Goal: Feedback & Contribution: Leave review/rating

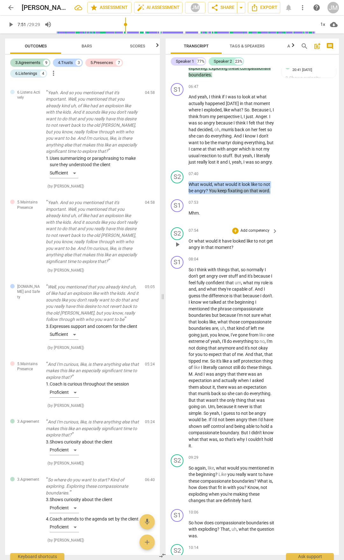
scroll to position [1379, 0]
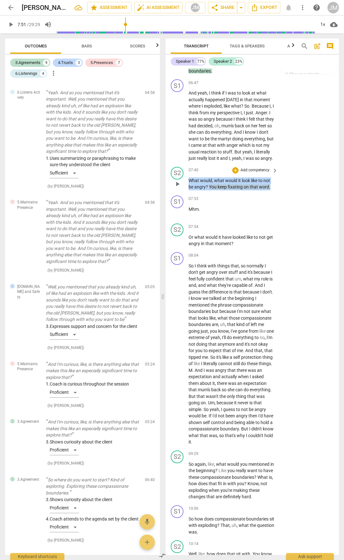
click at [228, 189] on span "fixating" at bounding box center [236, 186] width 16 height 5
drag, startPoint x: 190, startPoint y: 257, endPoint x: 279, endPoint y: 270, distance: 90.8
click at [279, 270] on div "S1 play_arrow pause 00:02 + Add competency keyboard_arrow_right Hey , [PERSON_N…" at bounding box center [252, 311] width 173 height 487
click at [232, 161] on span "yeah" at bounding box center [237, 158] width 10 height 5
click at [182, 130] on span "play_arrow" at bounding box center [177, 126] width 10 height 8
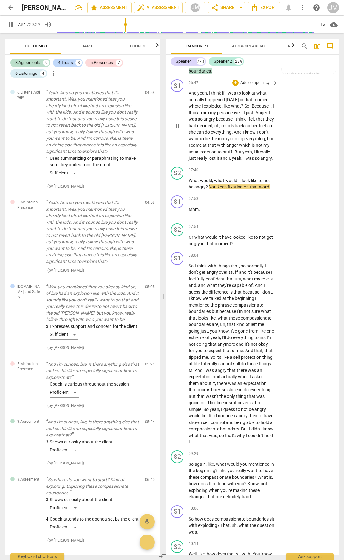
click at [179, 130] on span "pause" at bounding box center [177, 126] width 8 height 8
click at [179, 130] on span "play_arrow" at bounding box center [177, 126] width 8 height 8
click at [192, 183] on span "What" at bounding box center [193, 180] width 11 height 5
click at [190, 183] on span "What" at bounding box center [193, 180] width 11 height 5
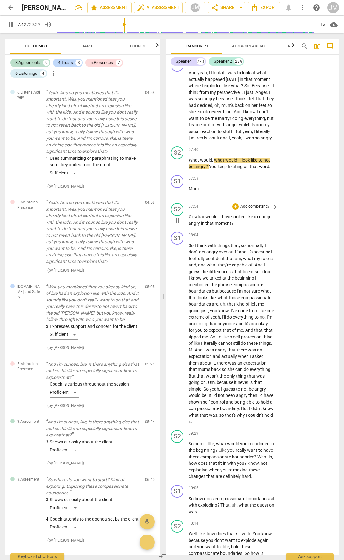
scroll to position [1411, 0]
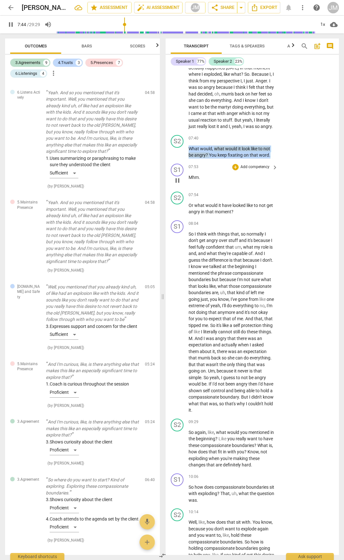
drag, startPoint x: 188, startPoint y: 225, endPoint x: 273, endPoint y: 237, distance: 85.2
click at [273, 237] on div "S1 play_arrow pause 00:02 + Add competency keyboard_arrow_right Hey , [PERSON_N…" at bounding box center [252, 311] width 173 height 487
click at [232, 142] on div "+" at bounding box center [235, 138] width 6 height 6
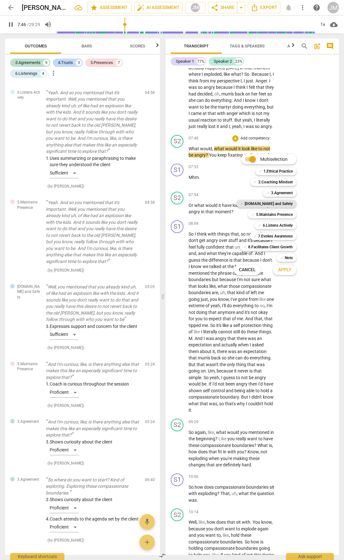
click at [291, 200] on b "[DOMAIN_NAME] and Safety" at bounding box center [268, 204] width 48 height 8
click at [286, 272] on span "Apply" at bounding box center [284, 270] width 13 height 6
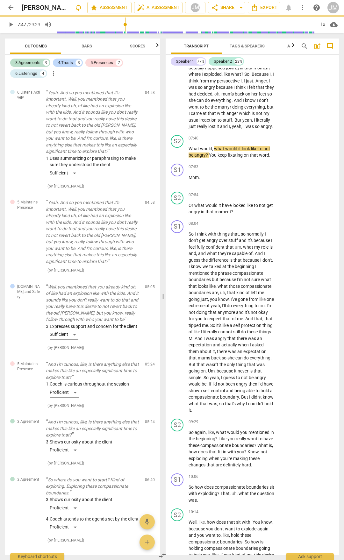
type input "468"
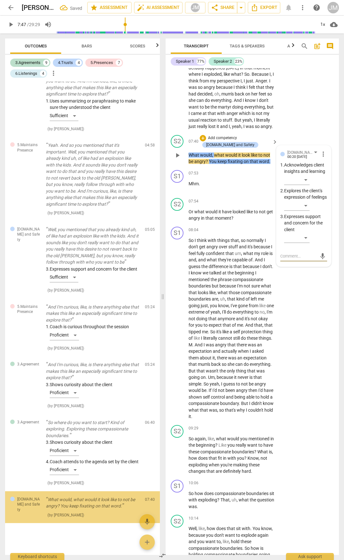
scroll to position [1264, 0]
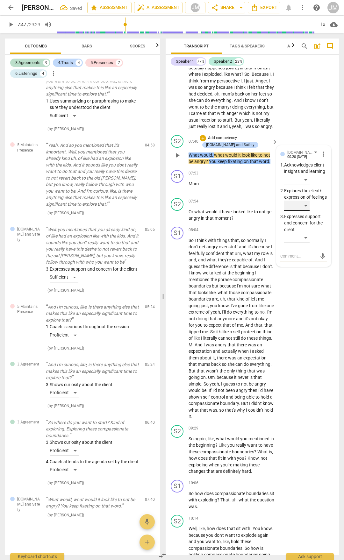
click at [307, 211] on div "​" at bounding box center [296, 206] width 25 height 10
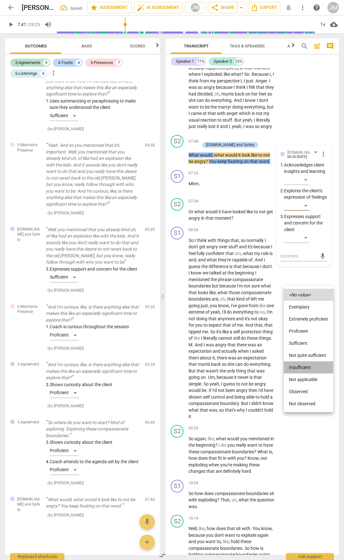
click at [308, 367] on li "Insufficient" at bounding box center [308, 367] width 49 height 12
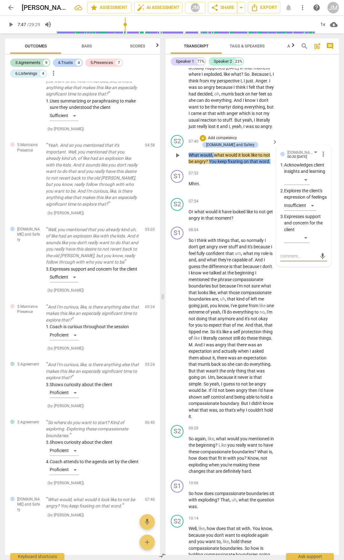
click at [301, 259] on textarea at bounding box center [298, 256] width 37 height 6
type textarea "t"
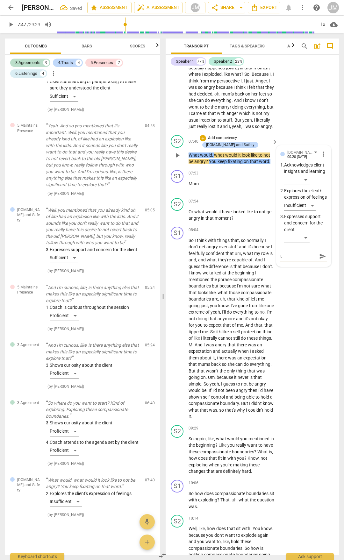
type textarea "th"
type textarea "the"
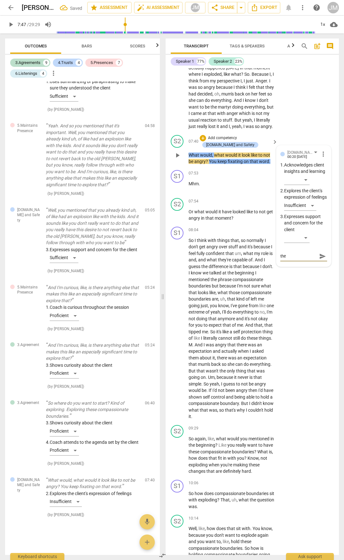
type textarea "the"
type textarea "the w"
type textarea "the wo"
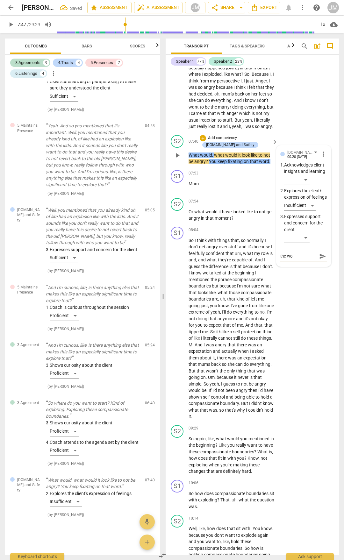
type textarea "the wor"
type textarea "the word"
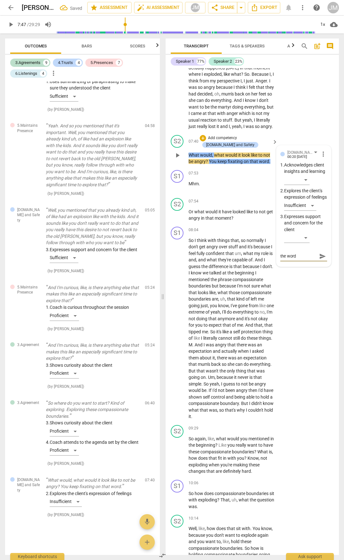
type textarea "the word"
type textarea "the word ""
type textarea "the word "f"
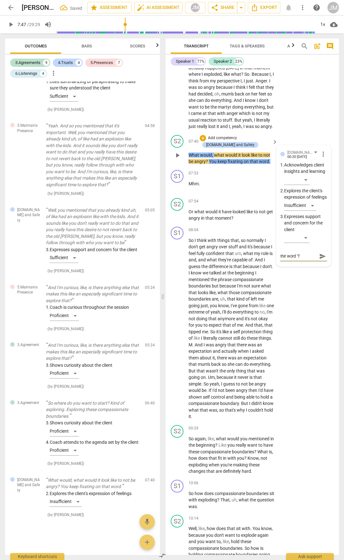
type textarea "the word "fi"
type textarea "the word "fix"
type textarea "the word "fixa"
type textarea "the word "fixat"
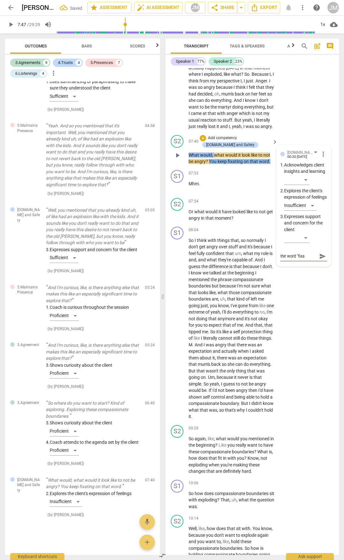
type textarea "the word "fixat"
type textarea "the word "fixati"
type textarea "the word "fixatin"
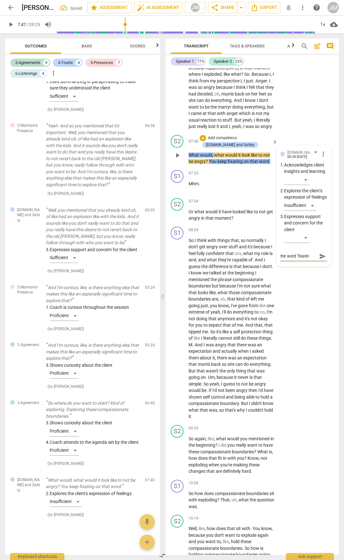
type textarea "the word "fixating"
type textarea "the word "fixating""
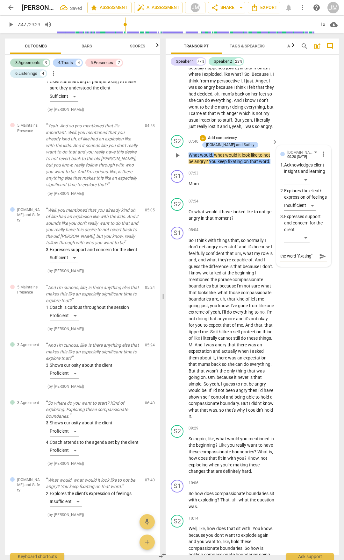
type textarea "the word "fixating""
type textarea "the word "fixating" ="
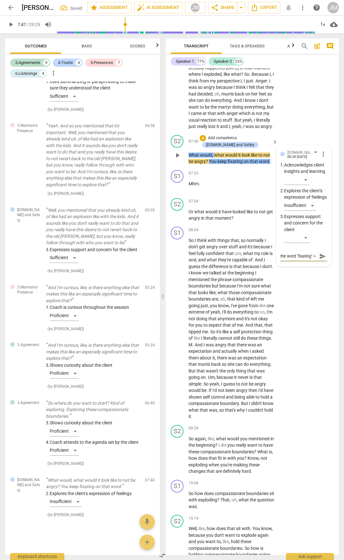
type textarea "the word "fixating" ="
type textarea "the word "fixating" = n"
type textarea "the word "fixating" = ne"
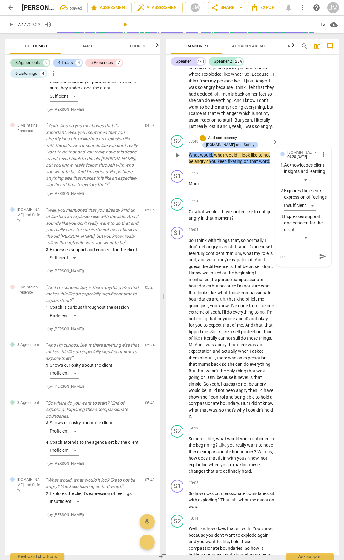
type textarea "the word "fixating" = [PERSON_NAME]"
type textarea "the word "fixating" = [PERSON_NAME] t"
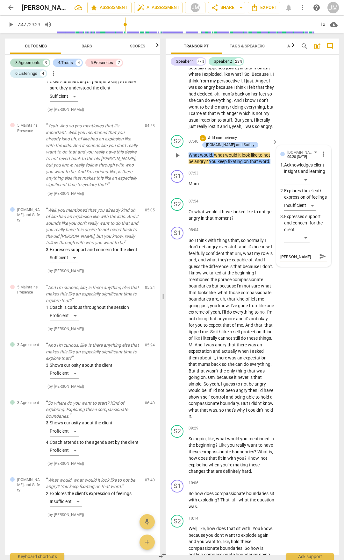
type textarea "the word "fixating" = [PERSON_NAME] t"
type textarea "the word "fixating" = [PERSON_NAME] to"
type textarea "the word "fixating" = [PERSON_NAME] t"
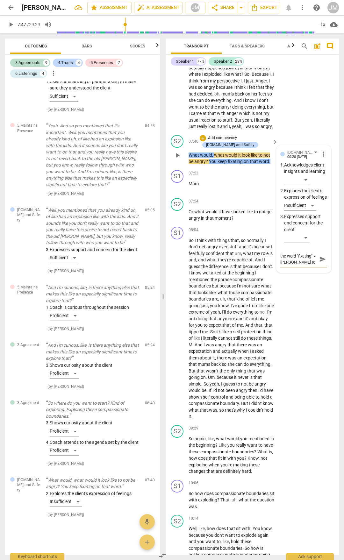
type textarea "the word "fixating" = [PERSON_NAME] t"
type textarea "the word "fixating" = [PERSON_NAME]"
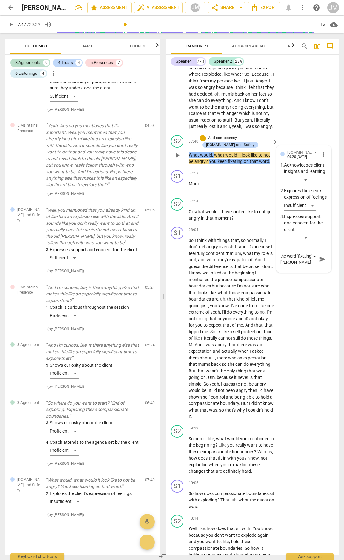
type textarea "the word "fixating" = [PERSON_NAME]"
type textarea "the word "fixating" = ne"
type textarea "the word "fixating" = n"
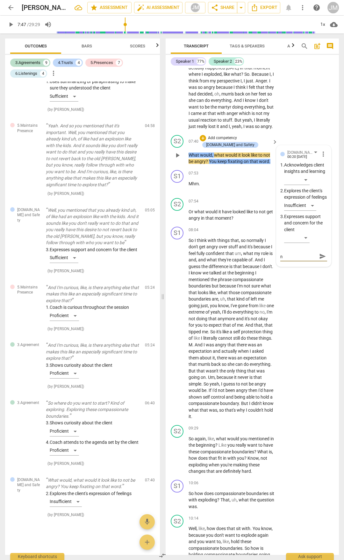
type textarea "the word "fixating" = ne"
type textarea "the word "fixating" = [PERSON_NAME]"
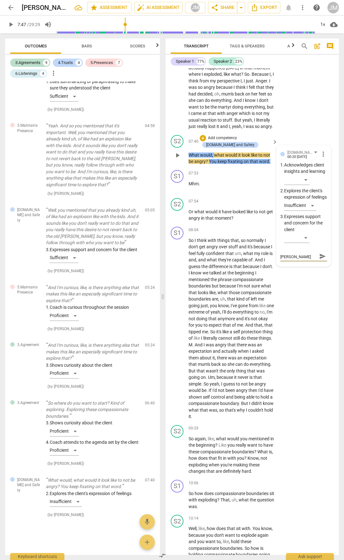
type textarea "the word "fixating" = [PERSON_NAME]"
type textarea "the word "fixating" = ne"
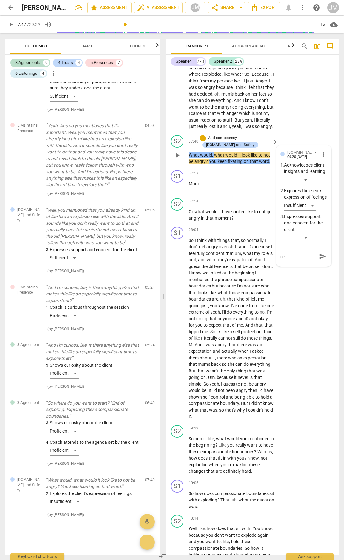
type textarea "the word "fixating" = nee"
type textarea "the word "fixating" = need"
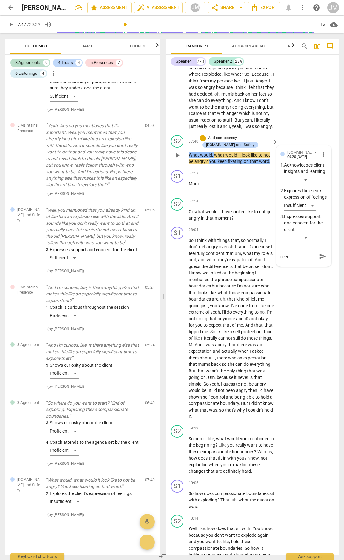
type textarea "the word "fixating" = need"
type textarea "the word "fixating" = need t"
type textarea "the word "fixating" = need to"
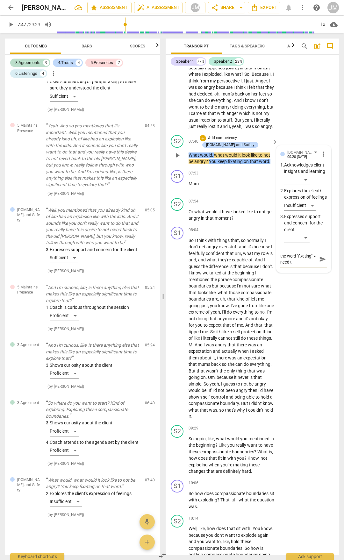
type textarea "the word "fixating" = need to"
type textarea "the word "fixating" = need to b"
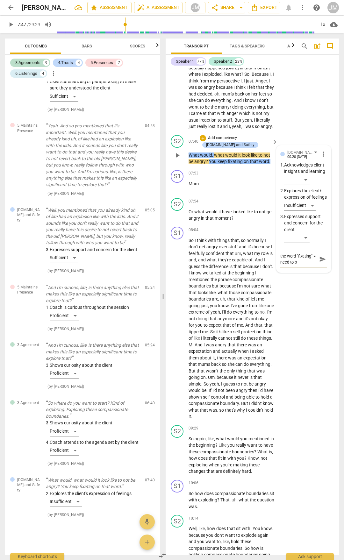
type textarea "the word "fixating" = need to be"
type textarea "the word "fixating" = need to be c"
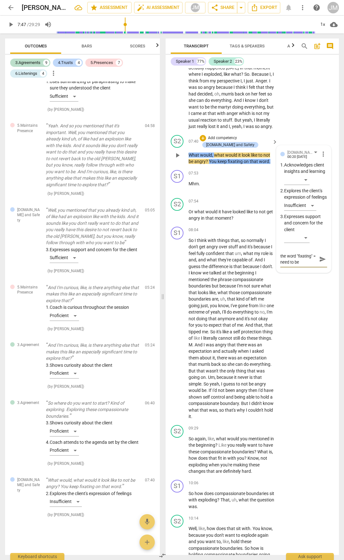
type textarea "the word "fixating" = need to be c"
type textarea "the word "fixating" = need to be ca"
type textarea "the word "fixating" = need to be car"
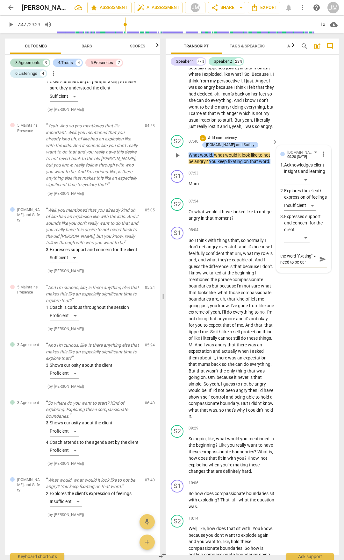
type textarea "the word "fixating" = need to be care"
type textarea "the word "fixating" = need to be caref"
type textarea "the word "fixating" = need to be carefu"
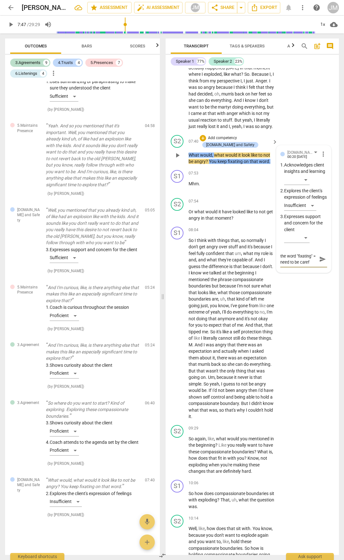
type textarea "the word "fixating" = need to be carefu"
type textarea "the word "fixating" = need to be careful"
click at [319, 263] on span "send" at bounding box center [322, 259] width 7 height 7
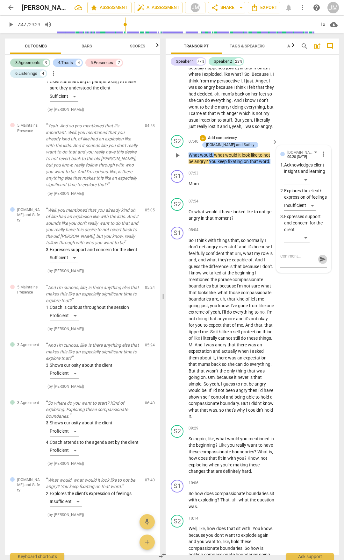
scroll to position [0, 0]
click at [304, 132] on div "S1 play_arrow pause 06:47 + Add competency keyboard_arrow_right And yeah , I th…" at bounding box center [252, 89] width 173 height 88
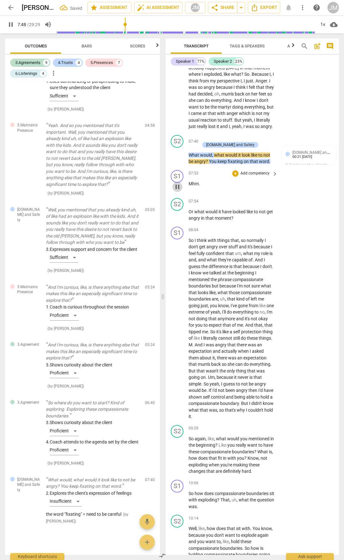
click at [182, 191] on span "pause" at bounding box center [177, 187] width 10 height 8
click at [181, 191] on span "play_arrow" at bounding box center [177, 187] width 8 height 8
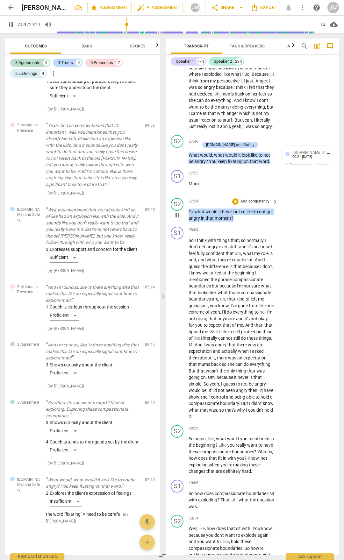
drag, startPoint x: 242, startPoint y: 295, endPoint x: 187, endPoint y: 288, distance: 55.5
click at [187, 224] on div "S2 play_arrow pause 07:54 + Add competency keyboard_arrow_right Or what would i…" at bounding box center [252, 209] width 173 height 29
click at [233, 205] on div "+" at bounding box center [235, 201] width 6 height 6
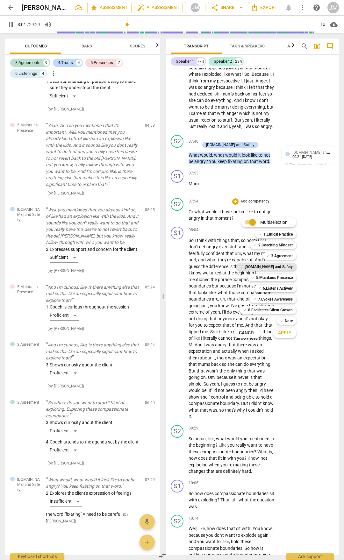
click at [271, 264] on b "[DOMAIN_NAME] and Safety" at bounding box center [268, 267] width 48 height 8
click at [287, 335] on span "Apply" at bounding box center [284, 333] width 13 height 6
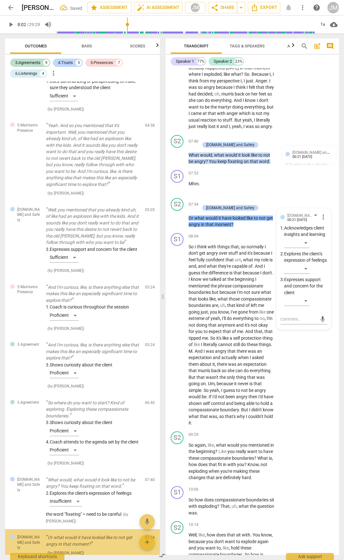
scroll to position [1322, 0]
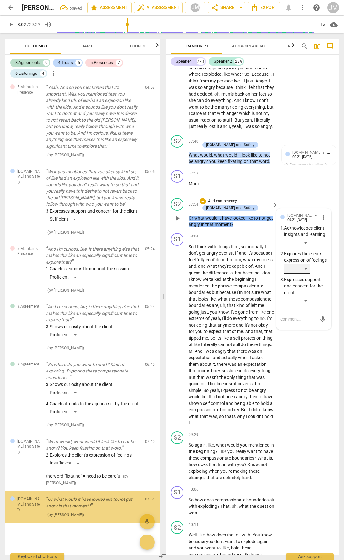
click at [305, 274] on div "​" at bounding box center [296, 269] width 25 height 10
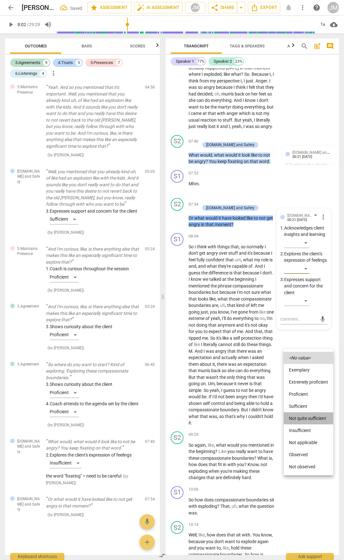
click at [308, 416] on li "Not quite sufficient" at bounding box center [308, 418] width 49 height 12
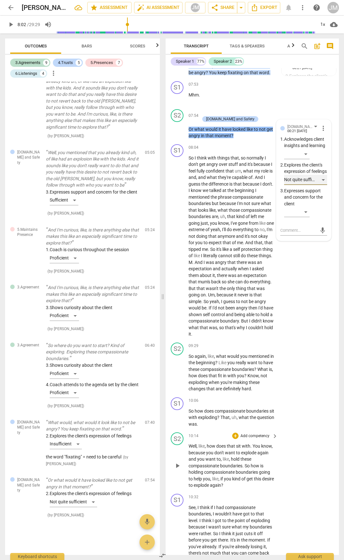
scroll to position [1506, 0]
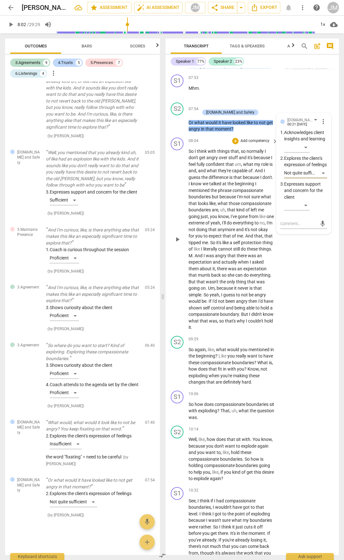
click at [174, 243] on span "play_arrow" at bounding box center [177, 240] width 8 height 8
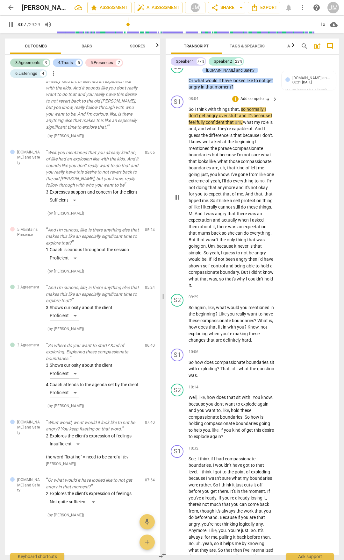
scroll to position [1602, 0]
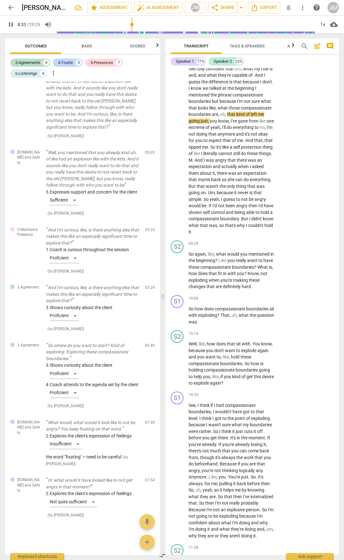
drag, startPoint x: 189, startPoint y: 101, endPoint x: 242, endPoint y: 112, distance: 53.9
click at [242, 37] on p "Or what would it have looked like to not get angry in that moment ?" at bounding box center [231, 30] width 86 height 13
click at [202, 13] on div "+" at bounding box center [203, 10] width 6 height 6
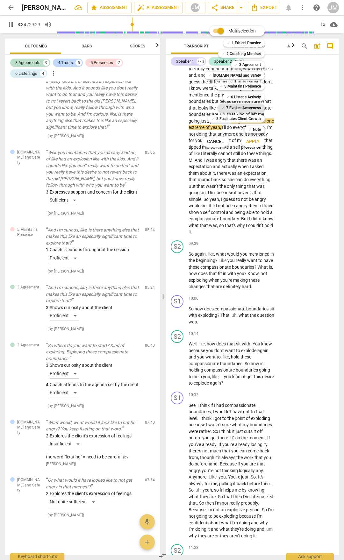
click at [245, 108] on b "7.Evokes Awareness" at bounding box center [243, 108] width 35 height 8
click at [256, 141] on span "Apply" at bounding box center [252, 141] width 13 height 6
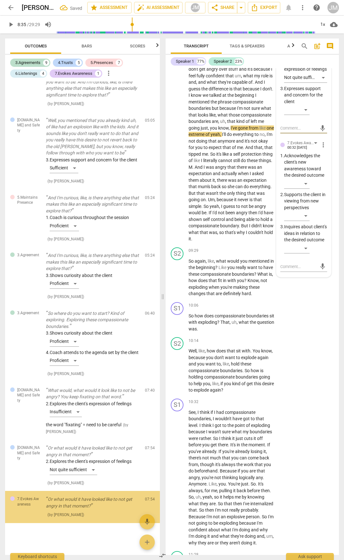
scroll to position [1373, 0]
click at [305, 221] on div "​" at bounding box center [296, 216] width 25 height 10
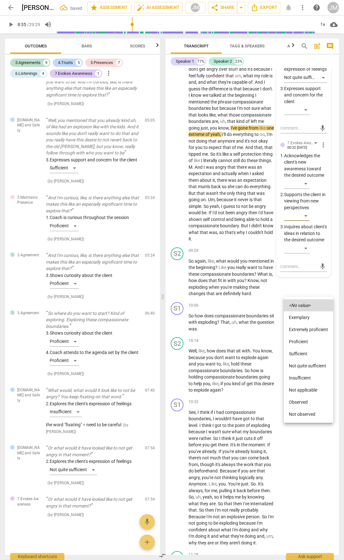
click at [306, 352] on li "Sufficient" at bounding box center [308, 354] width 49 height 12
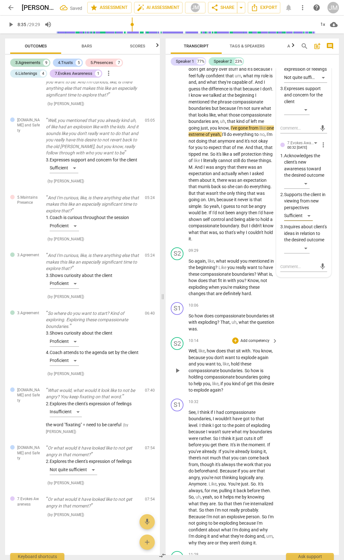
click at [314, 396] on div "S2 play_arrow pause 10:14 + Add competency keyboard_arrow_right Well , like , h…" at bounding box center [252, 365] width 173 height 61
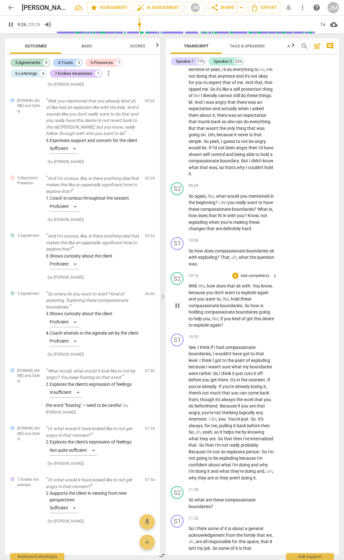
scroll to position [1665, 0]
drag, startPoint x: 208, startPoint y: 245, endPoint x: 257, endPoint y: 251, distance: 49.2
click at [260, 179] on p "So I think with things that , so normally I don't get angry over stuff and it's…" at bounding box center [231, 87] width 86 height 183
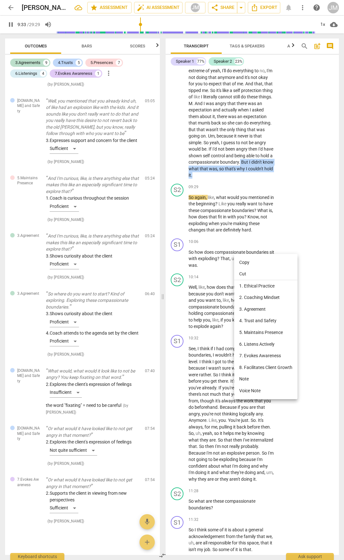
click at [269, 332] on li "5. Maintains Presence" at bounding box center [265, 333] width 63 height 12
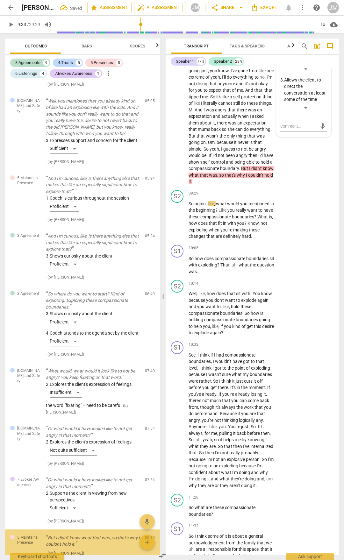
scroll to position [1431, 0]
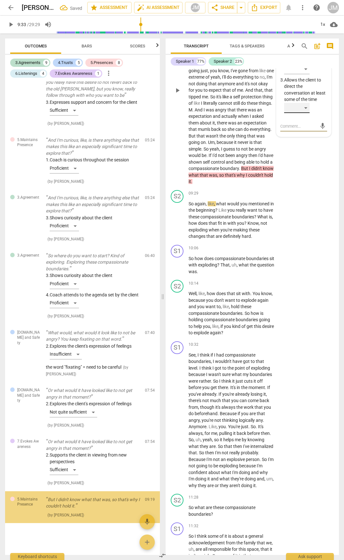
click at [305, 113] on div "​" at bounding box center [296, 108] width 25 height 10
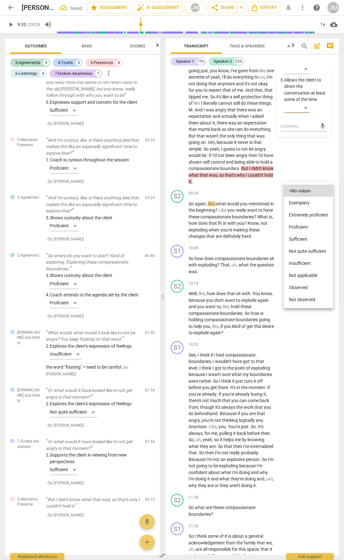
click at [304, 225] on li "Proficient" at bounding box center [308, 227] width 49 height 12
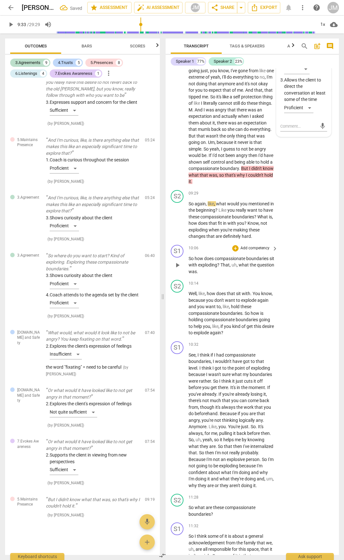
click at [315, 278] on div "S1 play_arrow pause 10:06 + Add competency keyboard_arrow_right So how does com…" at bounding box center [252, 259] width 173 height 35
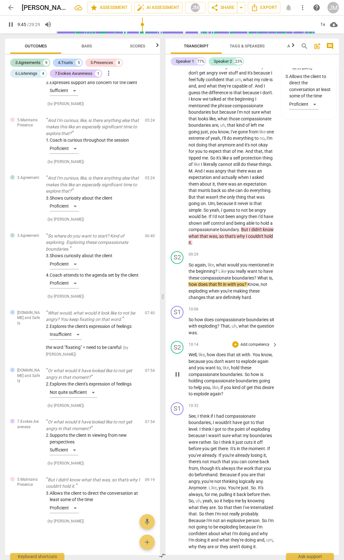
scroll to position [1602, 0]
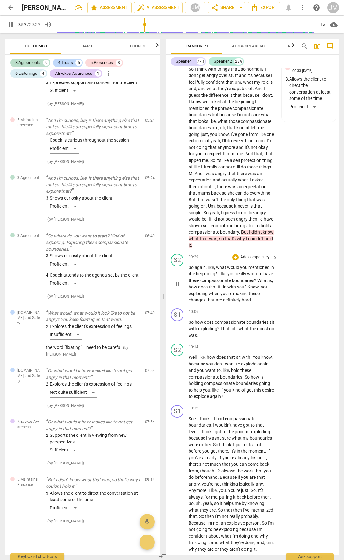
click at [174, 288] on span "pause" at bounding box center [177, 284] width 8 height 8
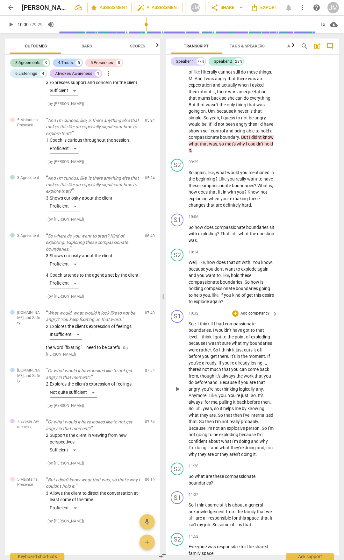
scroll to position [1697, 0]
drag, startPoint x: 241, startPoint y: 275, endPoint x: 268, endPoint y: 281, distance: 27.8
click at [268, 208] on p "So again , like , what would you mentioned in the beginning ? Like you really w…" at bounding box center [231, 188] width 86 height 39
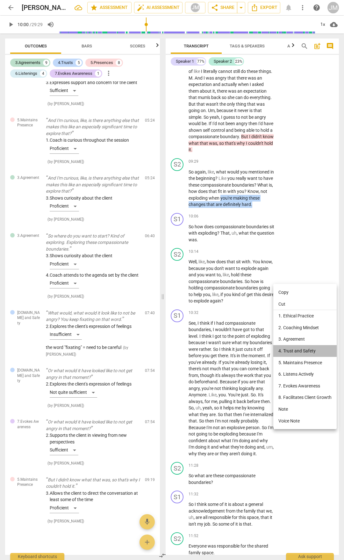
click at [295, 350] on li "4. Trust and Safety" at bounding box center [304, 351] width 63 height 12
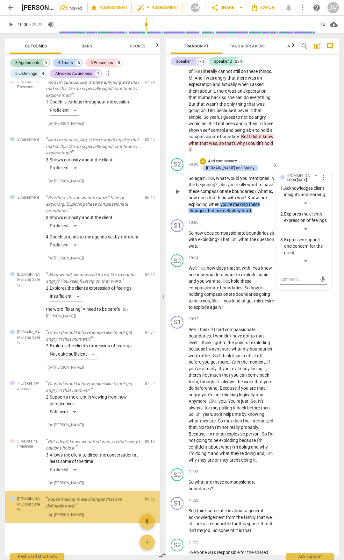
scroll to position [1489, 0]
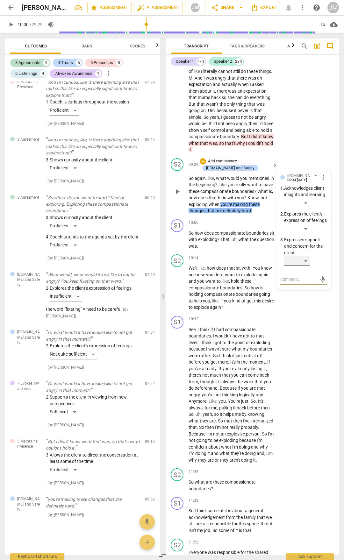
click at [306, 266] on div "​" at bounding box center [296, 261] width 25 height 10
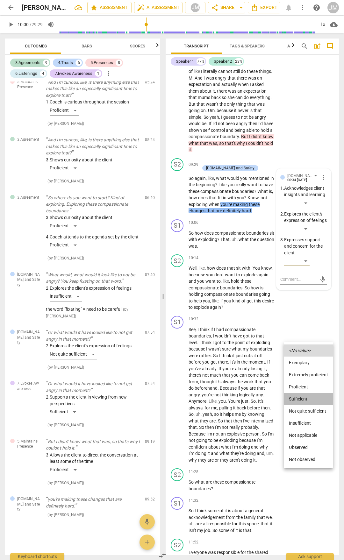
click at [309, 399] on li "Sufficient" at bounding box center [308, 399] width 49 height 12
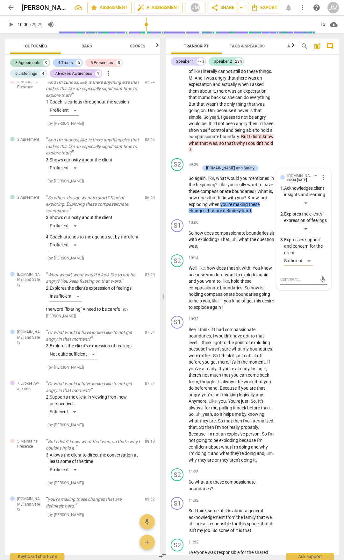
click at [310, 156] on div "S1 play_arrow pause 08:04 + Add competency 5.Maintains Presence keyboard_arrow_…" at bounding box center [252, 53] width 173 height 205
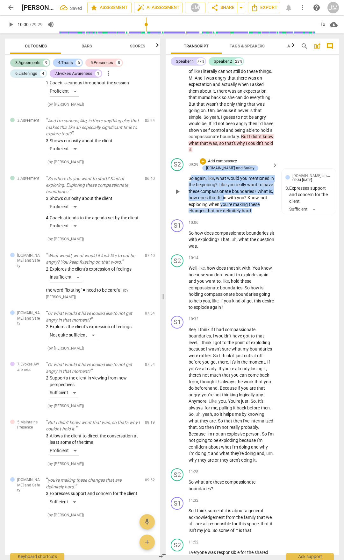
drag, startPoint x: 191, startPoint y: 252, endPoint x: 241, endPoint y: 274, distance: 54.3
click at [241, 214] on p "So again , like , what would you mentioned in the beginning ? Like you really w…" at bounding box center [231, 194] width 86 height 39
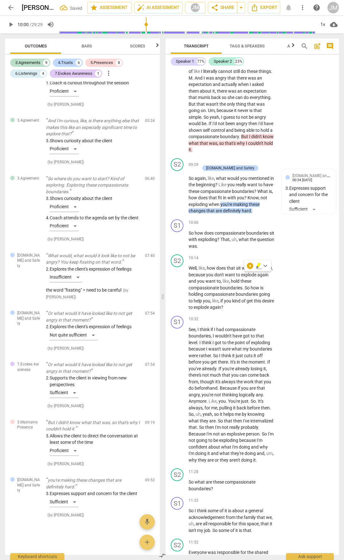
click at [331, 156] on div "S1 play_arrow pause 08:04 + Add competency 5.Maintains Presence keyboard_arrow_…" at bounding box center [252, 53] width 173 height 205
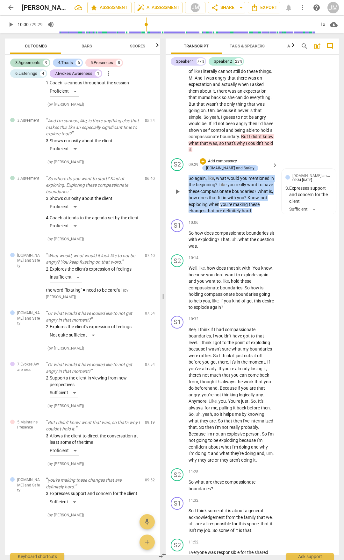
drag, startPoint x: 190, startPoint y: 254, endPoint x: 240, endPoint y: 279, distance: 56.2
click at [240, 214] on p "So again , like , what would you mentioned in the beginning ? Like you really w…" at bounding box center [231, 194] width 86 height 39
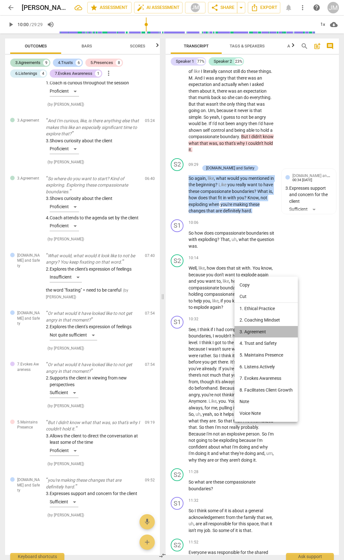
click at [260, 331] on li "3. Agreement" at bounding box center [265, 332] width 63 height 12
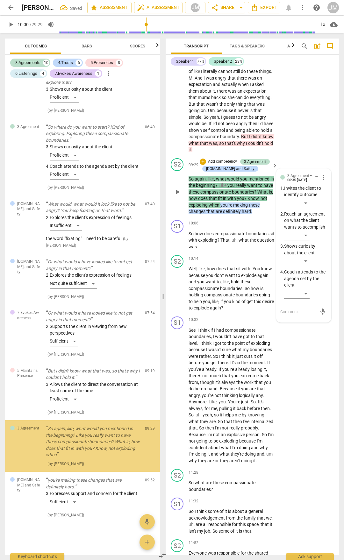
scroll to position [1566, 0]
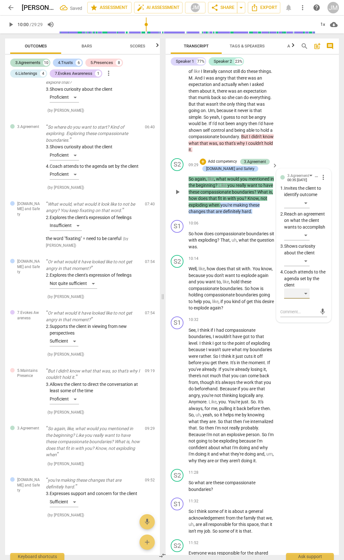
click at [305, 299] on div "​" at bounding box center [296, 293] width 25 height 10
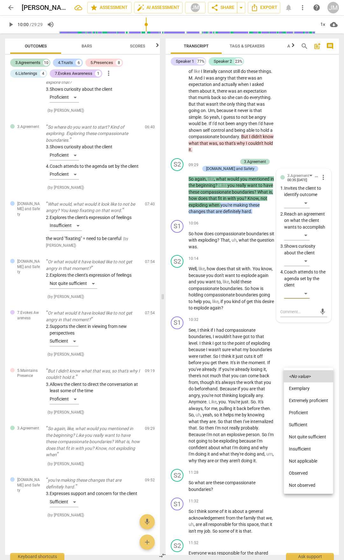
click at [305, 189] on div at bounding box center [172, 280] width 344 height 560
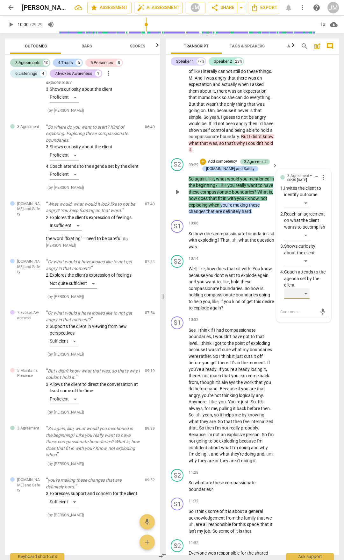
click at [304, 299] on div "​" at bounding box center [296, 293] width 25 height 10
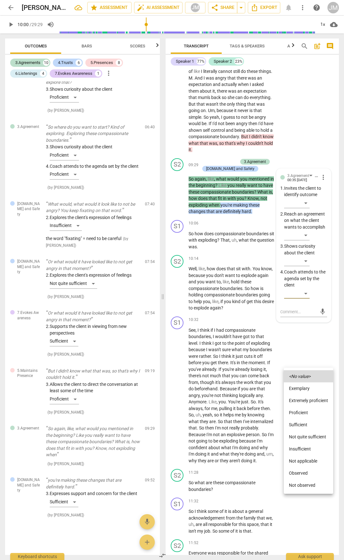
click at [307, 423] on li "Sufficient" at bounding box center [308, 425] width 49 height 12
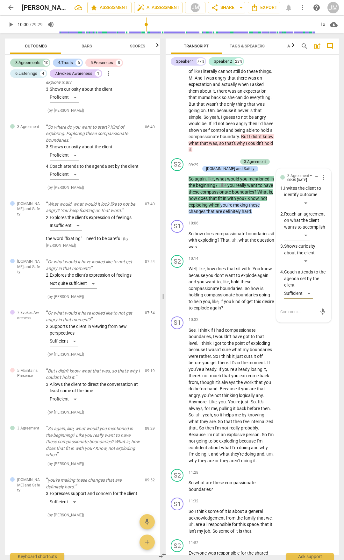
click at [314, 156] on div "S1 play_arrow pause 08:04 + Add competency 5.Maintains Presence keyboard_arrow_…" at bounding box center [252, 53] width 173 height 205
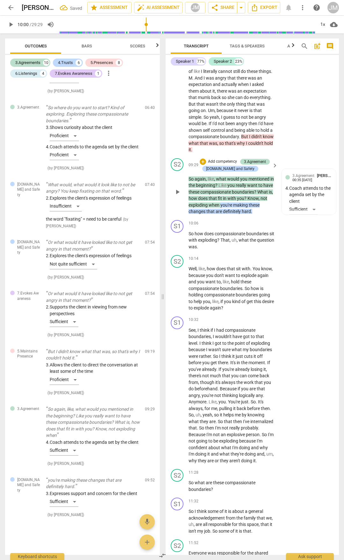
click at [264, 215] on p "So again , like , what would you mentioned in the beginning ? Like you really w…" at bounding box center [231, 195] width 86 height 39
drag, startPoint x: 264, startPoint y: 281, endPoint x: 192, endPoint y: 281, distance: 71.9
click at [192, 215] on p "So again , like , what would you mentioned in the beginning ? Like you really w…" at bounding box center [231, 195] width 86 height 39
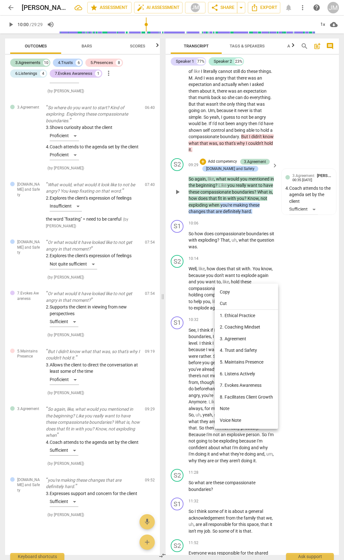
drag, startPoint x: 212, startPoint y: 281, endPoint x: 200, endPoint y: 281, distance: 11.5
click at [201, 281] on div at bounding box center [172, 280] width 344 height 560
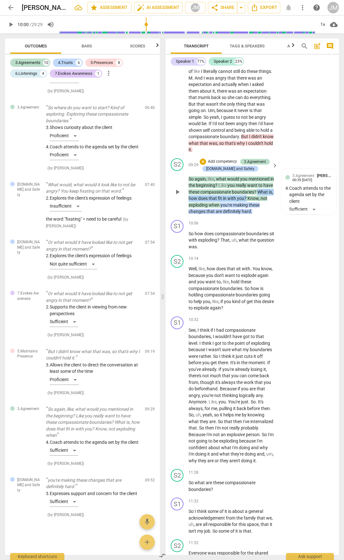
drag, startPoint x: 190, startPoint y: 279, endPoint x: 264, endPoint y: 281, distance: 73.5
click at [264, 215] on p "So again , like , what would you mentioned in the beginning ? Like you really w…" at bounding box center [231, 195] width 86 height 39
click at [205, 165] on div "+" at bounding box center [203, 162] width 6 height 6
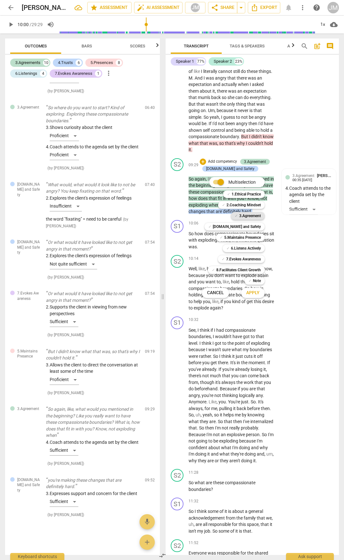
click at [251, 214] on b "3.Agreement" at bounding box center [250, 216] width 22 height 8
click at [252, 239] on b "5.Maintains Presence" at bounding box center [242, 238] width 37 height 8
click at [255, 295] on span "Apply" at bounding box center [252, 293] width 13 height 6
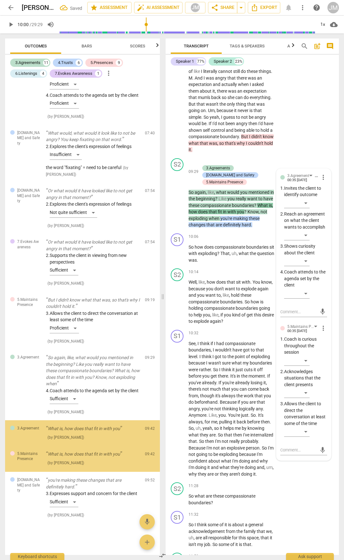
scroll to position [1644, 0]
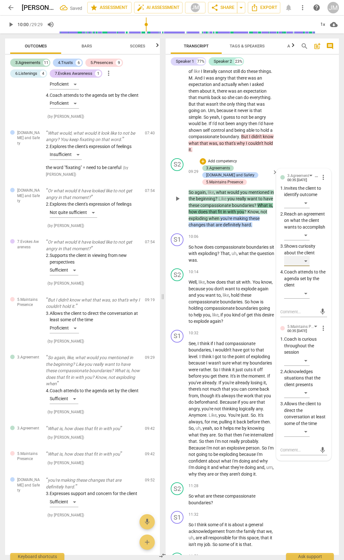
click at [307, 266] on div "​" at bounding box center [296, 261] width 25 height 10
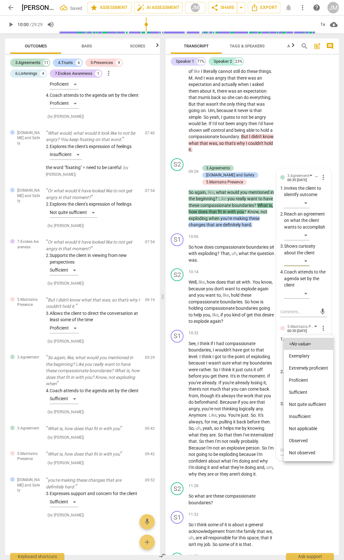
click at [300, 394] on li "Sufficient" at bounding box center [308, 392] width 49 height 12
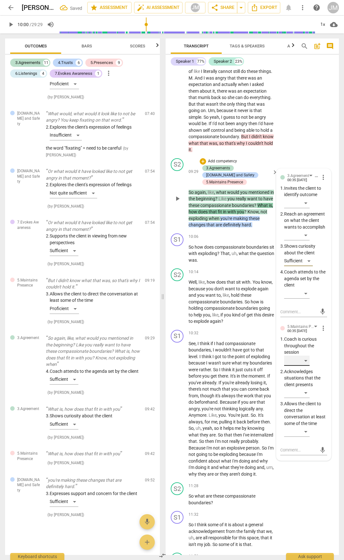
click at [309, 366] on div "​" at bounding box center [296, 361] width 25 height 10
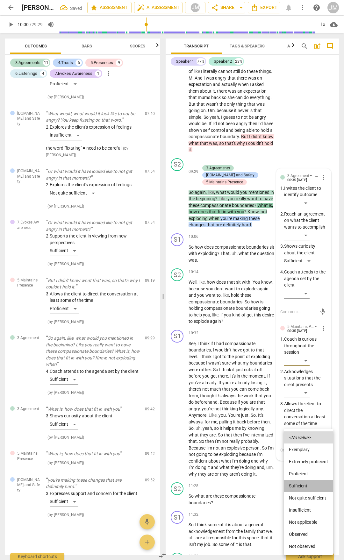
click at [307, 485] on li "Sufficient" at bounding box center [308, 486] width 49 height 12
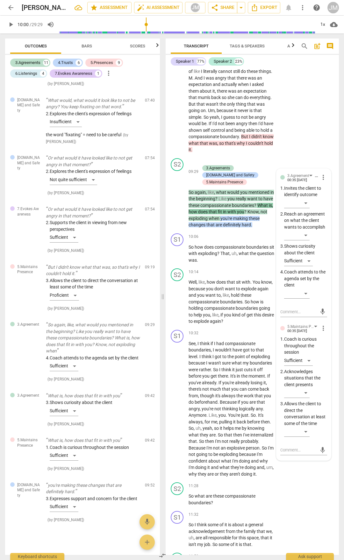
click at [323, 156] on div "S1 play_arrow pause 08:04 + Add competency 5.Maintains Presence keyboard_arrow_…" at bounding box center [252, 53] width 173 height 205
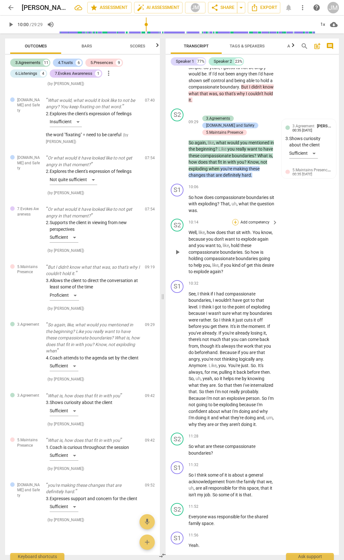
scroll to position [1761, 0]
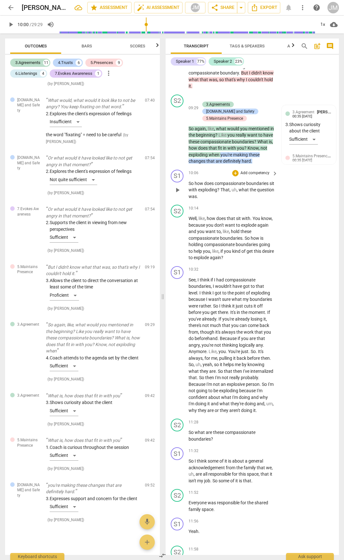
click at [177, 198] on div "play_arrow pause" at bounding box center [180, 190] width 16 height 16
click at [178, 194] on span "play_arrow" at bounding box center [177, 190] width 8 height 8
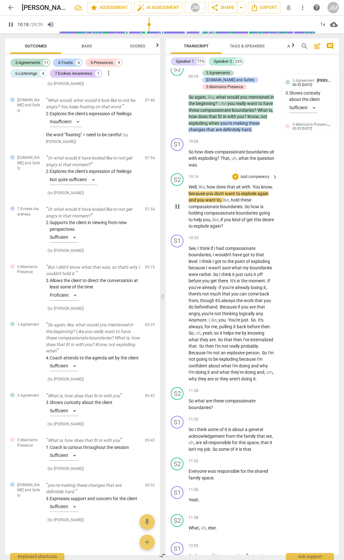
scroll to position [1793, 0]
click at [176, 210] on span "pause" at bounding box center [177, 206] width 8 height 8
type input "633"
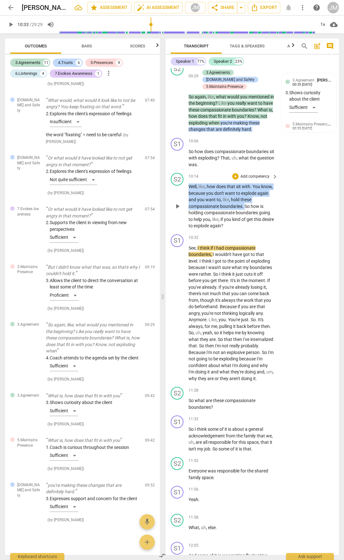
drag, startPoint x: 189, startPoint y: 259, endPoint x: 245, endPoint y: 283, distance: 60.5
click at [245, 229] on p "Well , like , how does that sit with . You know , because you don't want to exp…" at bounding box center [231, 206] width 86 height 46
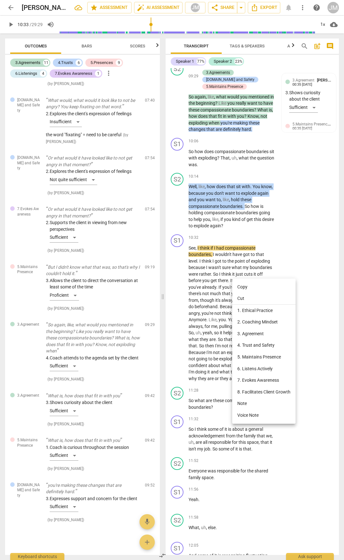
click at [261, 335] on li "3. Agreement" at bounding box center [263, 334] width 63 height 12
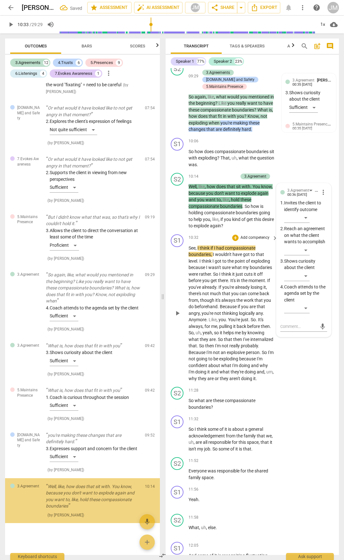
scroll to position [1726, 0]
click at [305, 313] on div "​" at bounding box center [296, 308] width 25 height 10
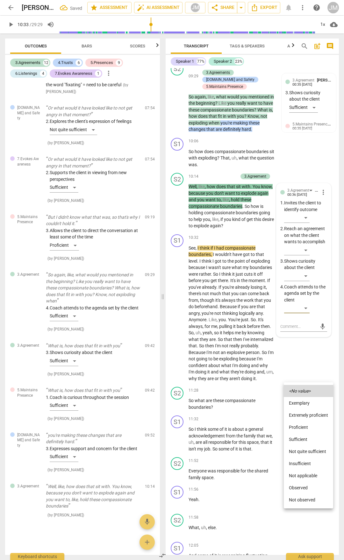
click at [304, 452] on li "Not quite sufficient" at bounding box center [308, 451] width 49 height 12
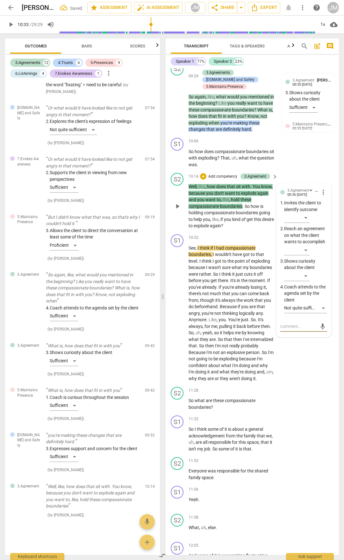
click at [296, 329] on textarea at bounding box center [298, 326] width 37 height 6
type textarea "a"
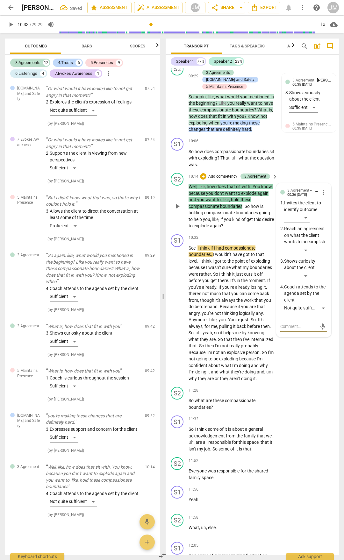
type textarea "M"
type textarea "MA"
type textarea "MAY"
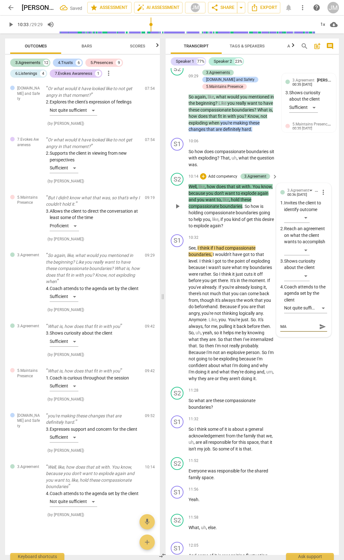
type textarea "MAY"
type textarea "MA"
type textarea "M"
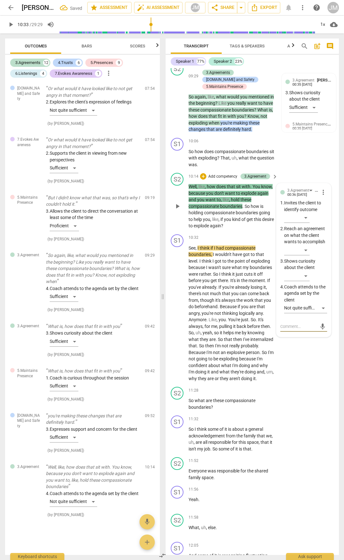
type textarea "m"
type textarea "ma"
type textarea "may"
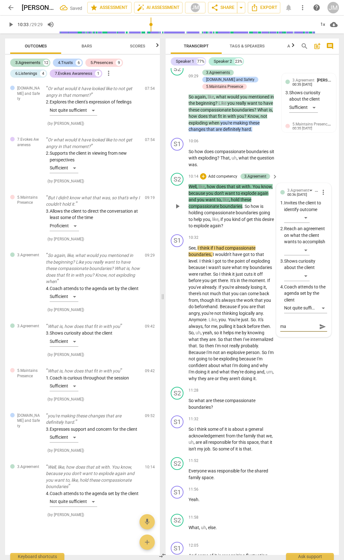
type textarea "may"
type textarea "mayb"
type textarea "maybe"
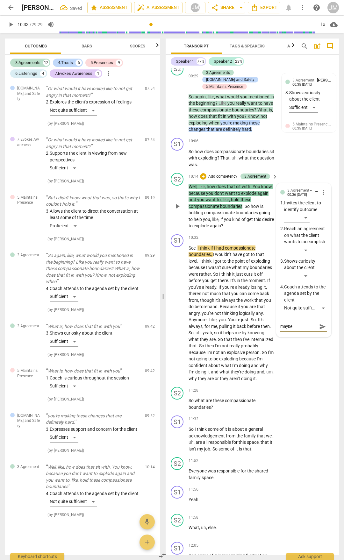
type textarea "maybe"
type textarea "maybe a"
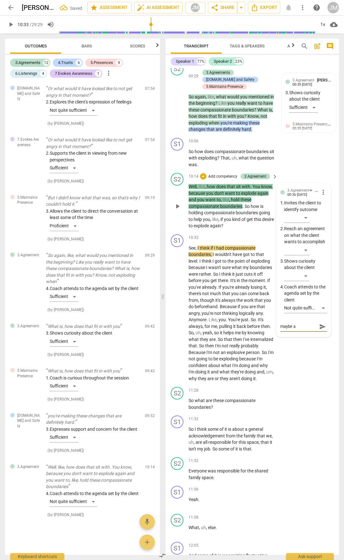
type textarea "maybe a"
type textarea "maybe a r"
type textarea "maybe a re"
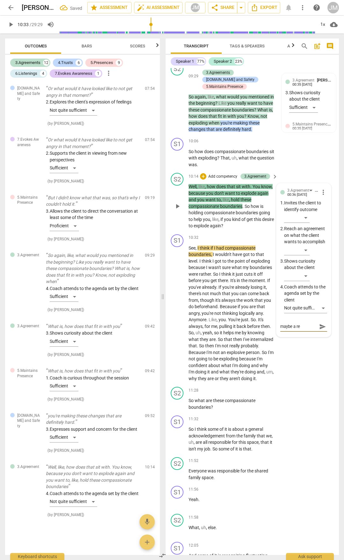
type textarea "maybe a rec"
type textarea "maybe a reco"
type textarea "maybe a recon"
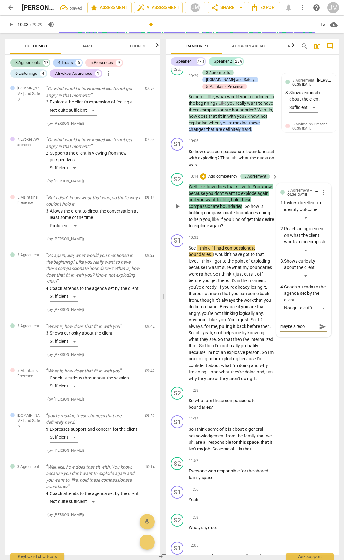
type textarea "maybe a recon"
type textarea "maybe a reconf"
type textarea "maybe a reconfi"
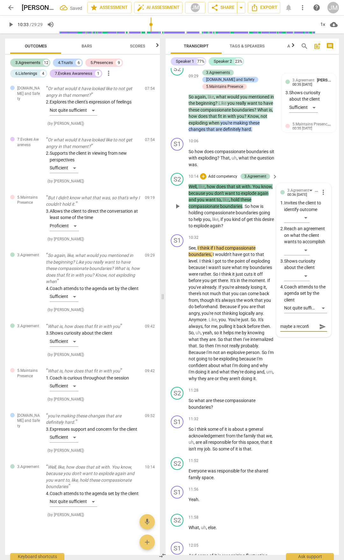
type textarea "maybe a reconfir"
type textarea "maybe a reconfirm"
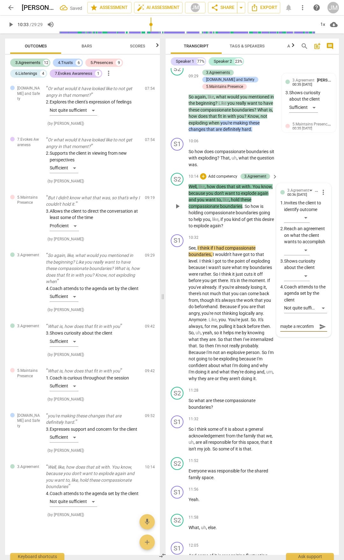
type textarea "maybe a reconfirm"
type textarea "maybe a reconfirm m"
type textarea "maybe a reconfirm mi"
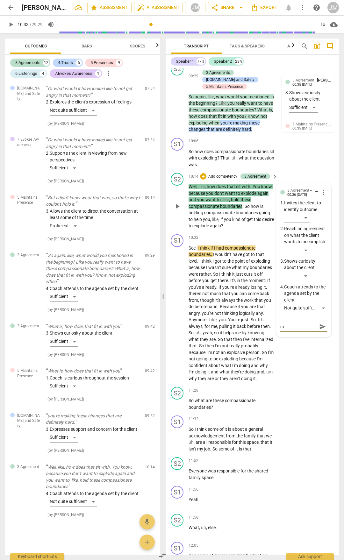
type textarea "maybe a reconfirm mi"
type textarea "maybe a reconfirm mig"
type textarea "maybe a reconfirm migh"
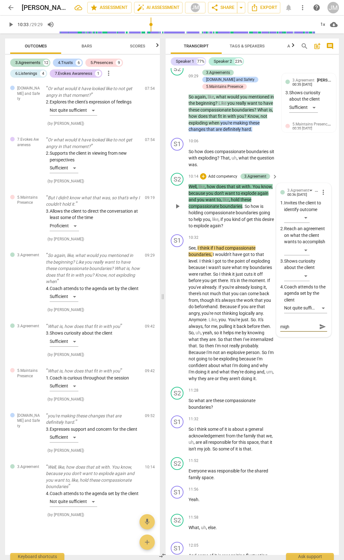
type textarea "maybe a reconfirm might"
type textarea "maybe a reconfirm might b"
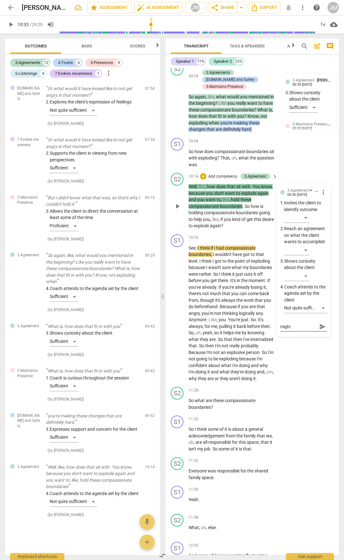
type textarea "maybe a reconfirm might b"
type textarea "maybe a reconfirm might be"
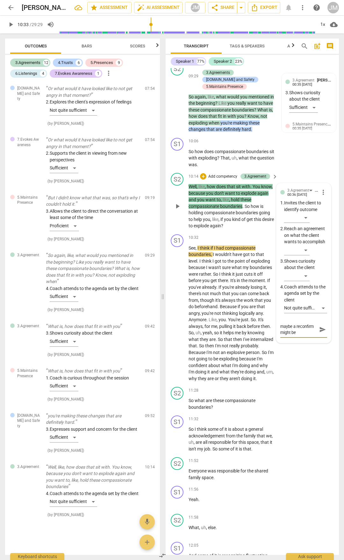
type textarea "maybe a reconfirm might be"
type textarea "maybe a reconfirm might be i"
type textarea "maybe a reconfirm might be in"
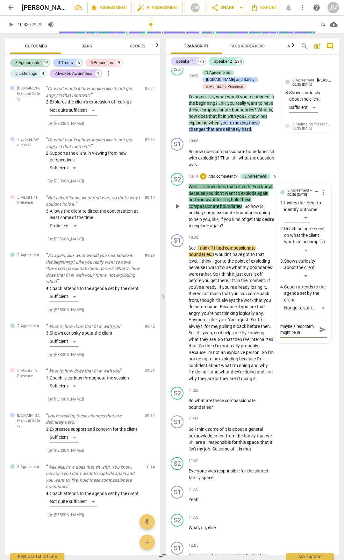
type textarea "maybe a reconfirm might be in"
type textarea "maybe a reconfirm might be in o"
type textarea "maybe a reconfirm might be in or"
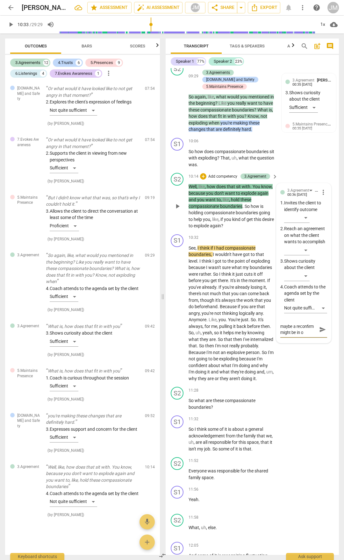
type textarea "maybe a reconfirm might be in or"
type textarea "maybe a reconfirm might be in ord"
type textarea "maybe a reconfirm might be in orde"
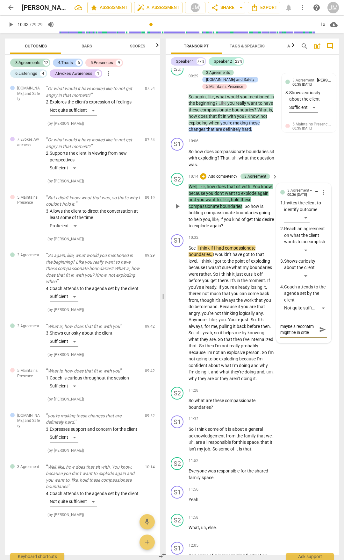
type textarea "maybe a reconfirm might be in order"
type textarea "maybe a reconfirm might be in order h"
type textarea "maybe a reconfirm might be in order he"
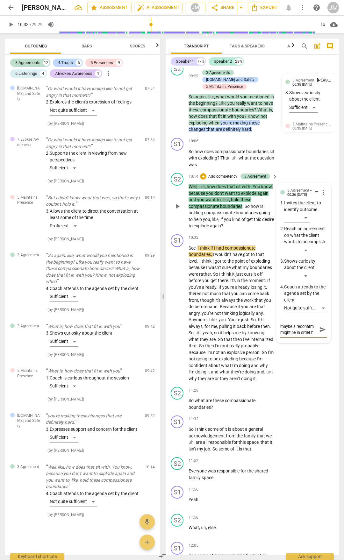
type textarea "maybe a reconfirm might be in order he"
type textarea "maybe a reconfirm might be in order her"
click at [319, 333] on span "send" at bounding box center [322, 329] width 7 height 7
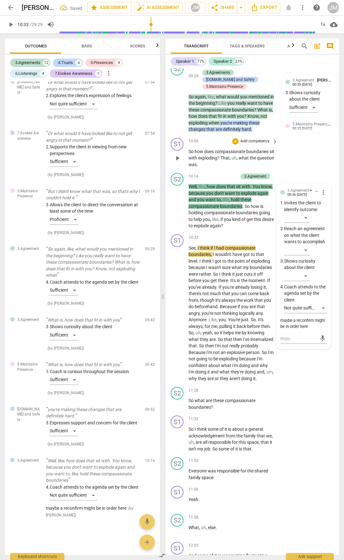
click at [319, 171] on div "S1 play_arrow pause 10:06 + Add competency keyboard_arrow_right So how does com…" at bounding box center [252, 152] width 173 height 35
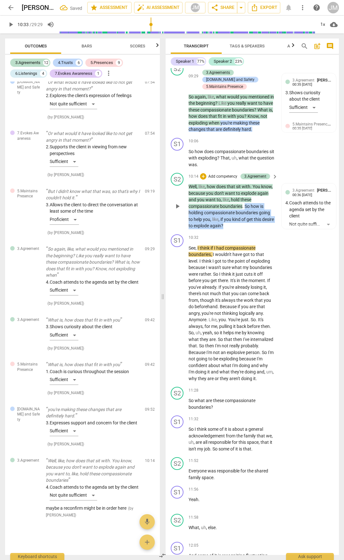
drag, startPoint x: 246, startPoint y: 290, endPoint x: 259, endPoint y: 309, distance: 24.0
click at [260, 229] on p "Well , like , how does that sit with . You know , because you don't want to exp…" at bounding box center [231, 206] width 86 height 46
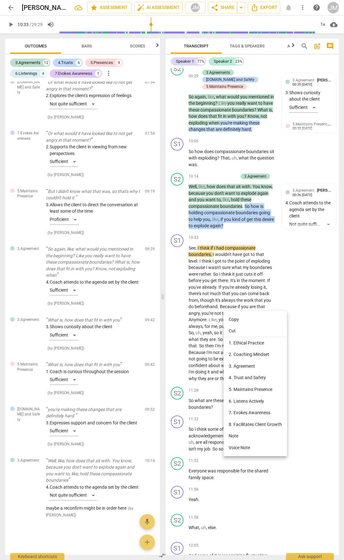
click at [250, 414] on li "7. Evokes Awareness" at bounding box center [254, 413] width 63 height 12
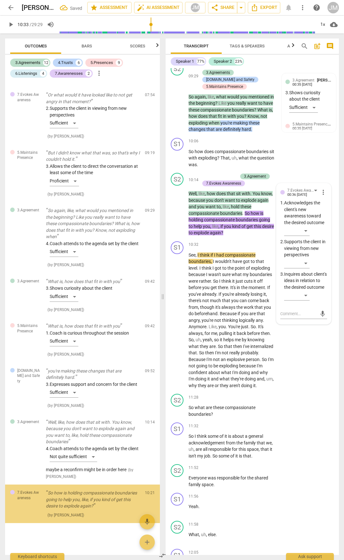
scroll to position [1797, 0]
click at [308, 301] on div "​" at bounding box center [296, 295] width 25 height 10
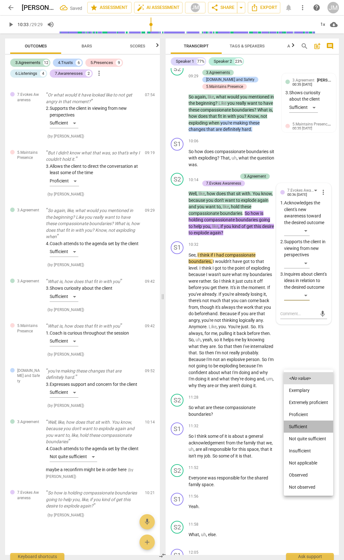
click at [307, 423] on li "Sufficient" at bounding box center [308, 427] width 49 height 12
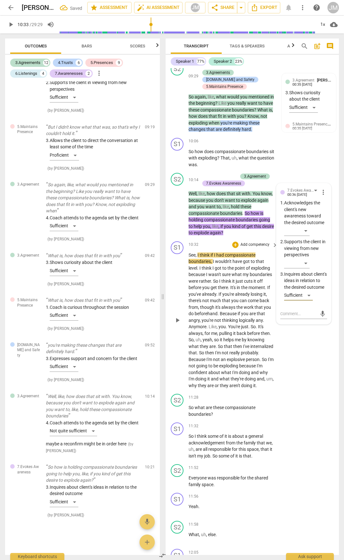
click at [304, 392] on div "S1 play_arrow pause 10:32 + Add competency keyboard_arrow_right See , I think i…" at bounding box center [252, 315] width 173 height 153
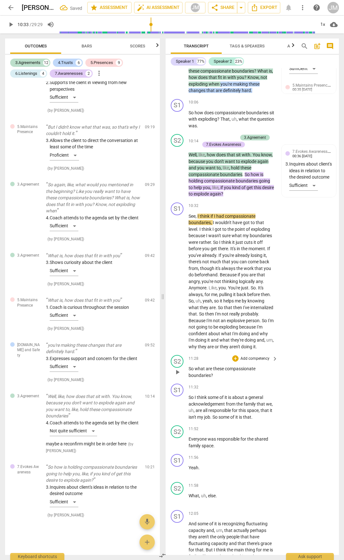
scroll to position [1888, 0]
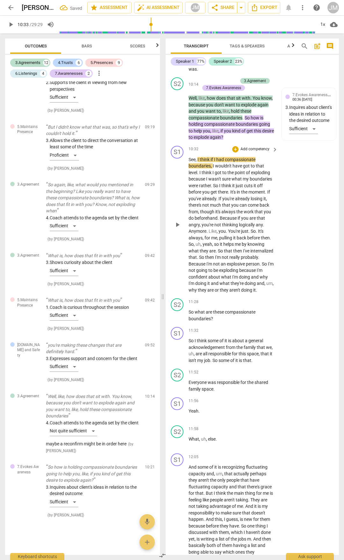
click at [177, 229] on span "play_arrow" at bounding box center [177, 225] width 8 height 8
drag, startPoint x: 192, startPoint y: 294, endPoint x: 205, endPoint y: 296, distance: 13.5
click at [205, 293] on p "See , I think if I had compassionate boundaries , I wouldn't have got to that l…" at bounding box center [231, 224] width 86 height 137
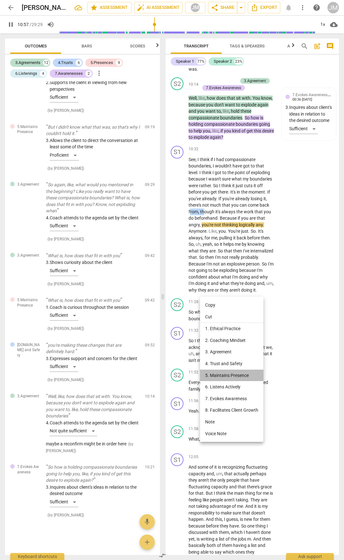
click at [239, 373] on li "5. Maintains Presence" at bounding box center [231, 376] width 63 height 12
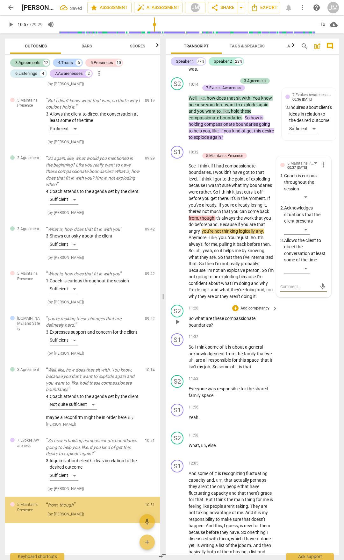
scroll to position [1849, 0]
click at [303, 273] on div "​" at bounding box center [296, 268] width 25 height 10
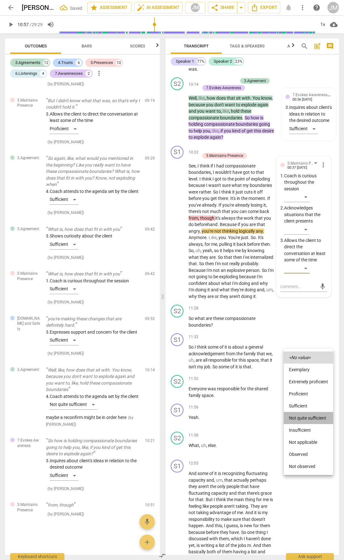
click at [305, 415] on li "Not quite sufficient" at bounding box center [308, 418] width 49 height 12
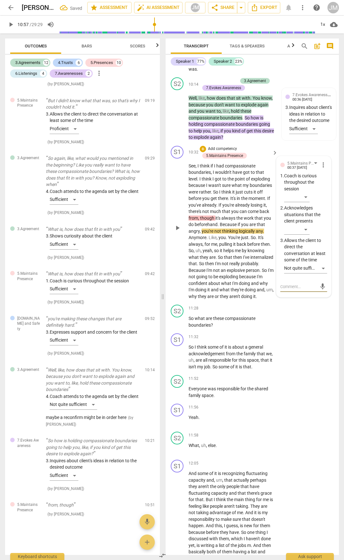
click at [286, 290] on textarea at bounding box center [298, 287] width 37 height 6
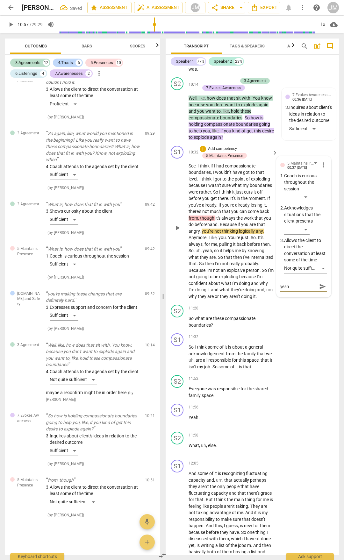
click at [320, 290] on span "send" at bounding box center [322, 286] width 7 height 7
click at [176, 232] on span "play_arrow" at bounding box center [177, 228] width 8 height 8
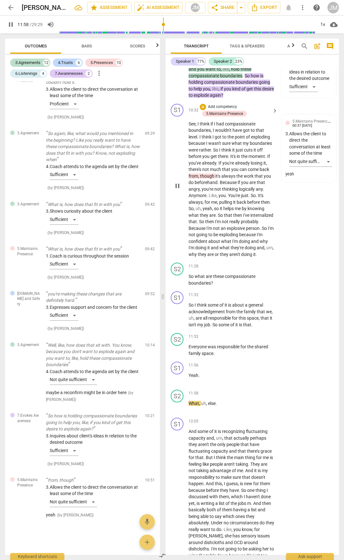
scroll to position [1888, 0]
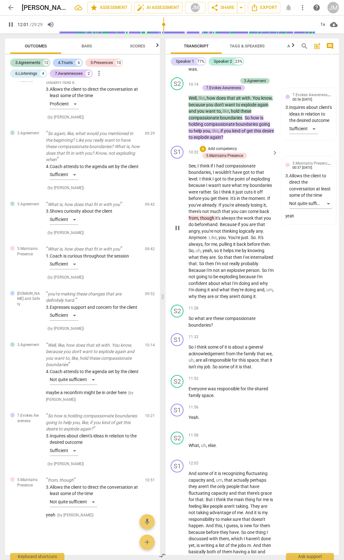
click at [219, 208] on span "If" at bounding box center [220, 204] width 4 height 5
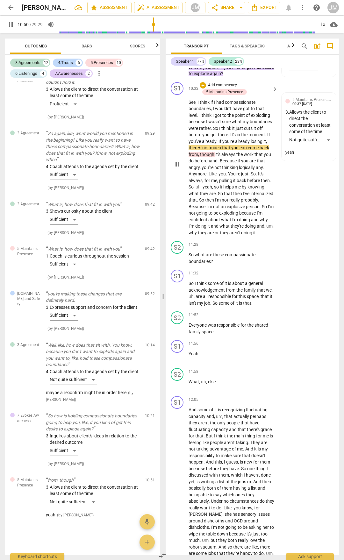
scroll to position [2016, 0]
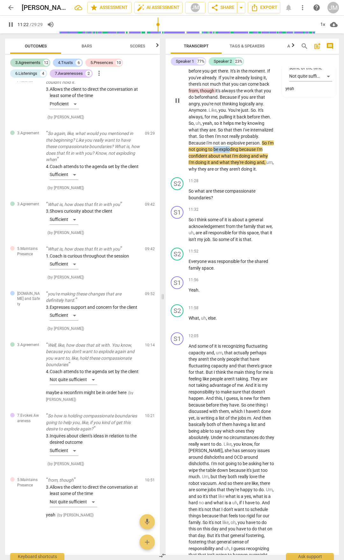
drag, startPoint x: 220, startPoint y: 231, endPoint x: 237, endPoint y: 232, distance: 16.6
click at [237, 173] on p "See , I think if I had compassionate boundaries , I wouldn't have got to that l…" at bounding box center [231, 103] width 86 height 137
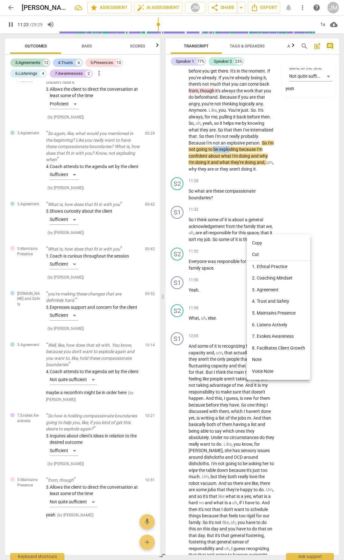
click at [262, 310] on li "5. Maintains Presence" at bounding box center [278, 313] width 63 height 12
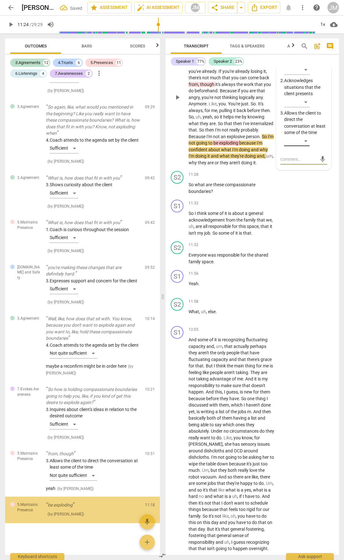
scroll to position [1900, 0]
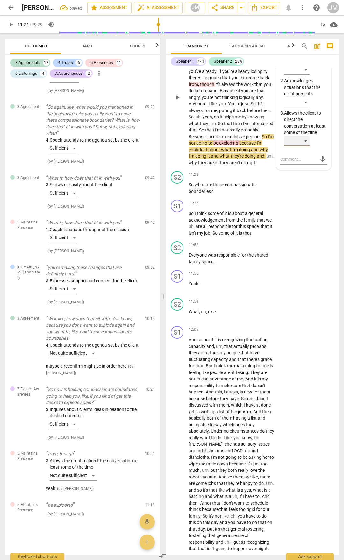
click at [304, 146] on div "​" at bounding box center [296, 141] width 25 height 10
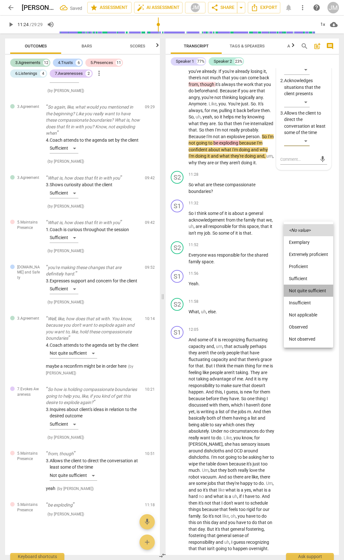
click at [306, 292] on li "Not quite sufficient" at bounding box center [308, 291] width 49 height 12
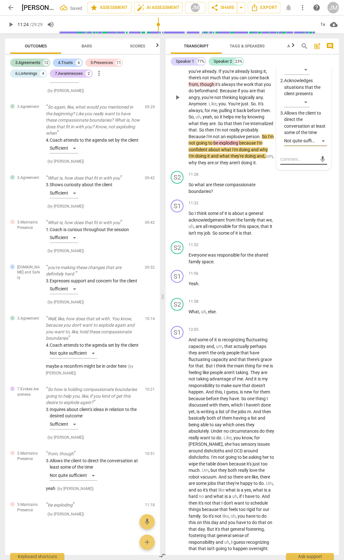
click at [289, 162] on textarea at bounding box center [298, 159] width 37 height 6
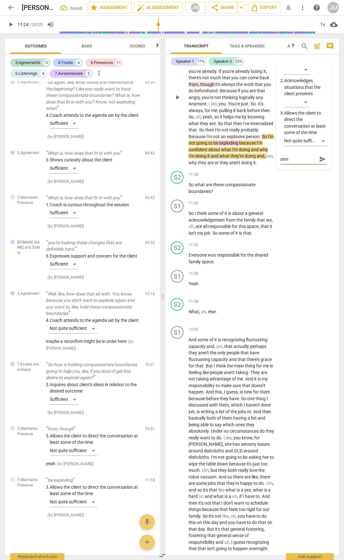
click at [319, 163] on span "send" at bounding box center [322, 159] width 7 height 7
click at [326, 239] on div "S1 play_arrow pause 11:32 + Add competency keyboard_arrow_right So I think some…" at bounding box center [252, 218] width 173 height 42
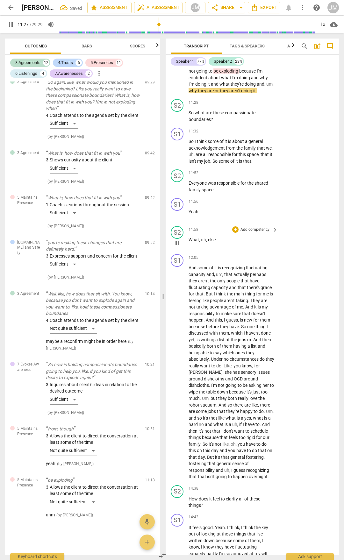
scroll to position [2111, 0]
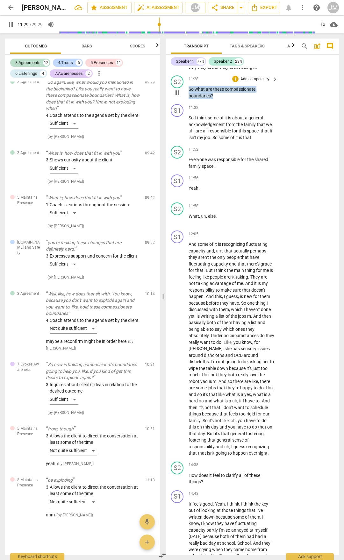
drag, startPoint x: 215, startPoint y: 180, endPoint x: 187, endPoint y: 170, distance: 29.9
click at [187, 102] on div "S2 play_arrow pause 11:28 + Add competency keyboard_arrow_right So what are the…" at bounding box center [252, 87] width 173 height 29
click at [238, 82] on div "+ Add competency" at bounding box center [251, 79] width 38 height 6
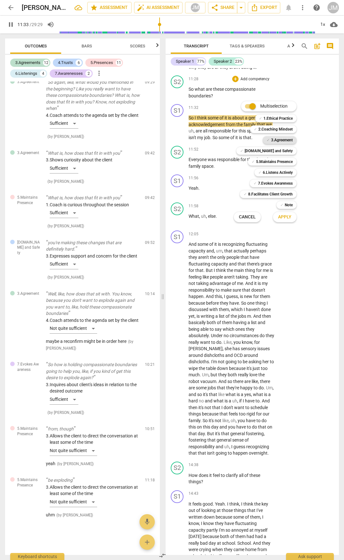
click at [291, 139] on b "3.Agreement" at bounding box center [282, 140] width 22 height 8
click at [285, 183] on b "7.Evokes Awareness" at bounding box center [275, 184] width 35 height 8
click at [283, 218] on span "Apply" at bounding box center [284, 217] width 13 height 6
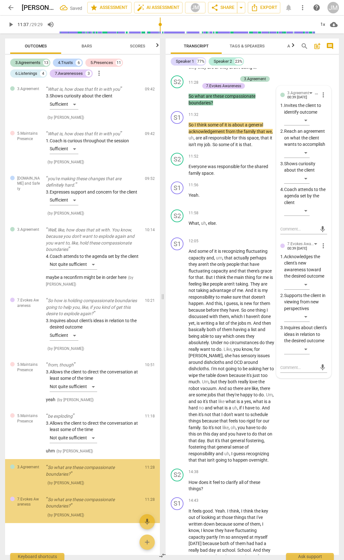
scroll to position [1989, 0]
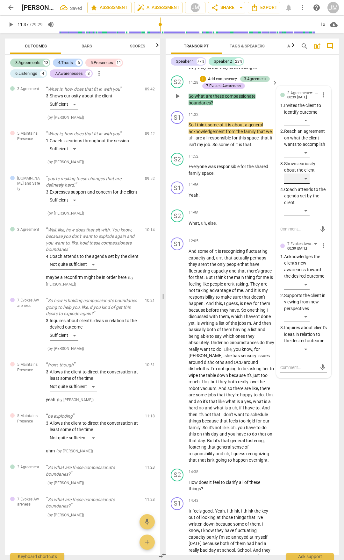
click at [305, 184] on div "​" at bounding box center [296, 178] width 25 height 10
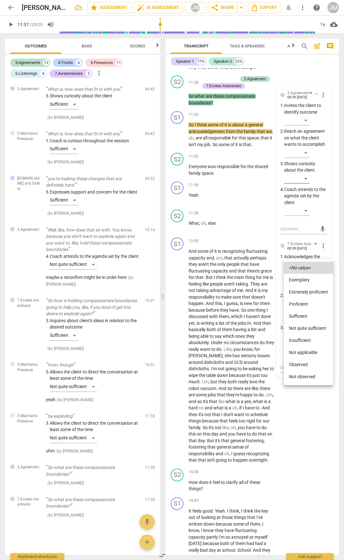
click at [298, 314] on li "Sufficient" at bounding box center [308, 316] width 49 height 12
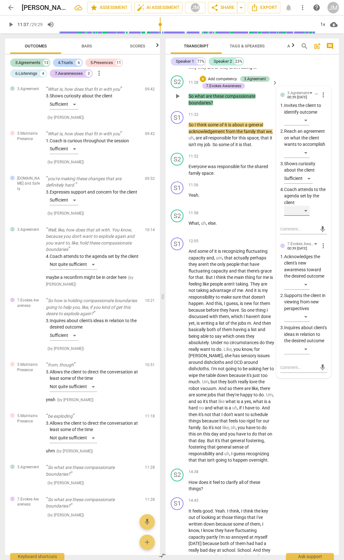
click at [305, 216] on div "​" at bounding box center [296, 211] width 25 height 10
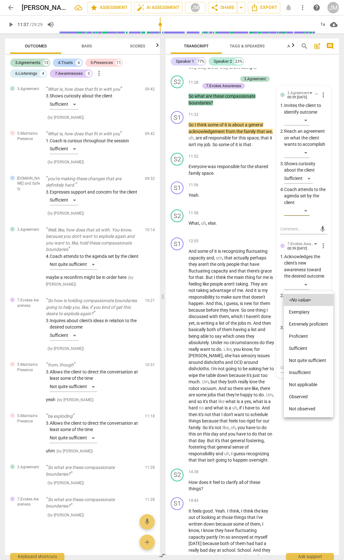
click at [305, 349] on li "Sufficient" at bounding box center [308, 348] width 49 height 12
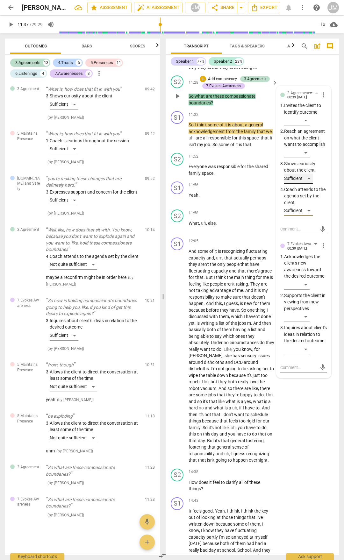
click at [310, 184] on div "Sufficient" at bounding box center [298, 178] width 29 height 10
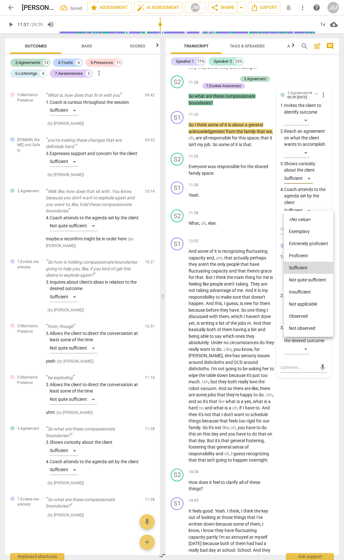
click at [264, 273] on div at bounding box center [172, 280] width 344 height 560
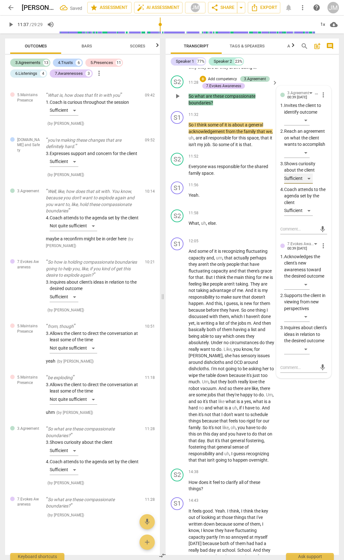
click at [306, 184] on div "Sufficient" at bounding box center [298, 178] width 29 height 10
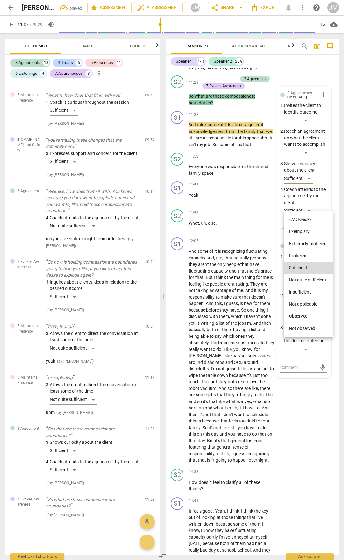
click at [304, 215] on li "<No value>" at bounding box center [308, 219] width 49 height 12
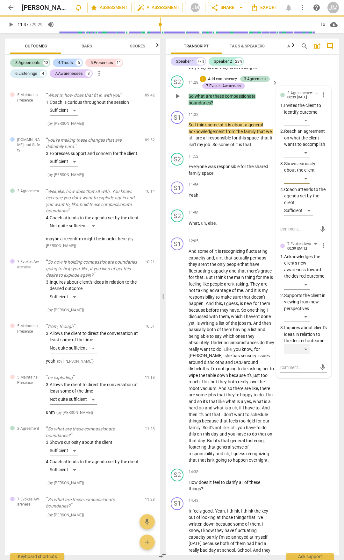
click at [308, 354] on div "​" at bounding box center [296, 349] width 25 height 10
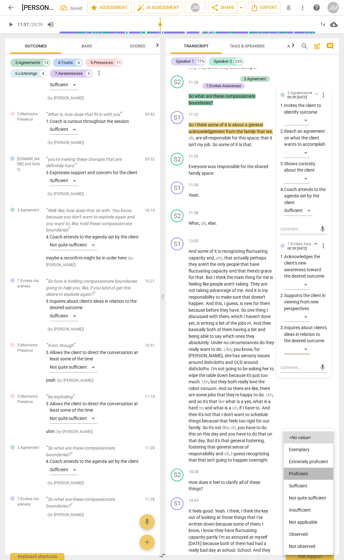
click at [300, 475] on li "Proficient" at bounding box center [308, 474] width 49 height 12
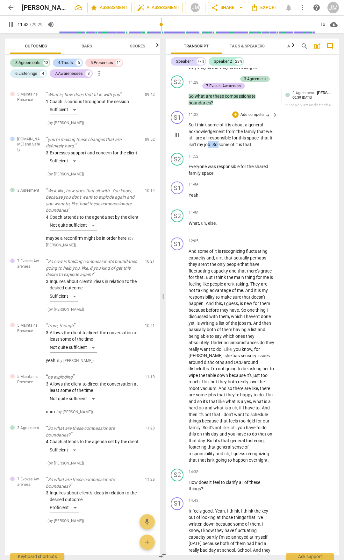
drag, startPoint x: 207, startPoint y: 235, endPoint x: 220, endPoint y: 234, distance: 12.4
click at [219, 148] on p "So I think some of it is about a general acknowledgement from the family that w…" at bounding box center [231, 135] width 86 height 26
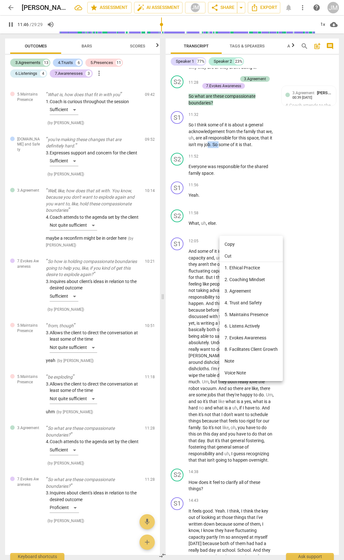
click at [250, 314] on li "5. Maintains Presence" at bounding box center [250, 315] width 63 height 12
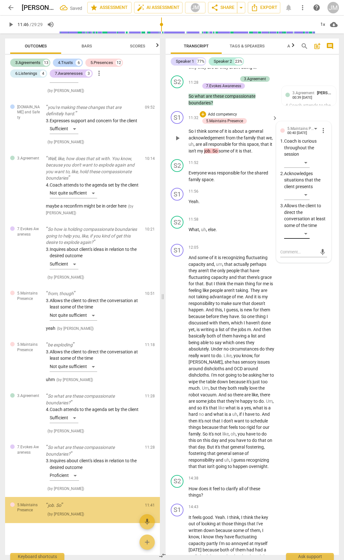
scroll to position [2067, 0]
click at [292, 255] on textarea at bounding box center [298, 252] width 37 height 6
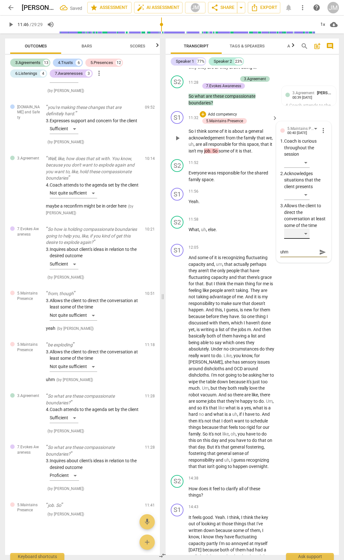
click at [304, 239] on div "​" at bounding box center [296, 234] width 25 height 10
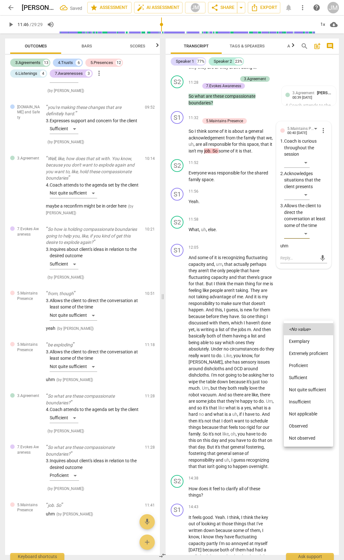
click at [303, 387] on li "Not quite sufficient" at bounding box center [308, 390] width 49 height 12
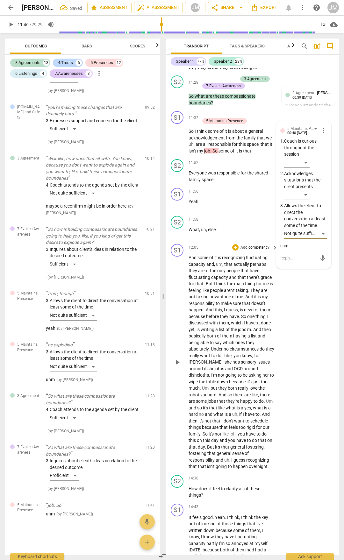
click at [331, 454] on div "S1 play_arrow pause 12:05 + Add competency keyboard_arrow_right And some of it …" at bounding box center [252, 356] width 173 height 231
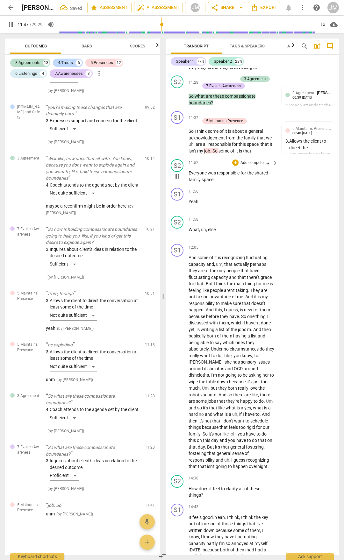
click at [180, 180] on span "pause" at bounding box center [177, 177] width 8 height 8
click at [180, 180] on span "play_arrow" at bounding box center [177, 177] width 8 height 8
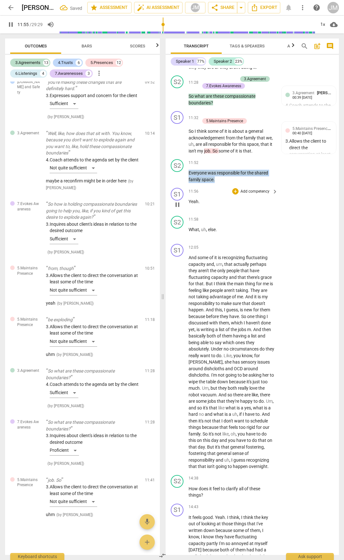
drag, startPoint x: 189, startPoint y: 260, endPoint x: 239, endPoint y: 274, distance: 52.1
click at [238, 274] on div "S1 play_arrow pause 00:02 + Add competency keyboard_arrow_right Hey , [PERSON_N…" at bounding box center [252, 311] width 173 height 487
click at [234, 166] on div "+" at bounding box center [235, 162] width 6 height 6
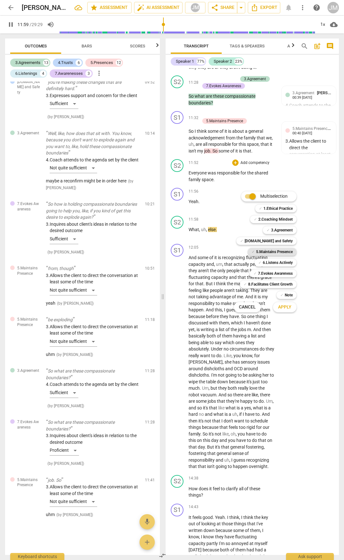
click at [275, 253] on b "5.Maintains Presence" at bounding box center [274, 252] width 37 height 8
click at [275, 262] on b "6.Listens Actively" at bounding box center [278, 263] width 30 height 8
click at [285, 306] on span "Apply" at bounding box center [284, 307] width 13 height 6
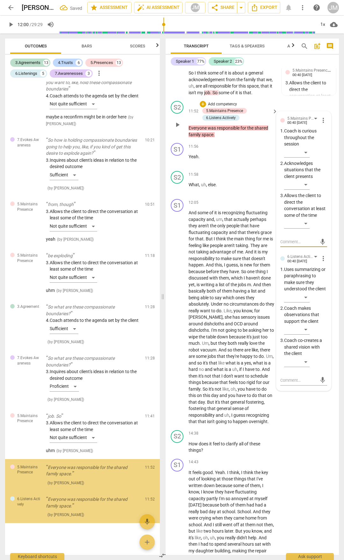
scroll to position [2175, 0]
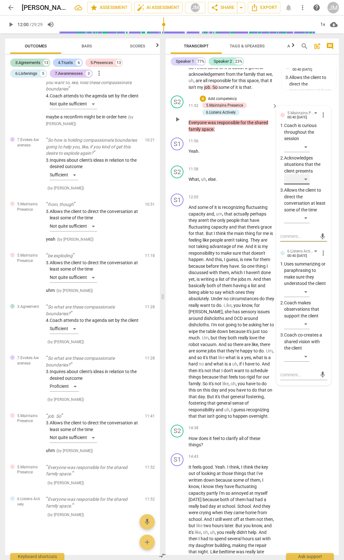
click at [309, 184] on div "​" at bounding box center [296, 179] width 25 height 10
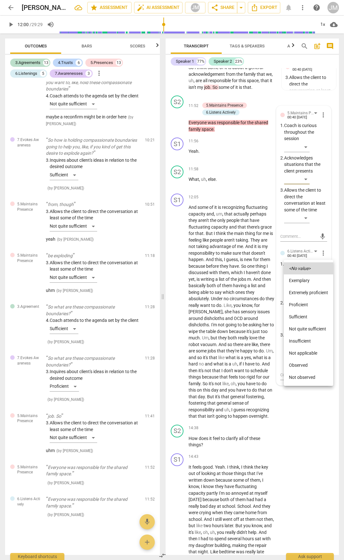
click at [307, 304] on li "Proficient" at bounding box center [308, 305] width 49 height 12
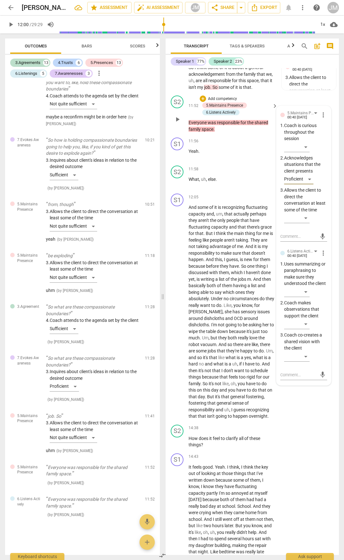
click at [307, 287] on p "Uses summarizing or paraphrasing to make sure they understood the client" at bounding box center [305, 274] width 43 height 26
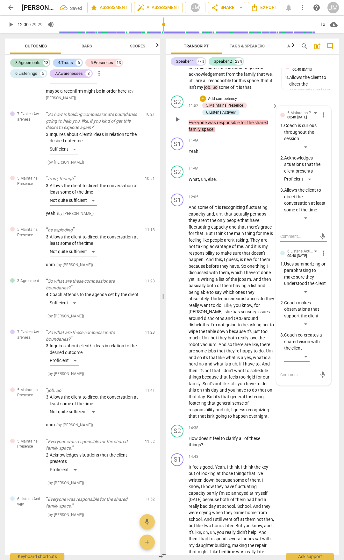
click at [305, 287] on p "Uses summarizing or paraphrasing to make sure they understood the client" at bounding box center [305, 274] width 43 height 26
click at [306, 297] on div "​" at bounding box center [296, 292] width 25 height 10
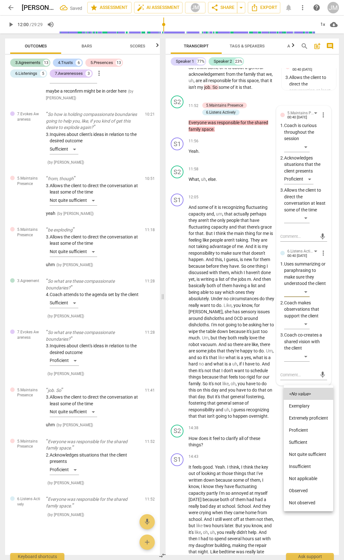
click at [301, 427] on li "Proficient" at bounding box center [308, 430] width 49 height 12
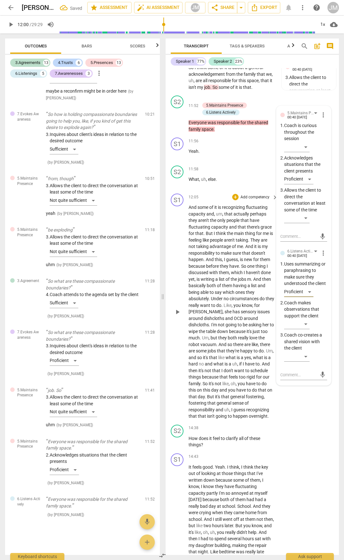
drag, startPoint x: 305, startPoint y: 511, endPoint x: 284, endPoint y: 420, distance: 93.7
click at [305, 510] on div "S1 play_arrow pause 00:02 + Add competency keyboard_arrow_right Hey , [PERSON_N…" at bounding box center [252, 311] width 173 height 487
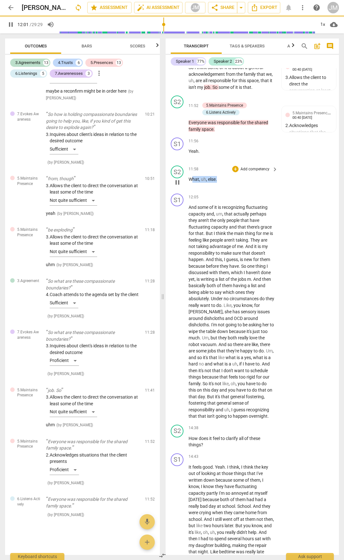
drag, startPoint x: 218, startPoint y: 266, endPoint x: 182, endPoint y: 262, distance: 36.0
click at [186, 191] on div "S2 play_arrow pause 11:58 + Add competency keyboard_arrow_right What , uh , els…" at bounding box center [252, 177] width 173 height 28
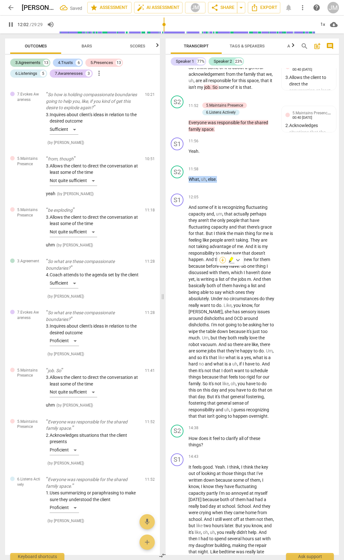
click at [222, 258] on div "+" at bounding box center [222, 260] width 6 height 6
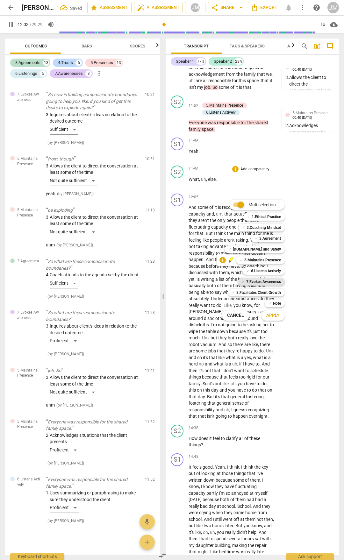
click at [255, 282] on b "7.Evokes Awareness" at bounding box center [263, 282] width 35 height 8
click at [271, 315] on span "Apply" at bounding box center [272, 315] width 13 height 6
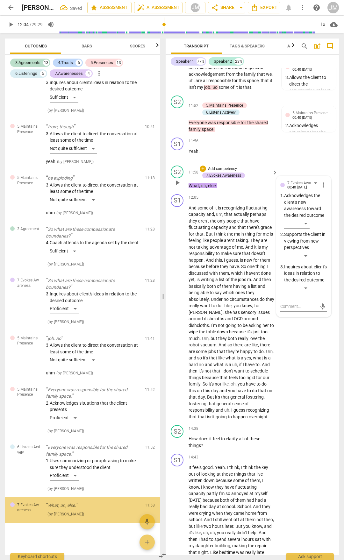
scroll to position [2234, 0]
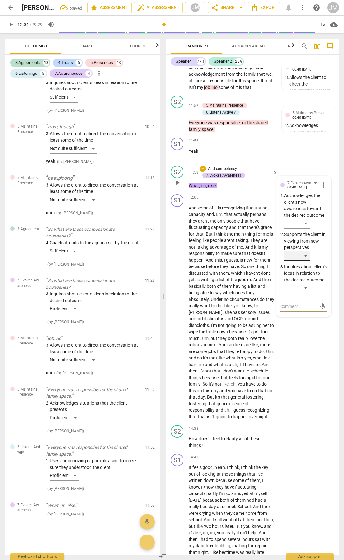
click at [308, 261] on div "​" at bounding box center [296, 256] width 25 height 10
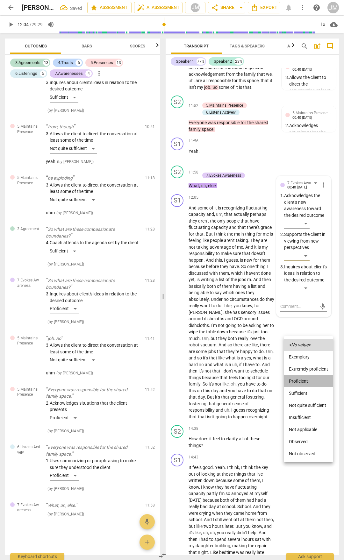
click at [306, 379] on li "Proficient" at bounding box center [308, 381] width 49 height 12
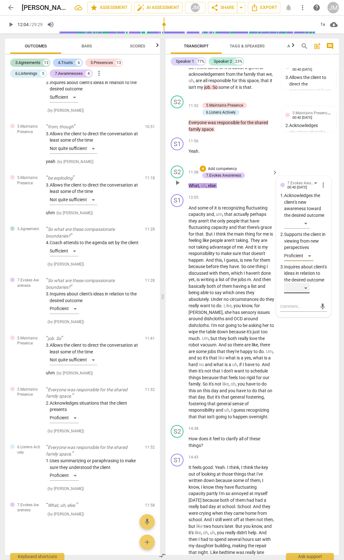
click at [307, 293] on div "​" at bounding box center [296, 288] width 25 height 10
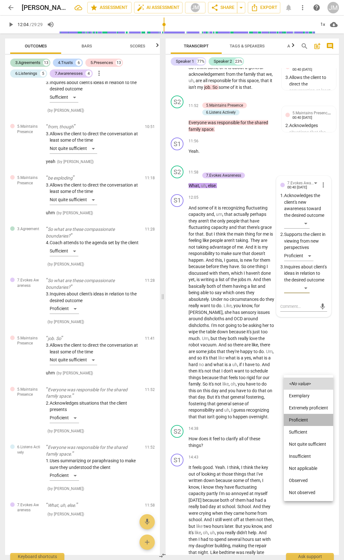
drag, startPoint x: 295, startPoint y: 419, endPoint x: 294, endPoint y: 411, distance: 8.0
click at [295, 419] on li "Proficient" at bounding box center [308, 420] width 49 height 12
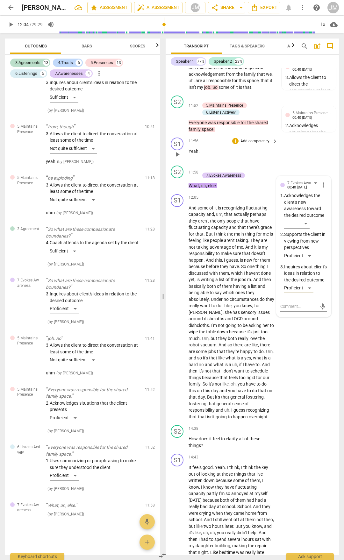
click at [291, 163] on div "S1 play_arrow pause 11:56 + Add competency keyboard_arrow_right Yeah ." at bounding box center [252, 149] width 173 height 28
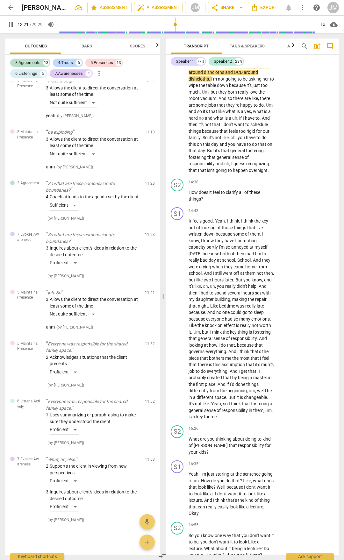
scroll to position [2429, 0]
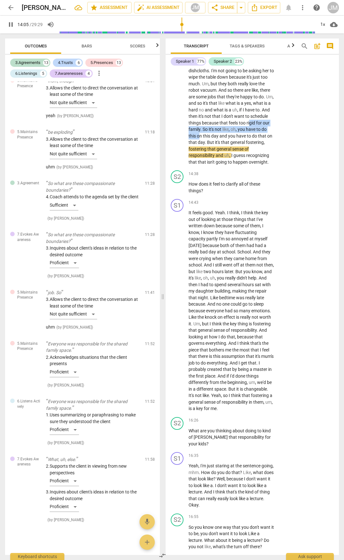
drag, startPoint x: 259, startPoint y: 217, endPoint x: 266, endPoint y: 218, distance: 6.8
click at [266, 166] on p "And some of it is recognizing fluctuating capacity and , um , that actually per…" at bounding box center [231, 58] width 86 height 216
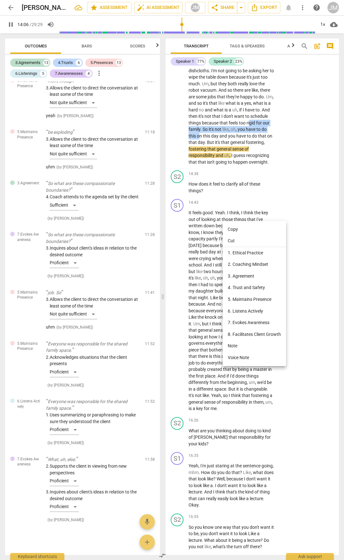
click at [255, 301] on li "5. Maintains Presence" at bounding box center [254, 299] width 63 height 12
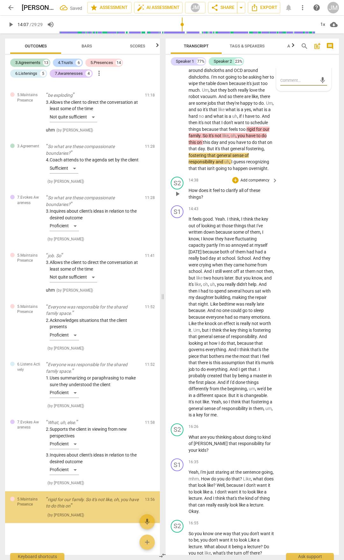
scroll to position [2317, 0]
click at [310, 70] on div "​" at bounding box center [305, 63] width 43 height 13
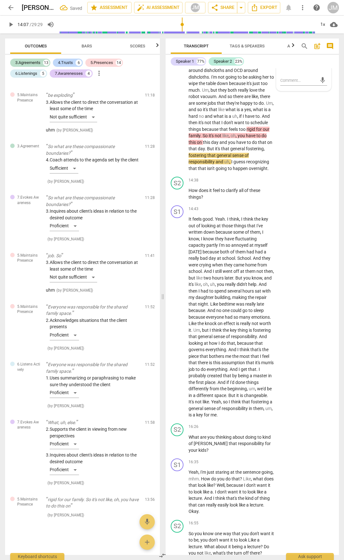
click at [308, 67] on div "​" at bounding box center [296, 62] width 25 height 10
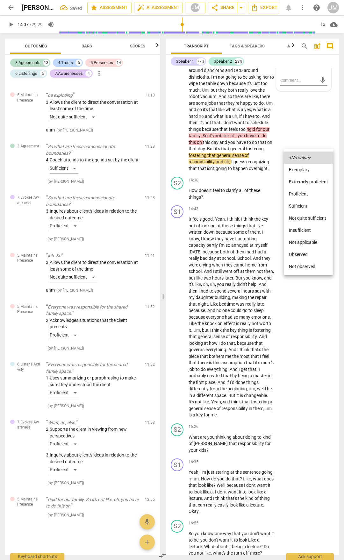
click at [310, 196] on li "Proficient" at bounding box center [308, 194] width 49 height 12
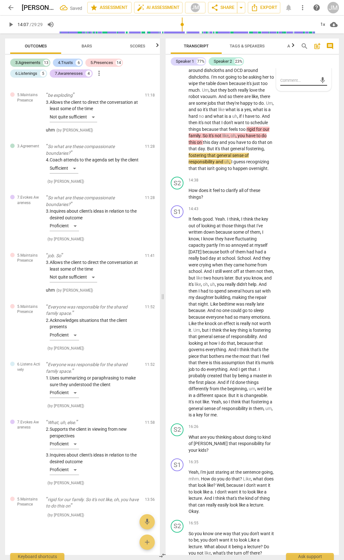
click at [301, 83] on textarea at bounding box center [298, 80] width 37 height 6
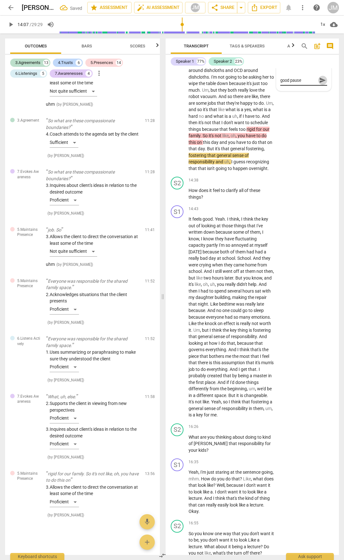
click at [322, 84] on span "send" at bounding box center [322, 80] width 7 height 7
click at [311, 174] on div "S1 play_arrow pause 12:05 + Add competency 5.Maintains Presence keyboard_arrow_…" at bounding box center [252, 55] width 173 height 237
click at [198, 151] on span "day" at bounding box center [201, 148] width 7 height 5
click at [174, 65] on span "pause" at bounding box center [177, 61] width 8 height 8
click at [174, 65] on span "play_arrow" at bounding box center [177, 61] width 8 height 8
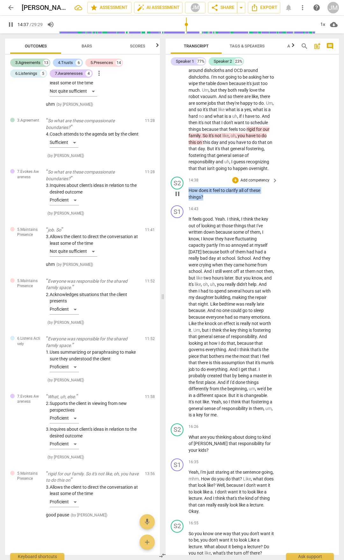
drag, startPoint x: 204, startPoint y: 286, endPoint x: 183, endPoint y: 278, distance: 22.6
click at [183, 203] on div "S2 play_arrow pause 14:38 + Add competency keyboard_arrow_right How does it fee…" at bounding box center [252, 188] width 173 height 29
click at [235, 183] on div "+" at bounding box center [235, 180] width 6 height 6
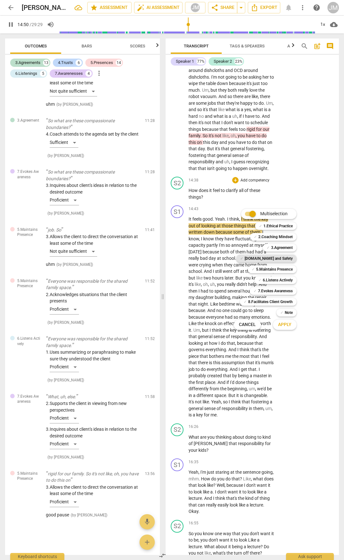
click at [285, 258] on b "[DOMAIN_NAME] and Safety" at bounding box center [268, 259] width 48 height 8
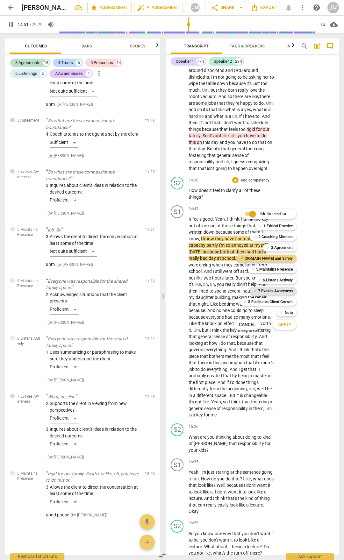
click at [281, 290] on b "7.Evokes Awareness" at bounding box center [275, 291] width 35 height 8
click at [288, 329] on button "Apply" at bounding box center [285, 324] width 24 height 11
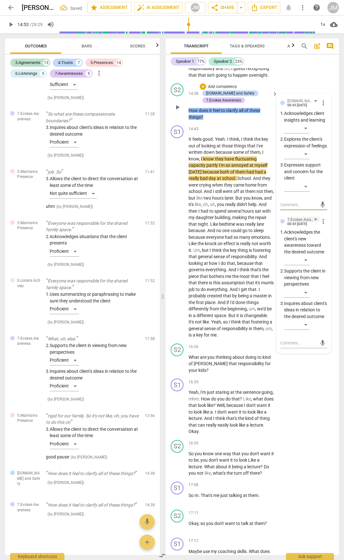
scroll to position [2525, 0]
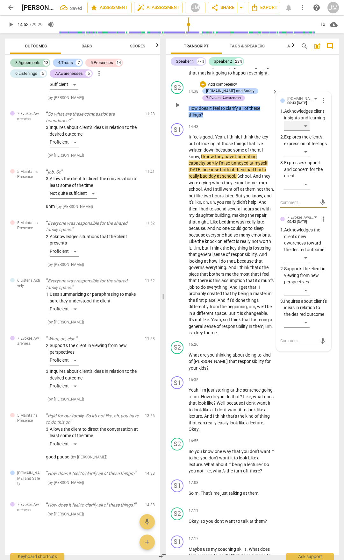
click at [306, 131] on div "​" at bounding box center [296, 126] width 25 height 10
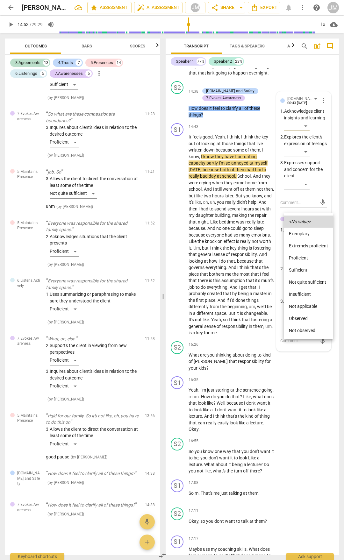
click at [300, 271] on li "Sufficient" at bounding box center [308, 270] width 49 height 12
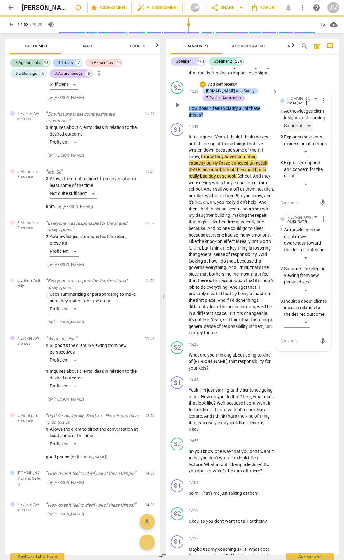
click at [308, 131] on div "Sufficient" at bounding box center [298, 126] width 29 height 10
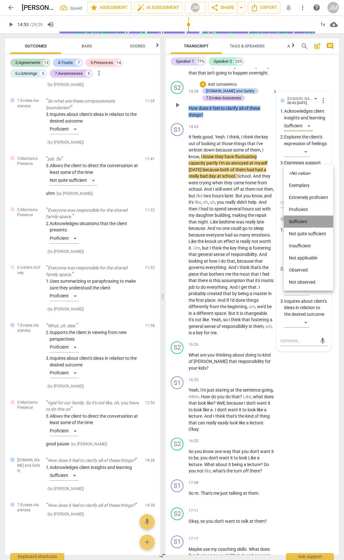
click at [308, 223] on li "Sufficient" at bounding box center [308, 222] width 49 height 12
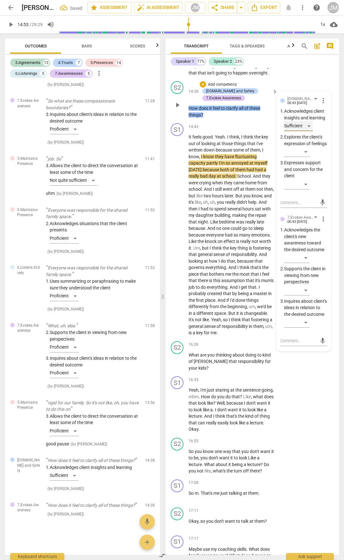
click at [308, 131] on div "Sufficient" at bounding box center [298, 126] width 29 height 10
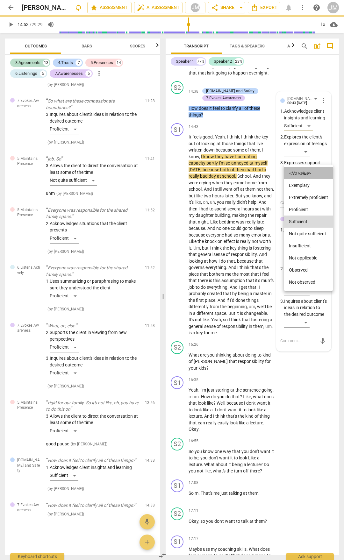
click at [307, 173] on icon "<No value>" at bounding box center [300, 173] width 22 height 4
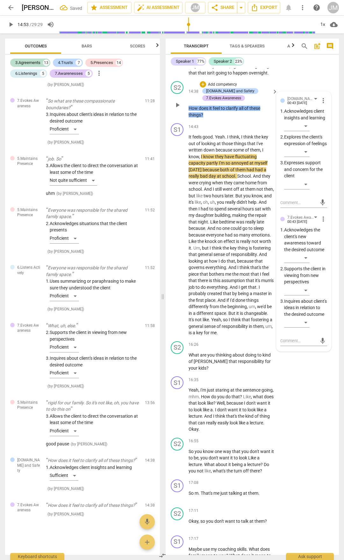
click at [304, 159] on div "​" at bounding box center [305, 153] width 43 height 13
click at [304, 157] on div "​" at bounding box center [296, 152] width 25 height 10
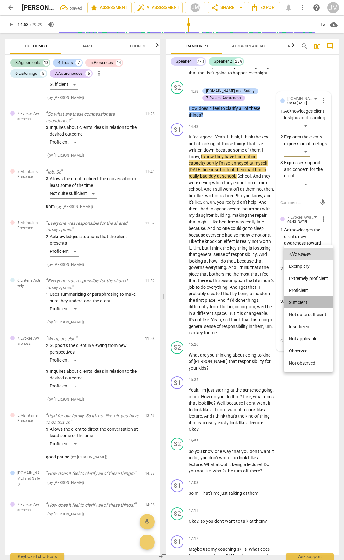
click at [297, 301] on li "Sufficient" at bounding box center [308, 302] width 49 height 12
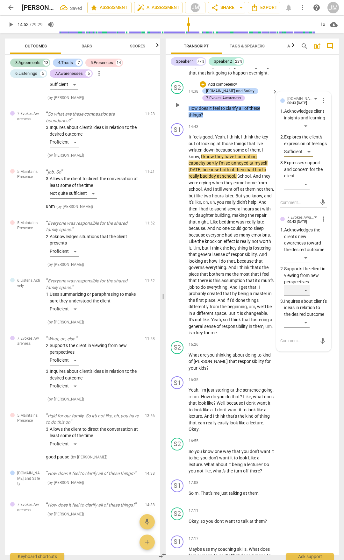
click at [306, 295] on div "​" at bounding box center [296, 290] width 25 height 10
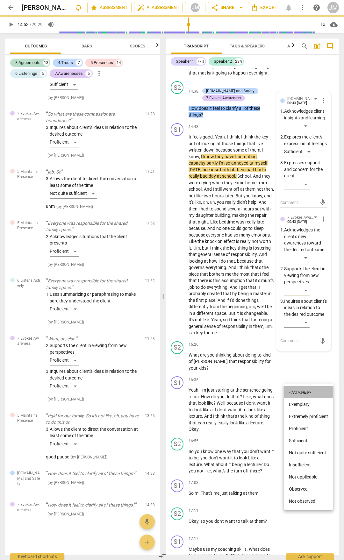
click at [305, 393] on icon "<No value>" at bounding box center [300, 392] width 22 height 4
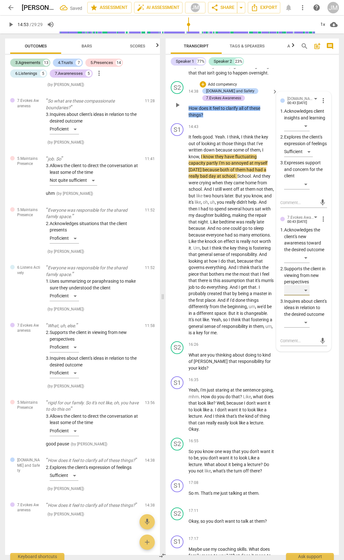
click at [305, 295] on div "​" at bounding box center [296, 290] width 25 height 10
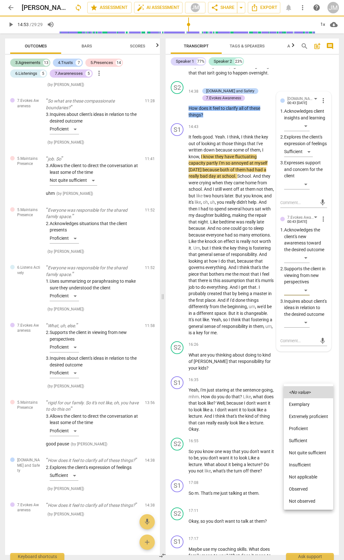
click at [304, 440] on li "Sufficient" at bounding box center [308, 441] width 49 height 12
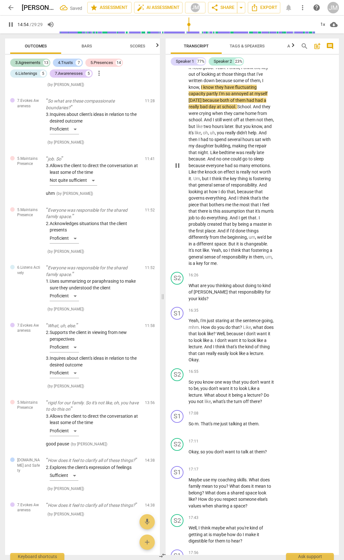
scroll to position [2620, 0]
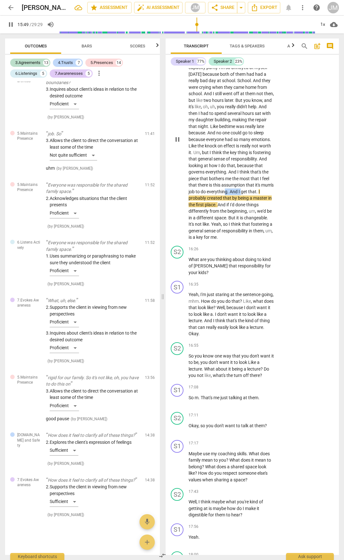
drag, startPoint x: 207, startPoint y: 286, endPoint x: 218, endPoint y: 287, distance: 10.6
click at [223, 241] on p "It feels good . Yeah . I think , I think the key out of looking at those things…" at bounding box center [231, 139] width 86 height 202
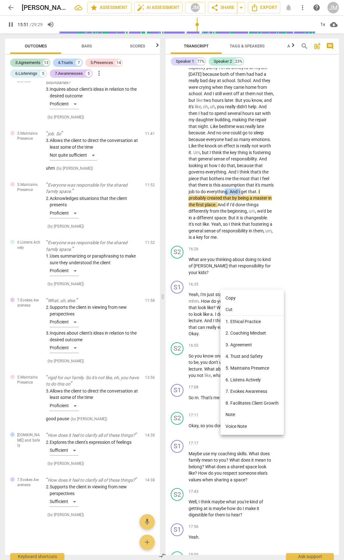
click at [249, 368] on li "5. Maintains Presence" at bounding box center [251, 368] width 63 height 12
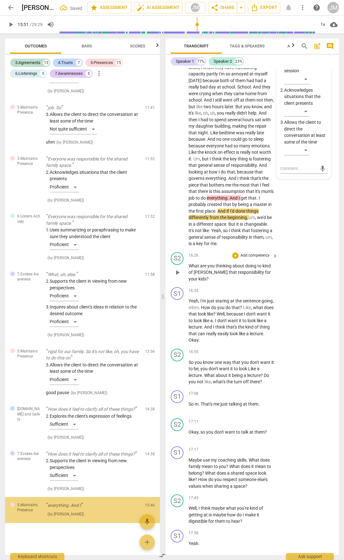
scroll to position [2478, 0]
click at [306, 155] on div "​" at bounding box center [296, 150] width 25 height 10
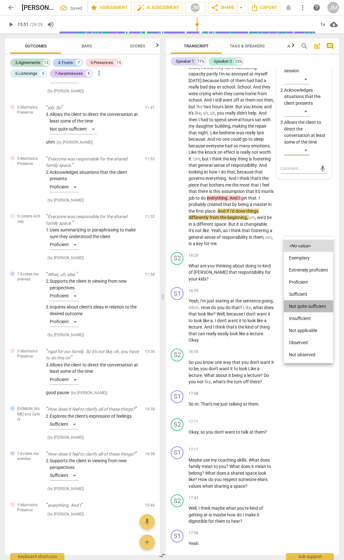
click at [301, 308] on li "Not quite sufficient" at bounding box center [308, 306] width 49 height 12
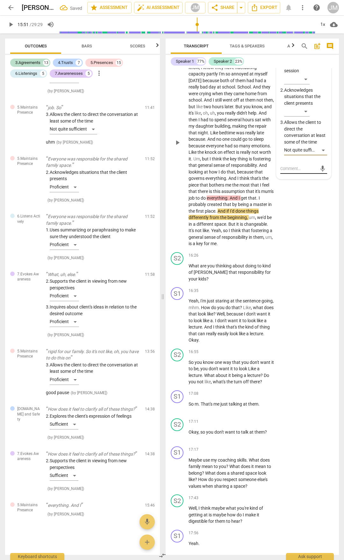
click at [289, 172] on textarea at bounding box center [298, 169] width 37 height 6
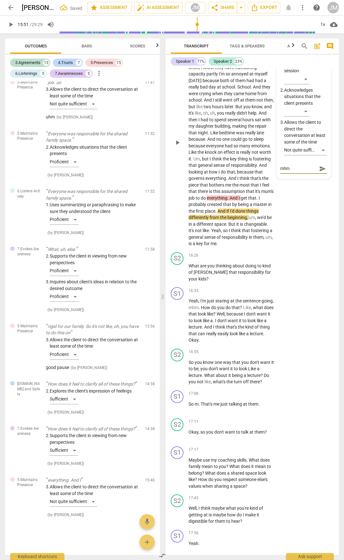
click at [322, 172] on span "send" at bounding box center [322, 168] width 7 height 7
click at [312, 250] on div "S1 play_arrow pause 14:43 + Add competency 5.Maintains Presence keyboard_arrow_…" at bounding box center [252, 137] width 173 height 224
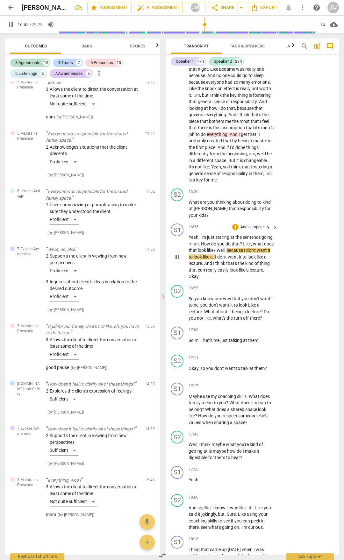
scroll to position [2716, 0]
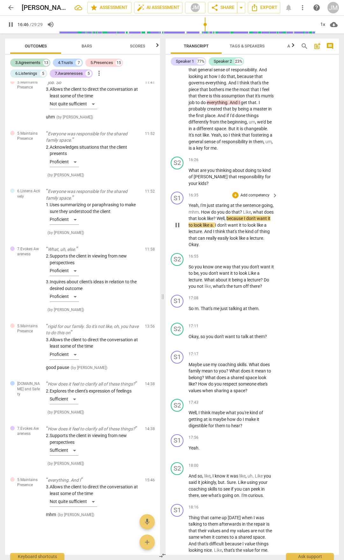
click at [173, 229] on span "pause" at bounding box center [177, 225] width 8 height 8
click at [178, 181] on span "play_arrow" at bounding box center [177, 177] width 8 height 8
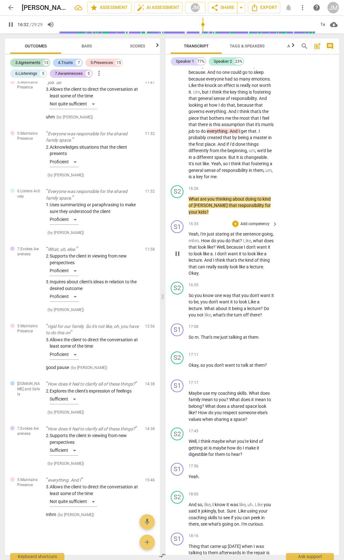
scroll to position [2652, 0]
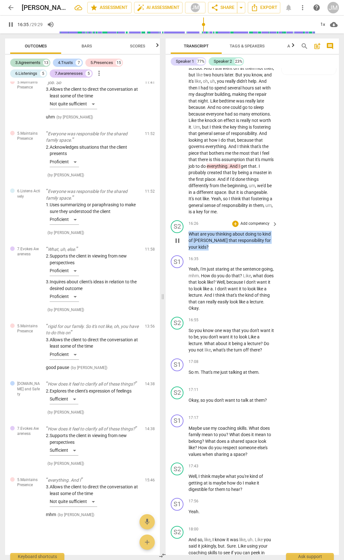
drag, startPoint x: 189, startPoint y: 327, endPoint x: 286, endPoint y: 334, distance: 97.0
click at [286, 253] on div "S2 play_arrow pause 16:26 + Add competency keyboard_arrow_right What are you th…" at bounding box center [252, 235] width 173 height 35
click at [232, 227] on div "+" at bounding box center [235, 224] width 6 height 6
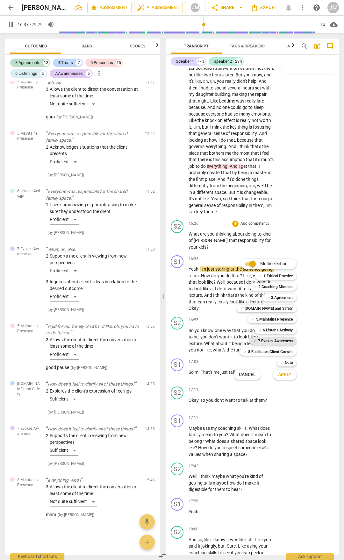
click at [261, 338] on b "7.Evokes Awareness" at bounding box center [275, 341] width 35 height 8
click at [287, 377] on span "Apply" at bounding box center [284, 374] width 13 height 6
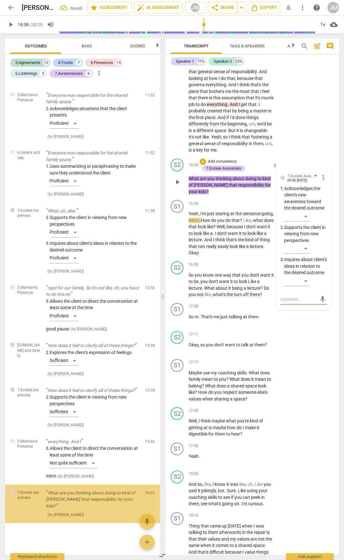
scroll to position [2716, 0]
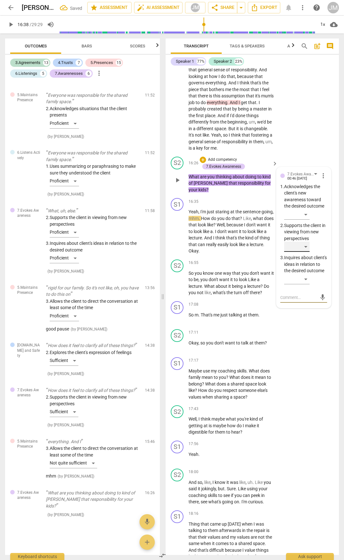
click at [304, 252] on div "​" at bounding box center [296, 247] width 25 height 10
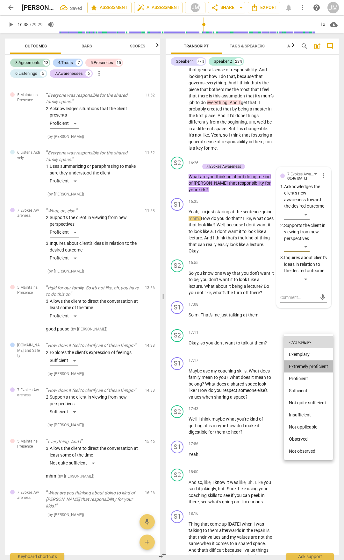
click at [301, 364] on li "Extremely proficient" at bounding box center [308, 366] width 49 height 12
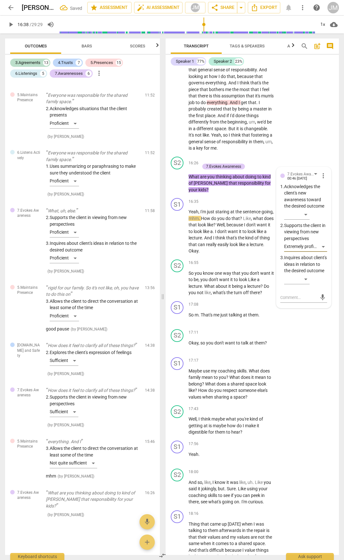
click at [310, 154] on div "S1 play_arrow pause 14:43 + Add competency 5.Maintains Presence keyboard_arrow_…" at bounding box center [252, 42] width 173 height 224
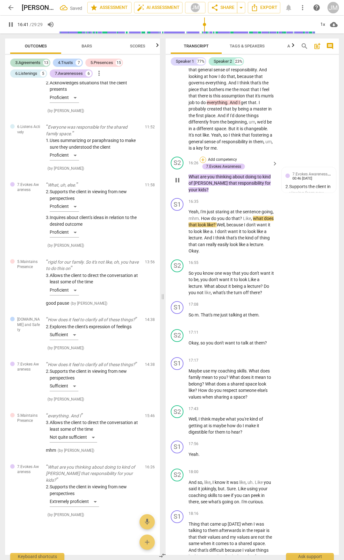
click at [200, 163] on div "+" at bounding box center [203, 160] width 6 height 6
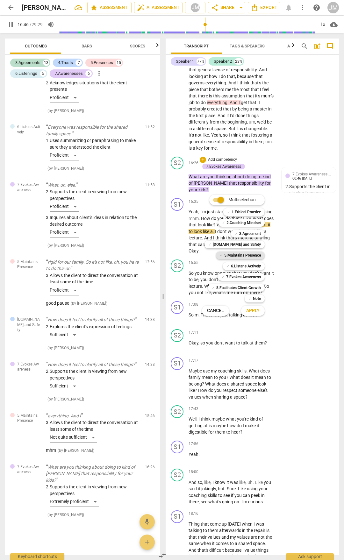
click at [251, 253] on b "5.Maintains Presence" at bounding box center [242, 255] width 37 height 8
click at [254, 313] on span "Apply" at bounding box center [252, 311] width 13 height 6
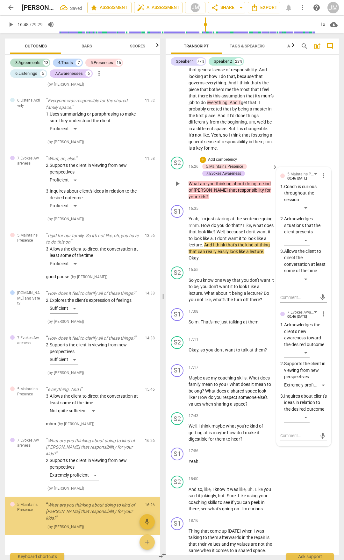
scroll to position [2592, 0]
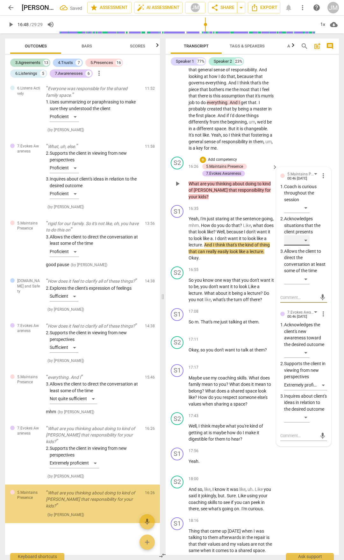
click at [301, 245] on div "​" at bounding box center [296, 240] width 25 height 10
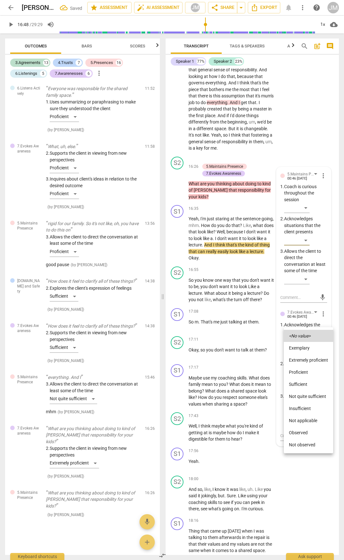
click at [302, 373] on li "Proficient" at bounding box center [308, 372] width 49 height 12
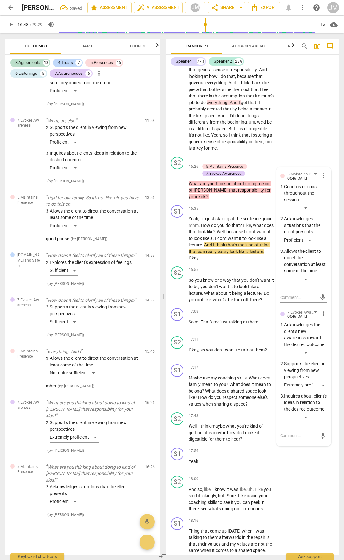
click at [315, 154] on div "S1 play_arrow pause 14:43 + Add competency 5.Maintains Presence keyboard_arrow_…" at bounding box center [252, 42] width 173 height 224
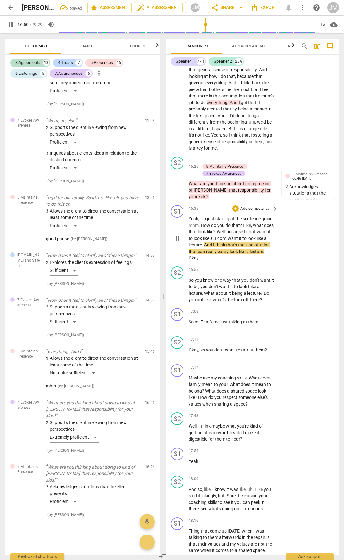
click at [193, 221] on span "Yeah" at bounding box center [193, 218] width 10 height 5
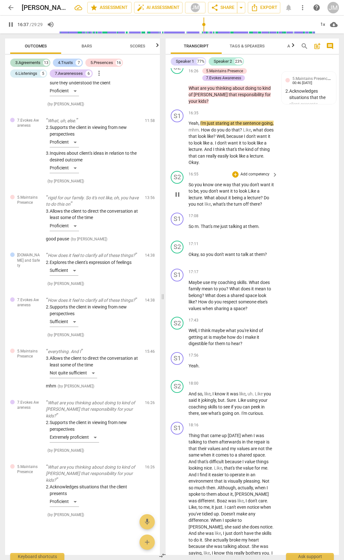
scroll to position [2875, 0]
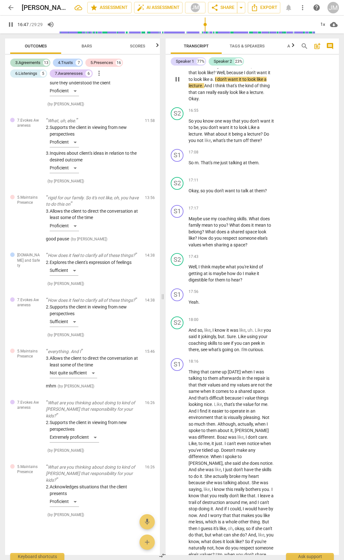
click at [187, 102] on div "S1 play_arrow pause" at bounding box center [180, 74] width 18 height 56
click at [189, 62] on span "Yeah" at bounding box center [193, 59] width 10 height 5
drag, startPoint x: 235, startPoint y: 161, endPoint x: 244, endPoint y: 167, distance: 11.0
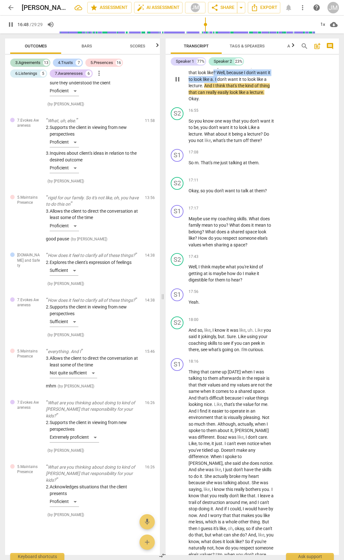
click at [244, 102] on p "Yeah , I'm just staring at the sentence going , mhm . How do you do that ? Like…" at bounding box center [231, 79] width 86 height 46
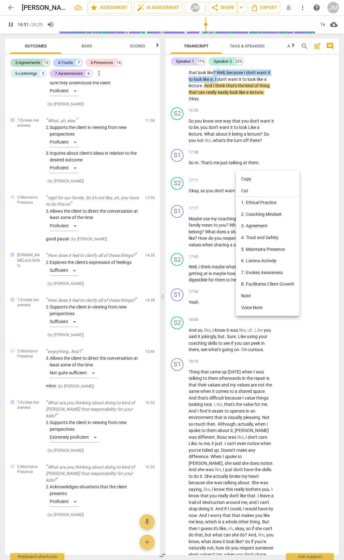
click at [265, 293] on li "Note" at bounding box center [267, 296] width 63 height 12
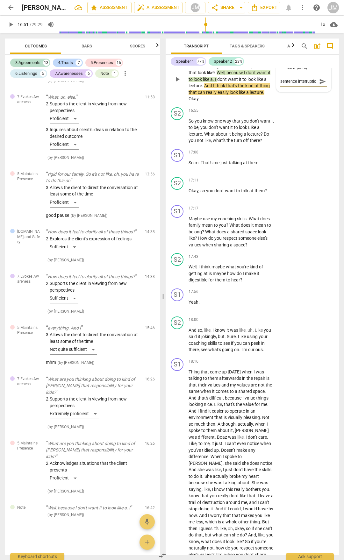
scroll to position [5, 0]
click at [320, 85] on span "send" at bounding box center [322, 81] width 7 height 7
click at [173, 83] on span "play_arrow" at bounding box center [177, 79] width 8 height 8
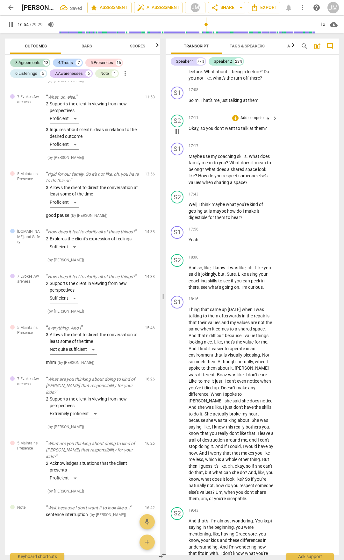
scroll to position [2939, 0]
drag, startPoint x: 189, startPoint y: 144, endPoint x: 203, endPoint y: 158, distance: 19.6
click at [203, 80] on p "So you know one way that you don't want it to be , you don't want it to look Li…" at bounding box center [231, 67] width 86 height 26
click at [232, 50] on div "+" at bounding box center [235, 47] width 6 height 6
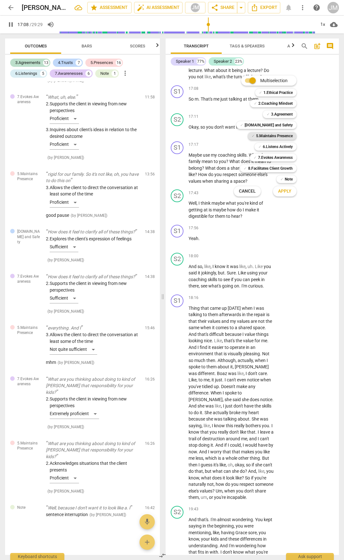
click at [283, 134] on b "5.Maintains Presence" at bounding box center [274, 136] width 37 height 8
click at [286, 126] on b "[DOMAIN_NAME] and Safety" at bounding box center [268, 125] width 48 height 8
click at [289, 193] on span "Apply" at bounding box center [284, 191] width 13 height 6
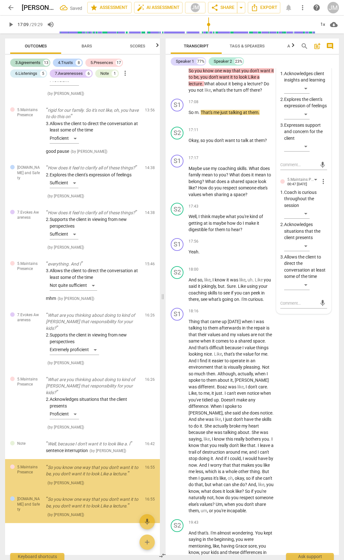
scroll to position [2706, 0]
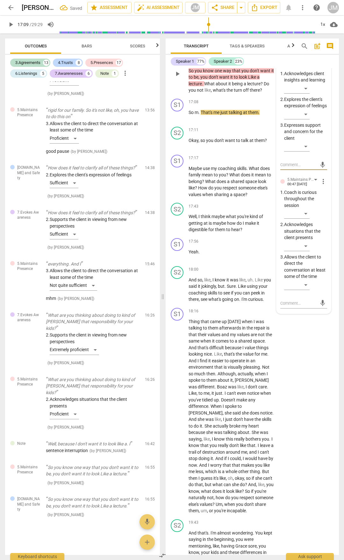
click at [203, 50] on div "+" at bounding box center [203, 47] width 6 height 6
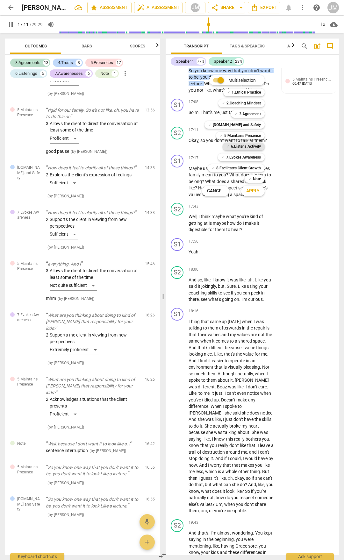
click at [244, 145] on b "6.Listens Actively" at bounding box center [246, 147] width 30 height 8
click at [257, 196] on button "Apply" at bounding box center [253, 190] width 24 height 11
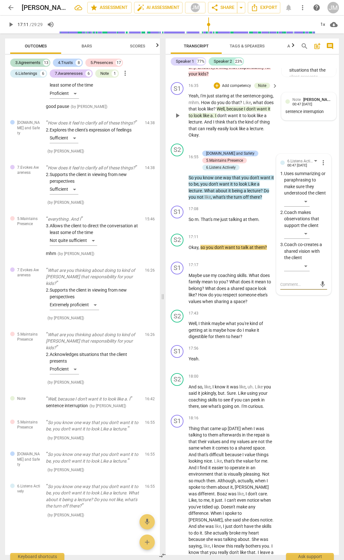
scroll to position [2907, 0]
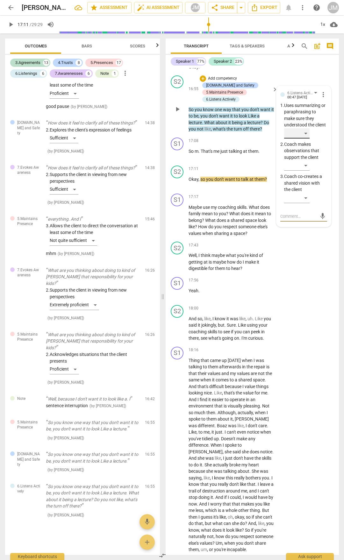
click at [304, 138] on div "​" at bounding box center [296, 133] width 25 height 10
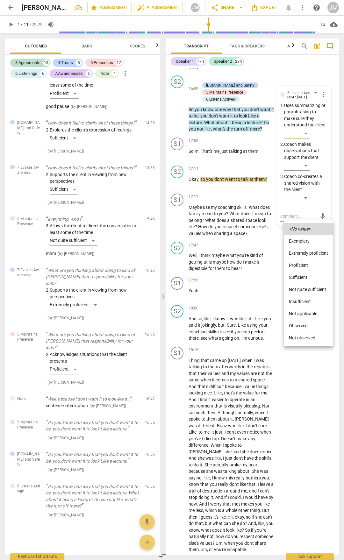
click at [308, 276] on li "Sufficient" at bounding box center [308, 277] width 49 height 12
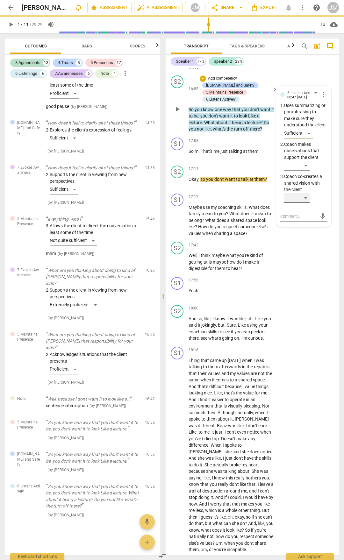
click at [305, 203] on div "​" at bounding box center [296, 198] width 25 height 10
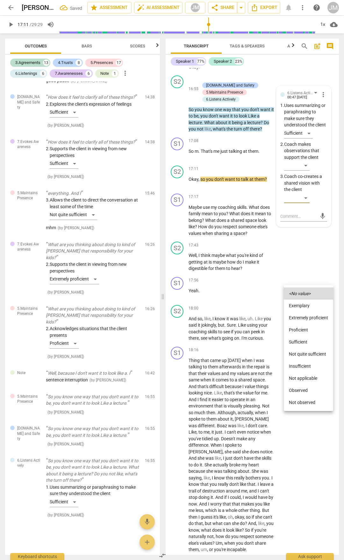
click at [301, 328] on li "Proficient" at bounding box center [308, 330] width 49 height 12
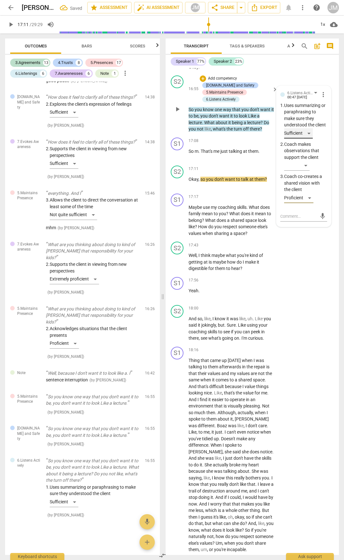
click at [308, 138] on div "Sufficient" at bounding box center [298, 133] width 29 height 10
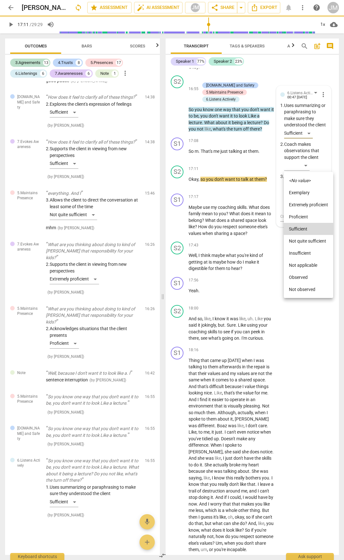
click at [305, 217] on li "Proficient" at bounding box center [308, 217] width 49 height 12
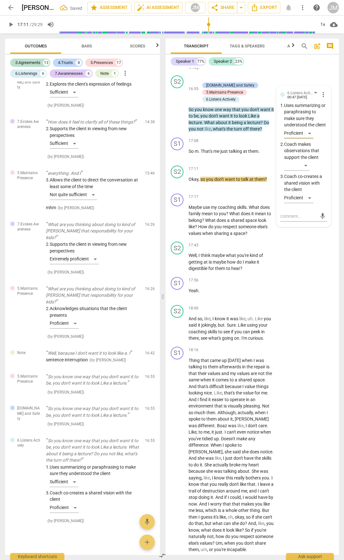
click at [283, 73] on div "S1 play_arrow pause 16:35 + Add competency Note keyboard_arrow_right Yeah , I'm…" at bounding box center [252, 41] width 173 height 61
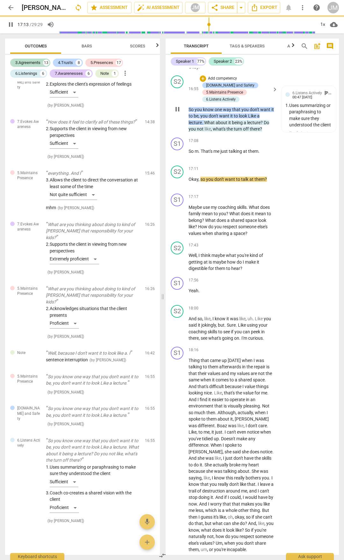
click at [229, 103] on div "+ Add competency [DOMAIN_NAME] and Safety 5.Maintains Presence 6.Listens Active…" at bounding box center [235, 88] width 70 height 27
click at [230, 88] on div "[DOMAIN_NAME] and Safety" at bounding box center [230, 85] width 48 height 6
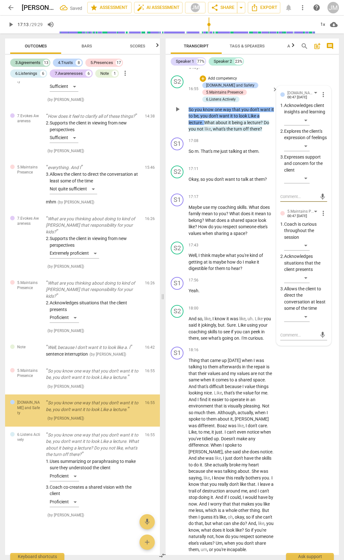
scroll to position [2803, 0]
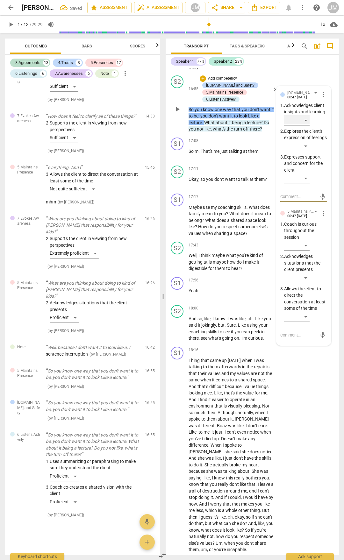
click at [306, 125] on div "​" at bounding box center [296, 120] width 25 height 10
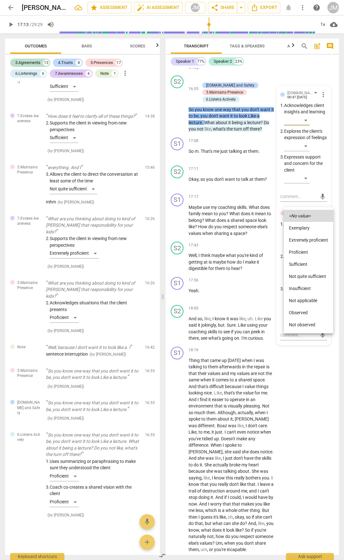
click at [307, 266] on li "Sufficient" at bounding box center [308, 264] width 49 height 12
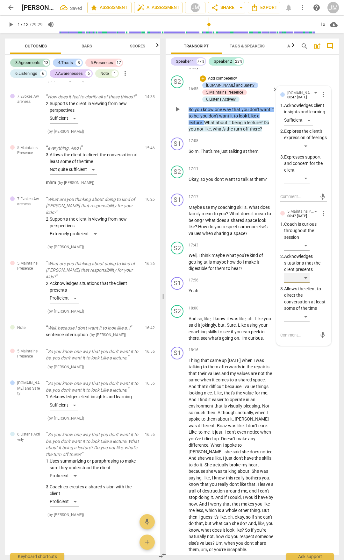
click at [305, 283] on div "​" at bounding box center [296, 278] width 25 height 10
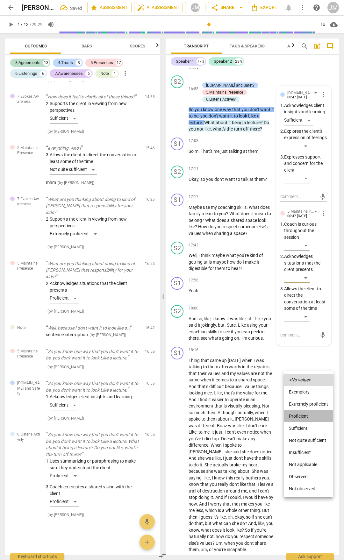
click at [305, 413] on li "Proficient" at bounding box center [308, 416] width 49 height 12
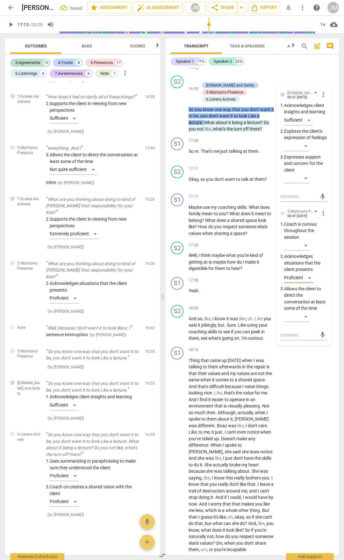
click at [300, 73] on div "S1 play_arrow pause 16:35 + Add competency Note keyboard_arrow_right Yeah , I'm…" at bounding box center [252, 41] width 173 height 61
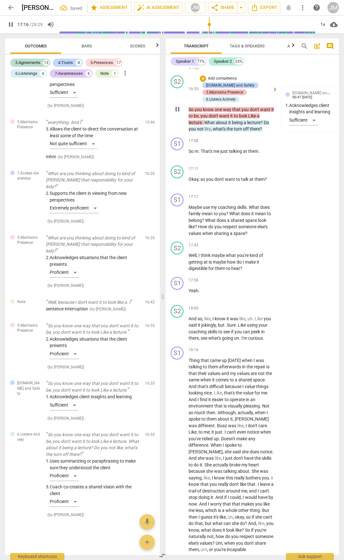
click at [226, 95] on div "5.Maintains Presence" at bounding box center [224, 92] width 37 height 6
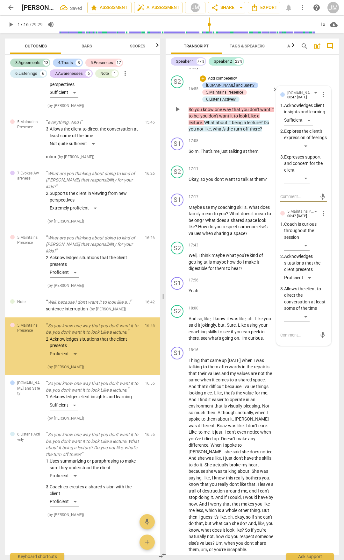
scroll to position [2847, 0]
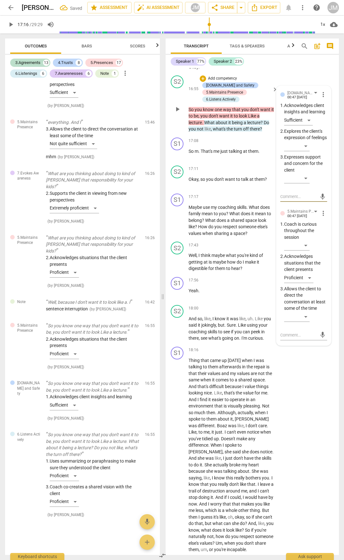
click at [206, 125] on span "What" at bounding box center [209, 122] width 11 height 5
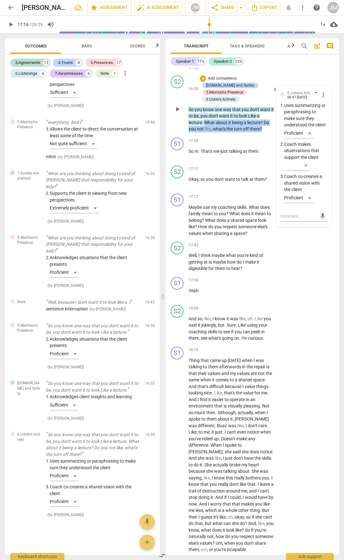
drag, startPoint x: 208, startPoint y: 211, endPoint x: 261, endPoint y: 219, distance: 54.0
click at [261, 132] on p "So you know one way that you don't want it to be , you don't want it to look Li…" at bounding box center [231, 119] width 86 height 26
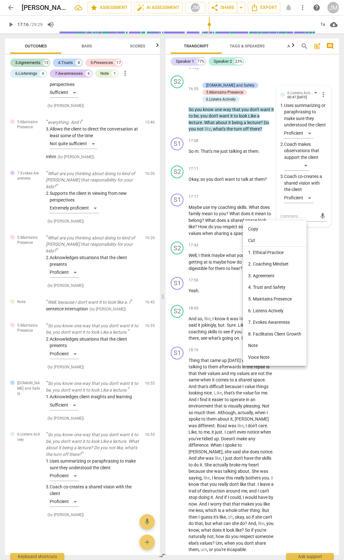
click at [215, 229] on div at bounding box center [172, 280] width 344 height 560
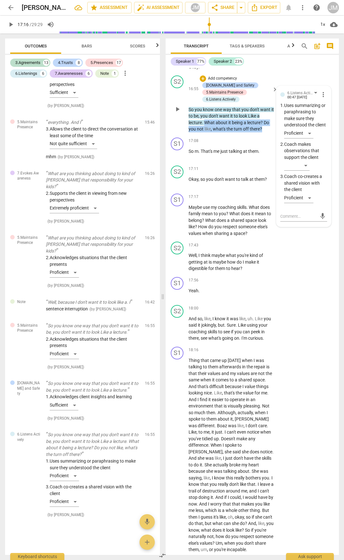
drag, startPoint x: 205, startPoint y: 211, endPoint x: 262, endPoint y: 221, distance: 57.1
click at [262, 132] on p "So you know one way that you don't want it to be , you don't want it to look Li…" at bounding box center [231, 119] width 86 height 26
click at [200, 82] on div "+" at bounding box center [203, 78] width 6 height 6
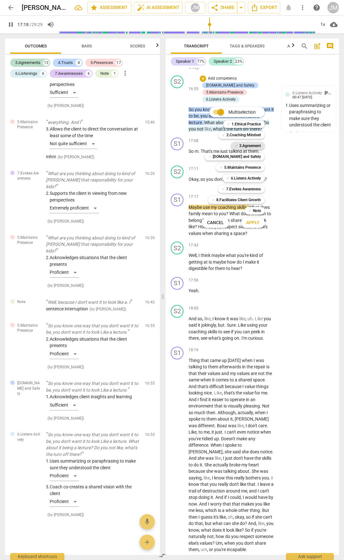
click at [248, 145] on b "3.Agreement" at bounding box center [250, 146] width 22 height 8
click at [249, 167] on b "5.Maintains Presence" at bounding box center [242, 168] width 37 height 8
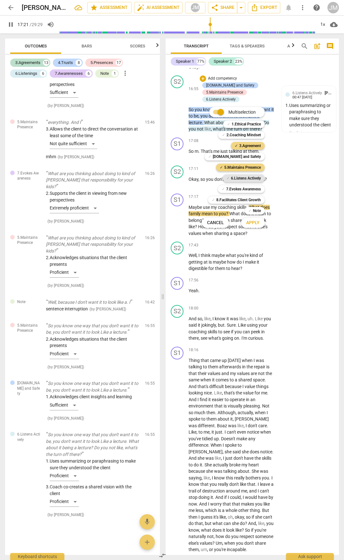
click at [254, 176] on b "6.Listens Actively" at bounding box center [246, 178] width 30 height 8
click at [257, 190] on b "7.Evokes Awareness" at bounding box center [243, 189] width 35 height 8
click at [255, 223] on span "Apply" at bounding box center [252, 223] width 13 height 6
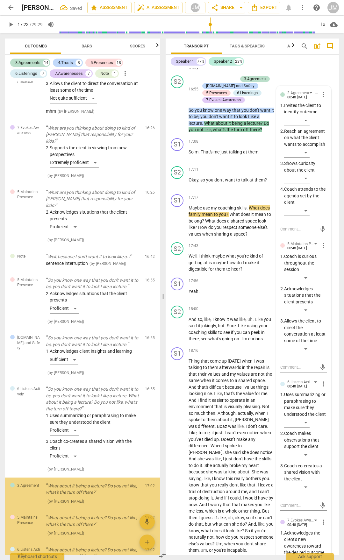
scroll to position [2975, 0]
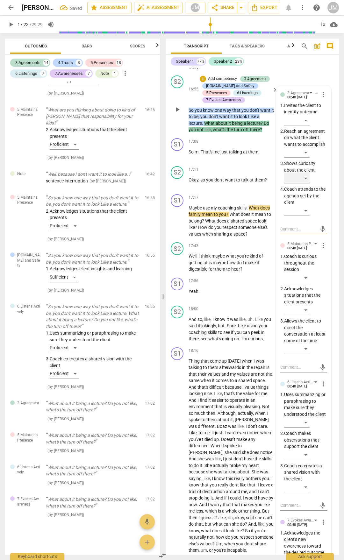
click at [305, 183] on div "​" at bounding box center [296, 178] width 25 height 10
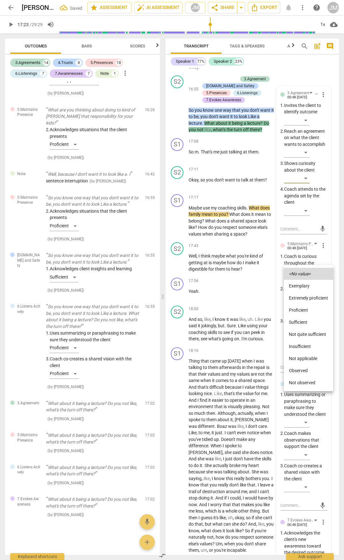
click at [305, 306] on li "Proficient" at bounding box center [308, 310] width 49 height 12
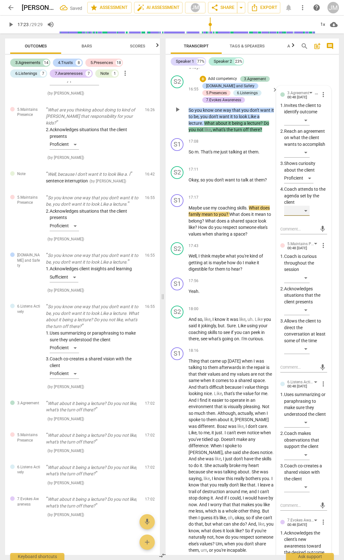
click at [306, 216] on div "​" at bounding box center [296, 211] width 25 height 10
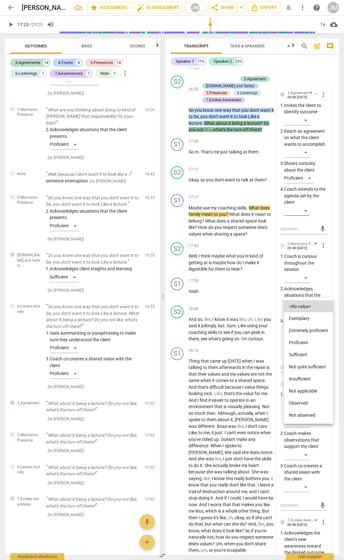
click at [301, 166] on div at bounding box center [172, 280] width 344 height 560
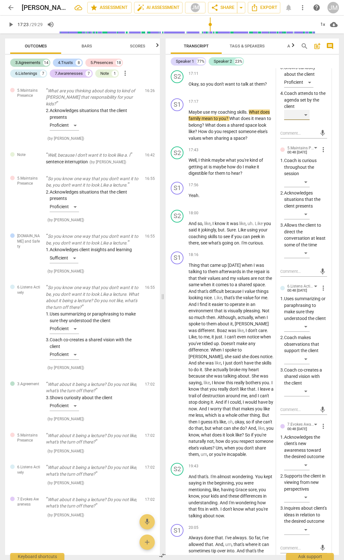
scroll to position [3002, 0]
click at [300, 187] on div "​" at bounding box center [296, 182] width 25 height 10
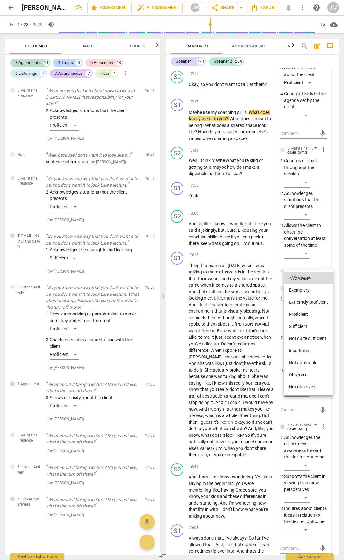
click at [295, 314] on li "Proficient" at bounding box center [308, 314] width 49 height 12
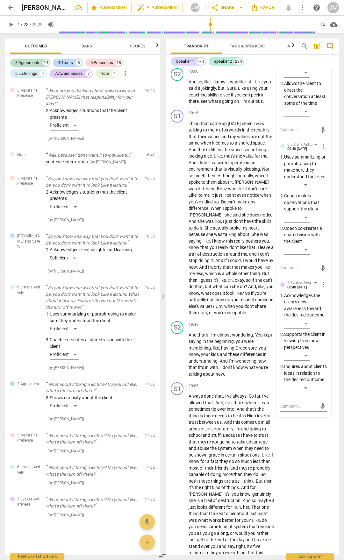
scroll to position [3193, 0]
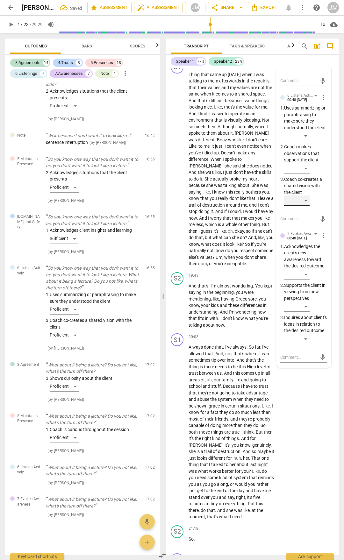
click at [305, 206] on div "​" at bounding box center [296, 200] width 25 height 10
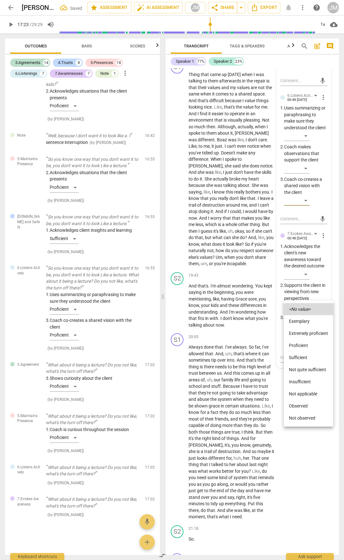
click at [302, 333] on li "Extremely proficient" at bounding box center [308, 333] width 49 height 12
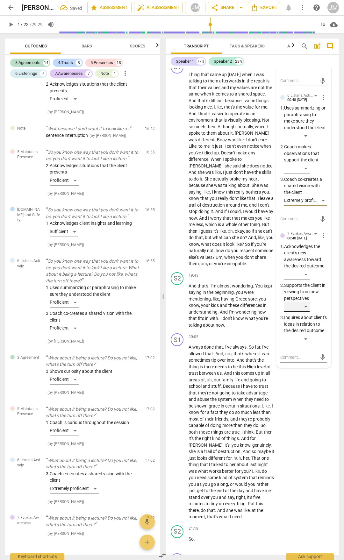
click at [303, 312] on div "​" at bounding box center [296, 306] width 25 height 10
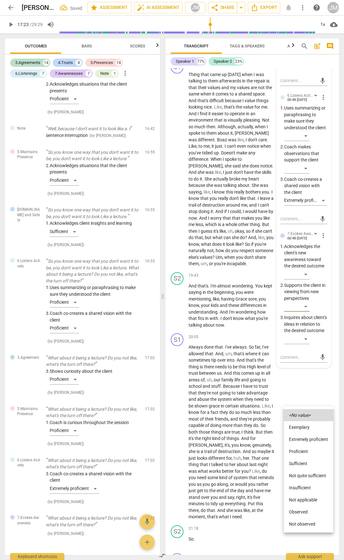
click at [306, 447] on li "Proficient" at bounding box center [308, 451] width 49 height 12
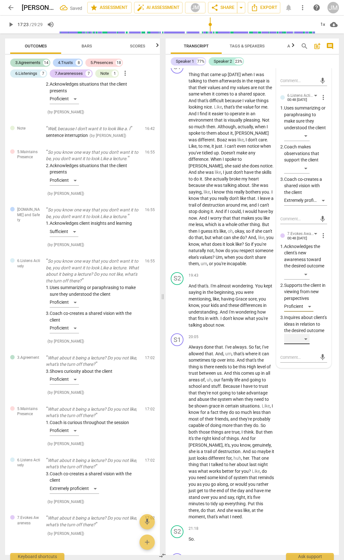
click at [307, 344] on div "​" at bounding box center [296, 339] width 25 height 10
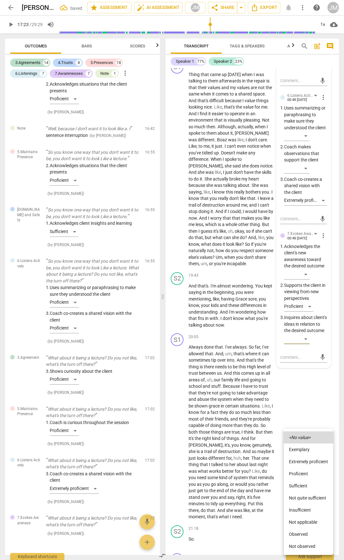
click at [307, 471] on li "Proficient" at bounding box center [308, 474] width 49 height 12
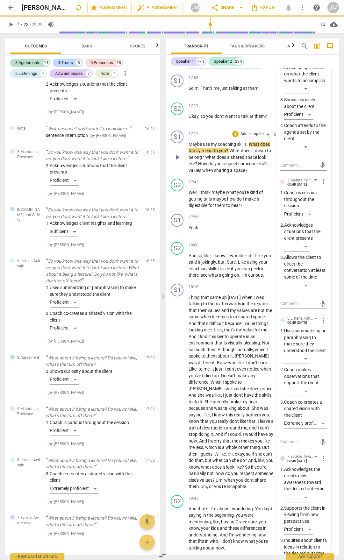
scroll to position [2875, 0]
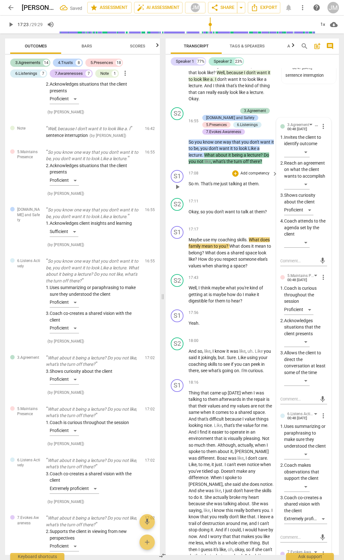
click at [175, 191] on span "play_arrow" at bounding box center [177, 187] width 8 height 8
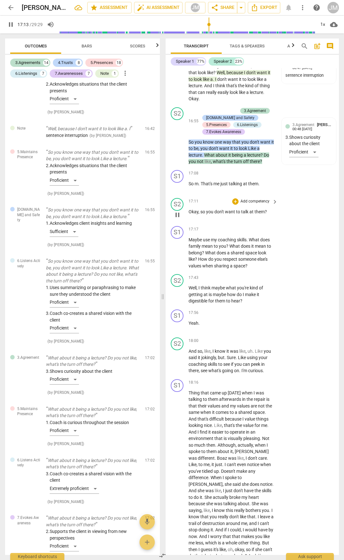
click at [268, 215] on p "Okay , so you don't want to talk at them ?" at bounding box center [231, 212] width 86 height 7
drag, startPoint x: 268, startPoint y: 306, endPoint x: 188, endPoint y: 303, distance: 79.9
click at [188, 221] on div "17:11 + Add competency keyboard_arrow_right Okay , so you don't want to talk at…" at bounding box center [233, 209] width 90 height 23
click at [234, 205] on div "+" at bounding box center [235, 201] width 6 height 6
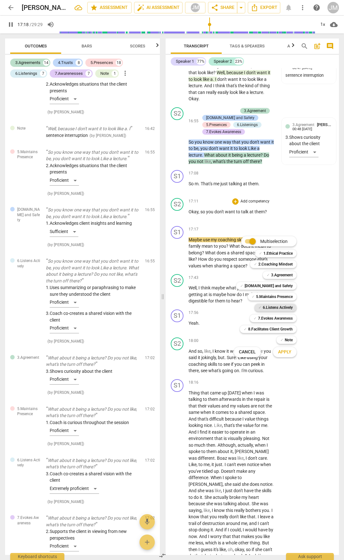
click at [271, 307] on b "6.Listens Actively" at bounding box center [278, 308] width 30 height 8
click at [290, 353] on span "Apply" at bounding box center [284, 352] width 13 height 6
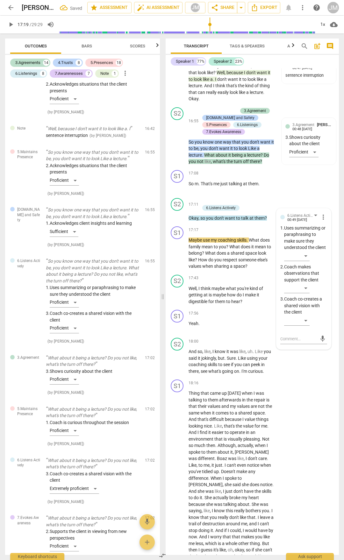
scroll to position [3118, 0]
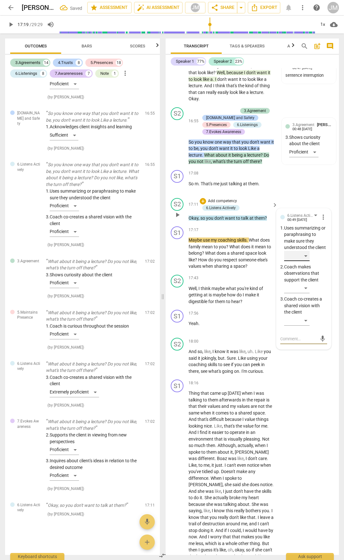
click at [304, 261] on div "​" at bounding box center [296, 256] width 25 height 10
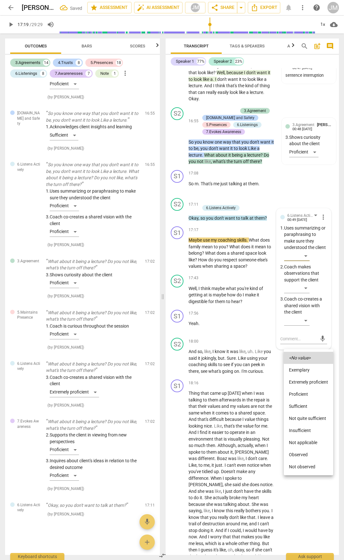
click at [308, 404] on li "Sufficient" at bounding box center [308, 406] width 49 height 12
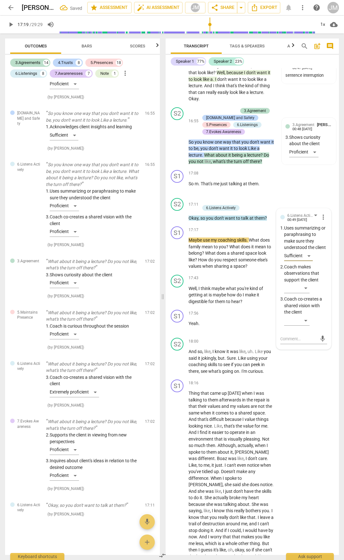
click at [301, 195] on div "S1 play_arrow pause 17:08 + Add competency keyboard_arrow_right So m . That's m…" at bounding box center [252, 181] width 173 height 28
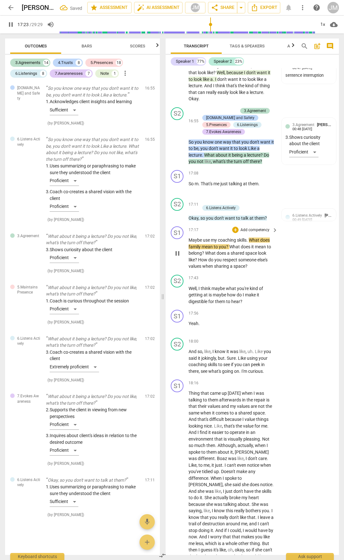
click at [192, 243] on span "Maybe" at bounding box center [195, 239] width 14 height 5
click at [213, 221] on span "you" at bounding box center [210, 218] width 8 height 5
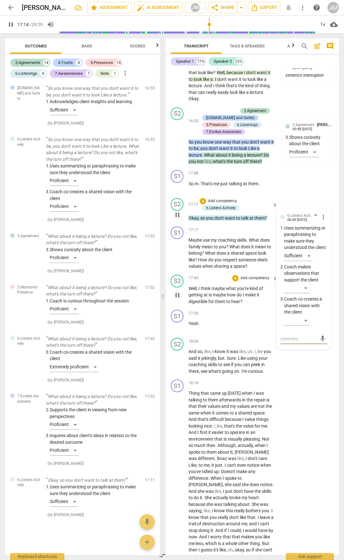
scroll to position [2971, 0]
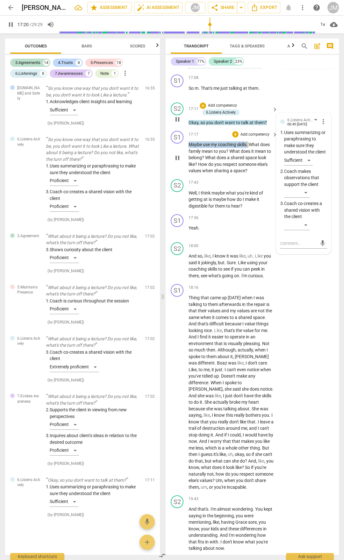
drag, startPoint x: 190, startPoint y: 239, endPoint x: 249, endPoint y: 240, distance: 58.9
click at [249, 174] on p "Maybe use my coaching skills . What does family mean to you ? What does it mean…" at bounding box center [231, 157] width 86 height 33
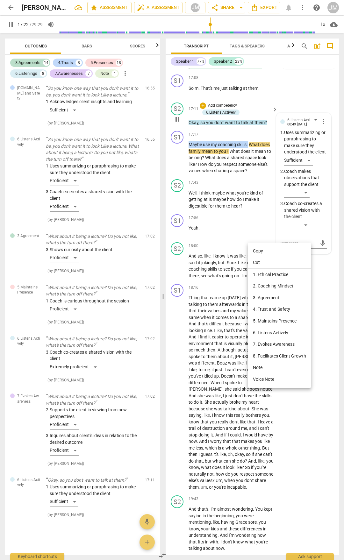
click at [278, 320] on li "5. Maintains Presence" at bounding box center [279, 321] width 63 height 12
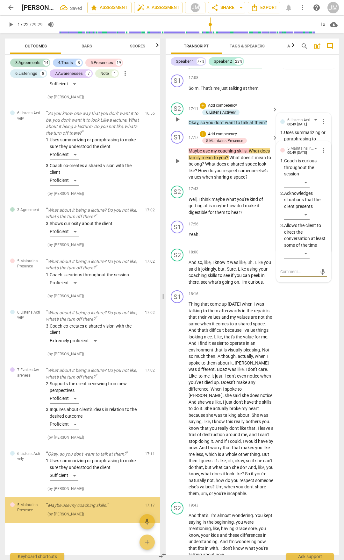
scroll to position [3169, 0]
click at [307, 258] on div "​" at bounding box center [296, 253] width 25 height 10
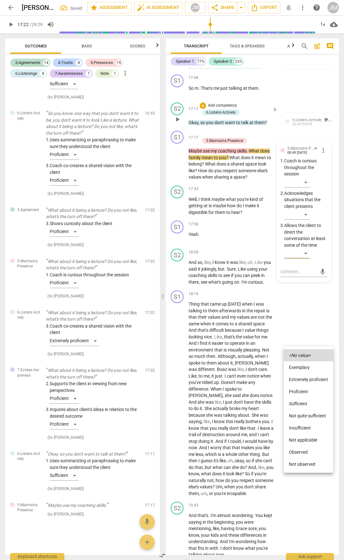
click at [311, 428] on li "Insufficient" at bounding box center [308, 428] width 49 height 12
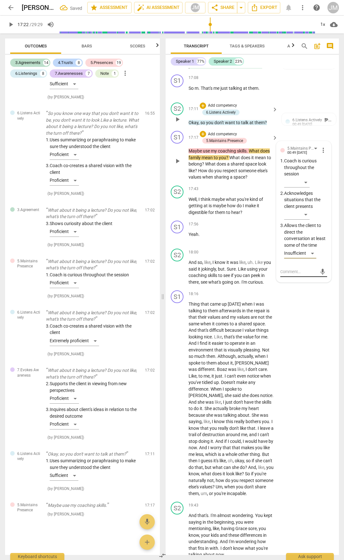
click at [292, 275] on textarea at bounding box center [298, 272] width 37 height 6
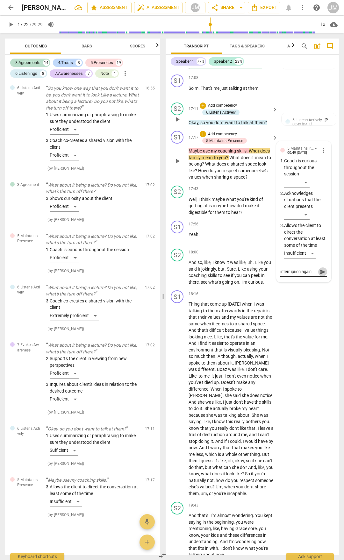
click at [319, 275] on span "send" at bounding box center [322, 271] width 7 height 7
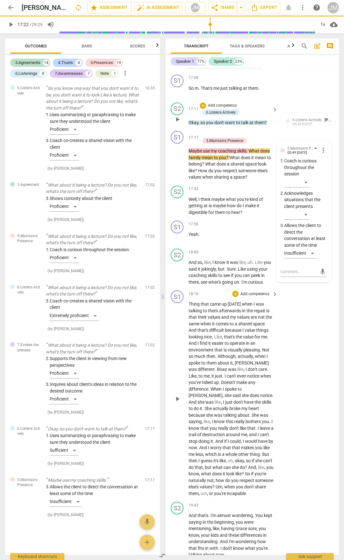
click at [317, 452] on div "S1 play_arrow pause 18:16 + Add competency keyboard_arrow_right Thing that came…" at bounding box center [252, 393] width 173 height 211
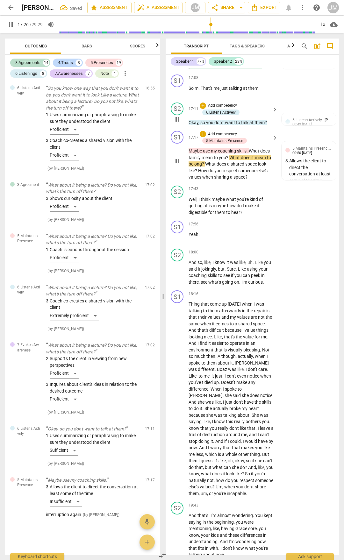
click at [254, 153] on span "What" at bounding box center [254, 150] width 11 height 5
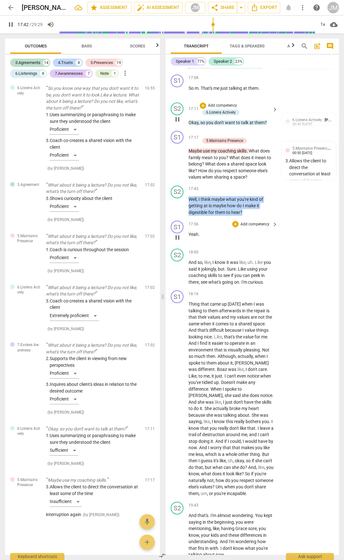
drag, startPoint x: 190, startPoint y: 294, endPoint x: 288, endPoint y: 315, distance: 100.3
click at [283, 315] on div "S1 play_arrow pause 00:02 + Add competency keyboard_arrow_right Hey , [PERSON_N…" at bounding box center [252, 311] width 173 height 487
click at [236, 192] on div "+" at bounding box center [235, 189] width 6 height 6
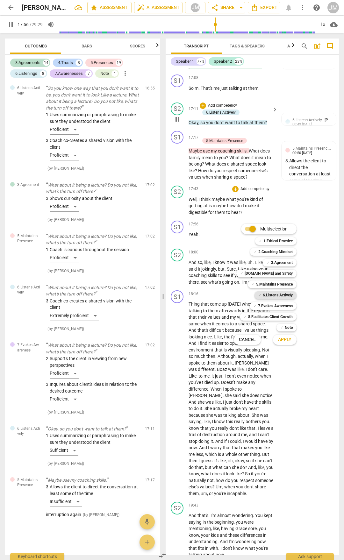
click at [288, 296] on b "6.Listens Actively" at bounding box center [278, 295] width 30 height 8
click at [287, 339] on span "Apply" at bounding box center [284, 339] width 13 height 6
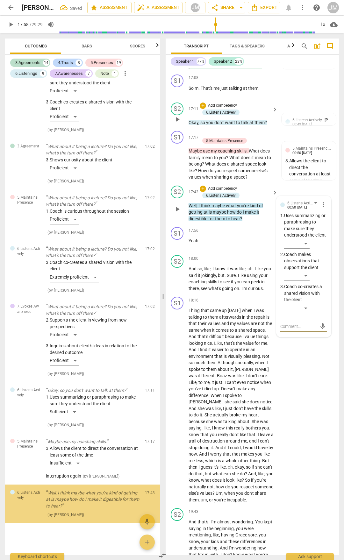
scroll to position [3232, 0]
click at [305, 313] on div "​" at bounding box center [296, 308] width 25 height 10
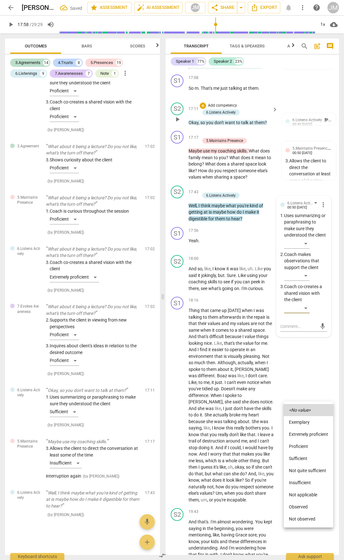
click at [301, 445] on li "Proficient" at bounding box center [308, 446] width 49 height 12
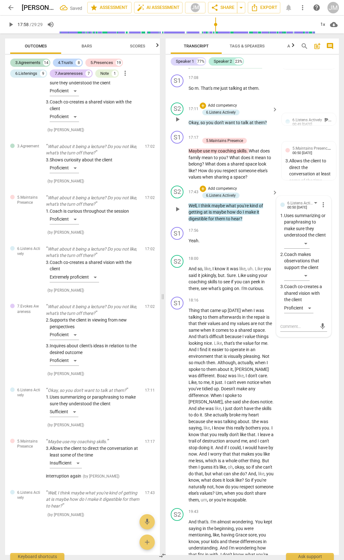
click at [309, 283] on div "​" at bounding box center [305, 277] width 43 height 13
click at [308, 281] on div "​" at bounding box center [296, 276] width 25 height 10
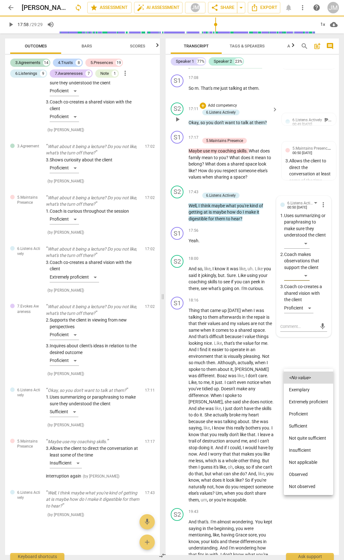
click at [302, 416] on li "Proficient" at bounding box center [308, 414] width 49 height 12
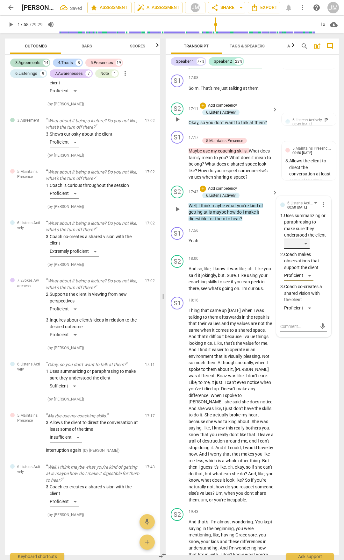
click at [308, 249] on div "​" at bounding box center [296, 243] width 25 height 10
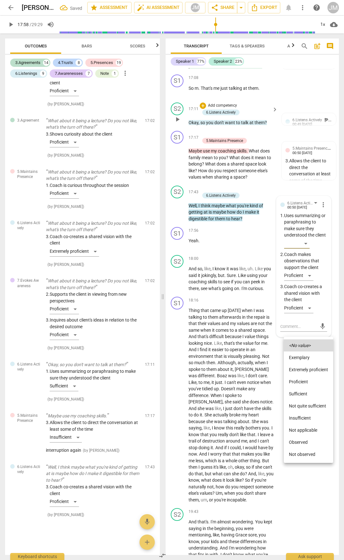
click at [301, 381] on li "Proficient" at bounding box center [308, 382] width 49 height 12
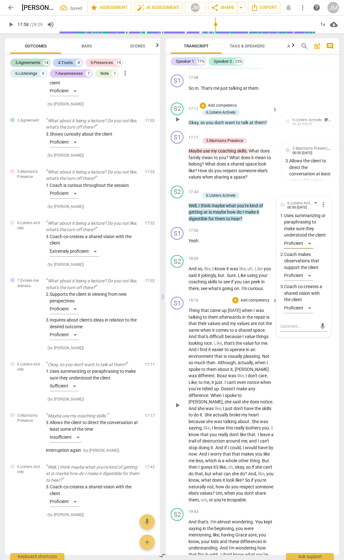
drag, startPoint x: 314, startPoint y: 487, endPoint x: 294, endPoint y: 455, distance: 37.7
click at [314, 486] on div "S1 play_arrow pause 18:16 + Add competency keyboard_arrow_right Thing that came…" at bounding box center [252, 399] width 173 height 211
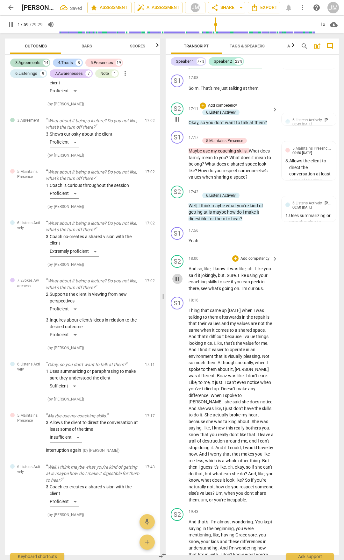
click at [181, 283] on span "pause" at bounding box center [177, 279] width 8 height 8
click at [180, 283] on span "play_arrow" at bounding box center [177, 279] width 8 height 8
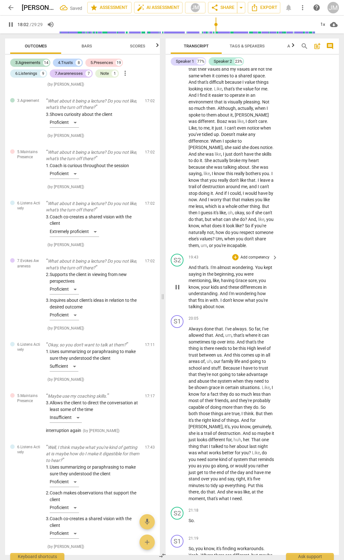
scroll to position [3225, 0]
drag, startPoint x: 189, startPoint y: 108, endPoint x: 242, endPoint y: 128, distance: 56.5
click at [242, 37] on p "And so , like , I know it was like , uh . Like you said it jokingly , but . Sur…" at bounding box center [231, 24] width 86 height 26
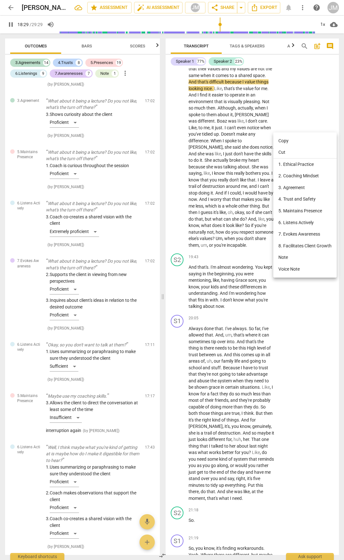
click at [258, 90] on div at bounding box center [172, 280] width 344 height 560
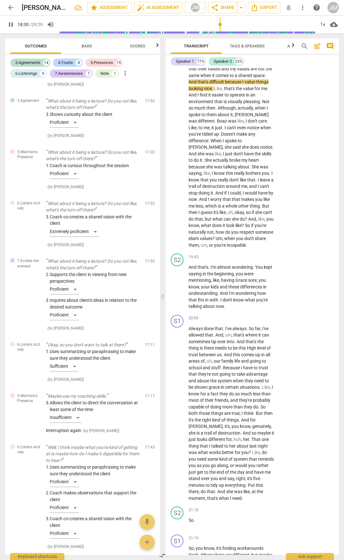
click at [191, 17] on span "And" at bounding box center [192, 13] width 9 height 5
click at [191, 37] on p "And so , like , I know it was like , uh . Like you said it jokingly , but . Sur…" at bounding box center [231, 24] width 86 height 26
drag, startPoint x: 190, startPoint y: 109, endPoint x: 238, endPoint y: 127, distance: 52.0
click at [238, 37] on p "And so , like , I know it was like , uh . Like you said it jokingly , but . Sur…" at bounding box center [231, 24] width 86 height 26
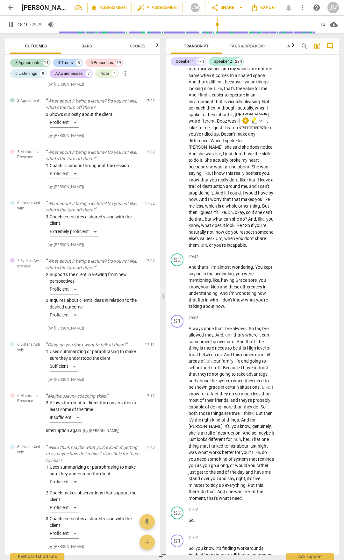
click at [202, 17] on span "so" at bounding box center [199, 13] width 5 height 5
drag, startPoint x: 188, startPoint y: 106, endPoint x: 217, endPoint y: 115, distance: 29.5
click at [217, 37] on p "And so , like , I know it was like , uh . Like you said it jokingly , but . Sur…" at bounding box center [231, 24] width 86 height 26
click at [234, 7] on div "+" at bounding box center [235, 4] width 6 height 6
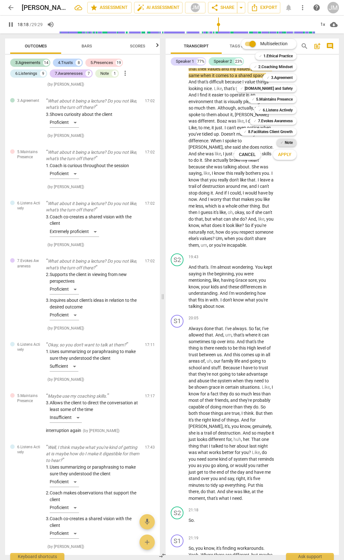
click at [291, 139] on b "Note" at bounding box center [289, 143] width 8 height 8
click at [290, 154] on span "Apply" at bounding box center [284, 155] width 13 height 6
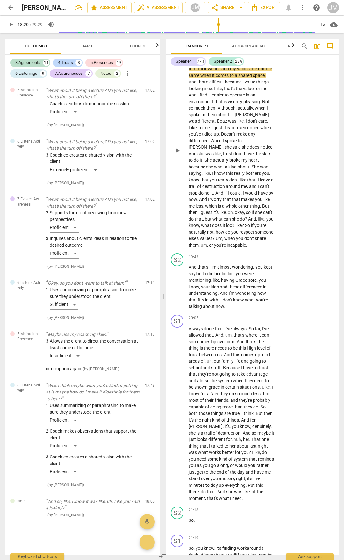
scroll to position [11, 0]
click at [323, 48] on span "send" at bounding box center [322, 44] width 7 height 7
